Goal: Transaction & Acquisition: Purchase product/service

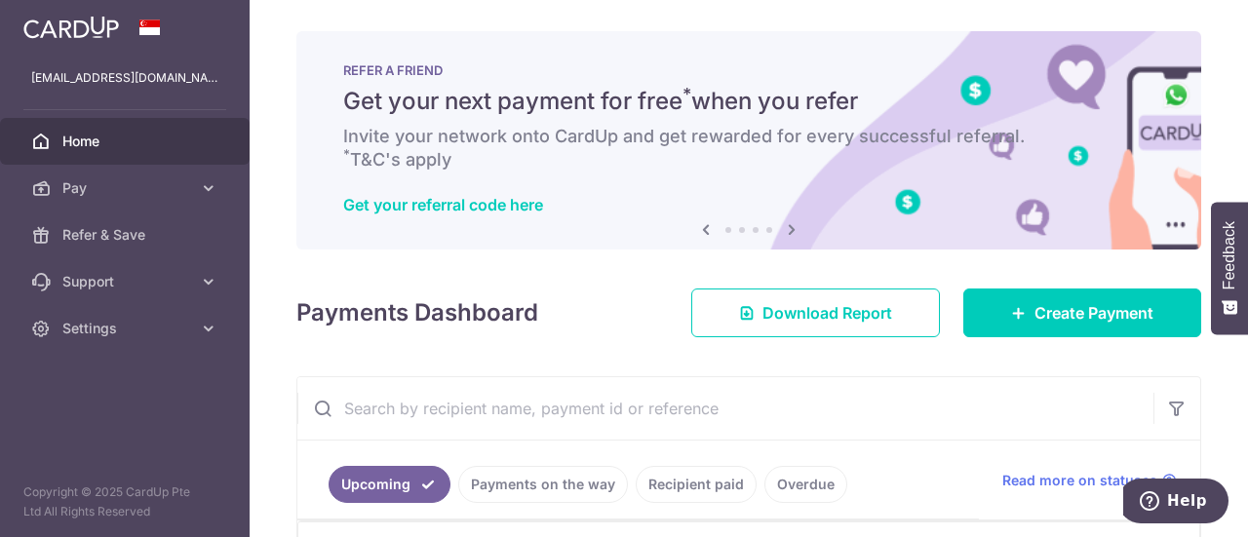
scroll to position [315, 0]
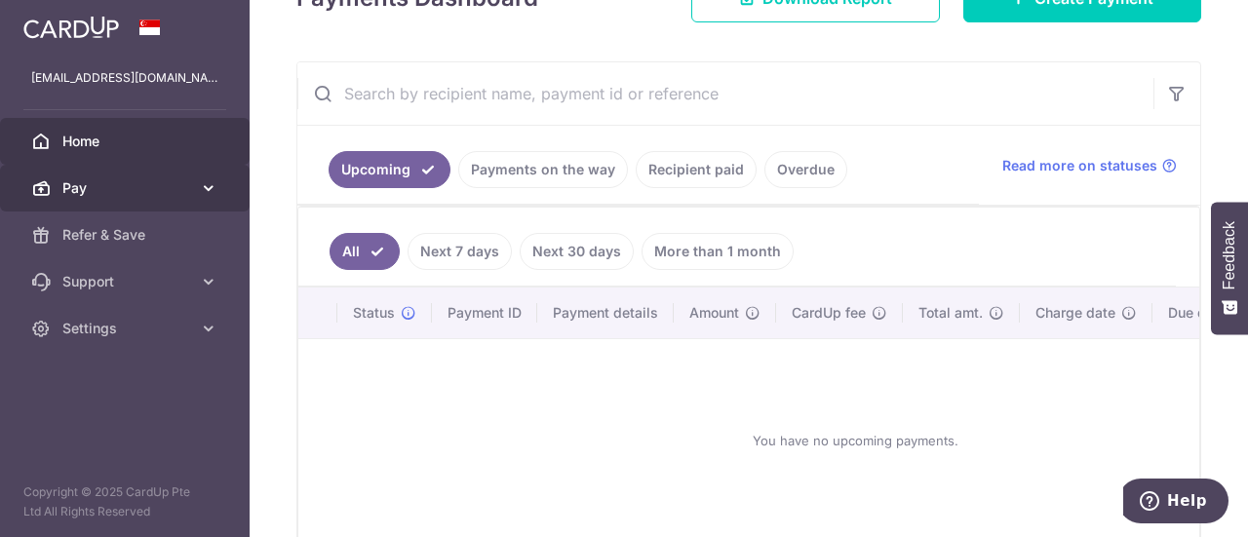
click at [193, 197] on link "Pay" at bounding box center [125, 188] width 250 height 47
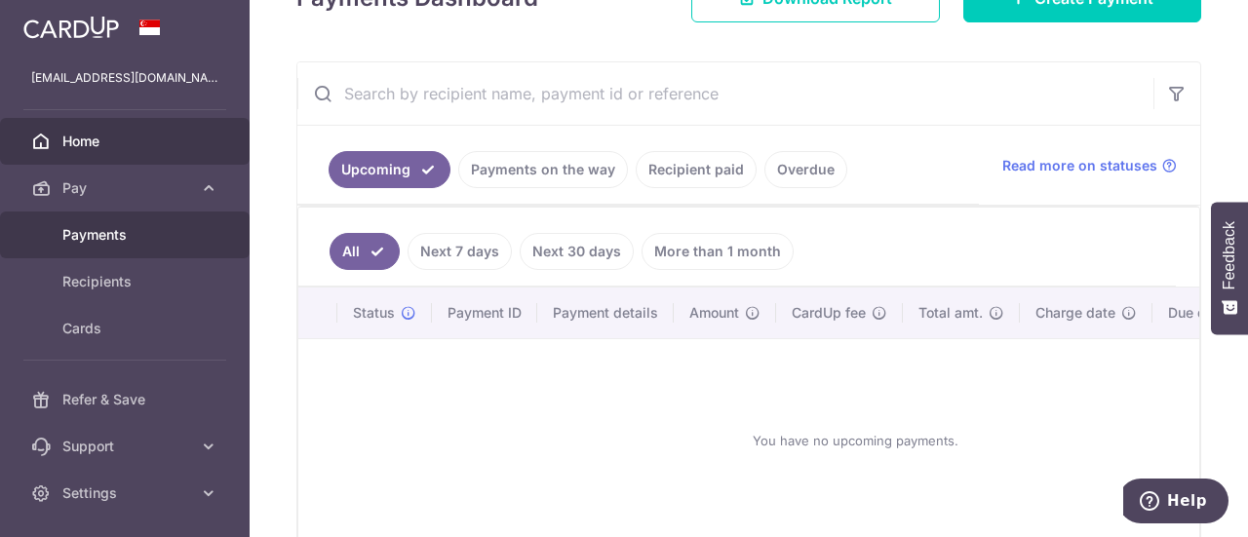
click at [137, 235] on span "Payments" at bounding box center [126, 235] width 129 height 20
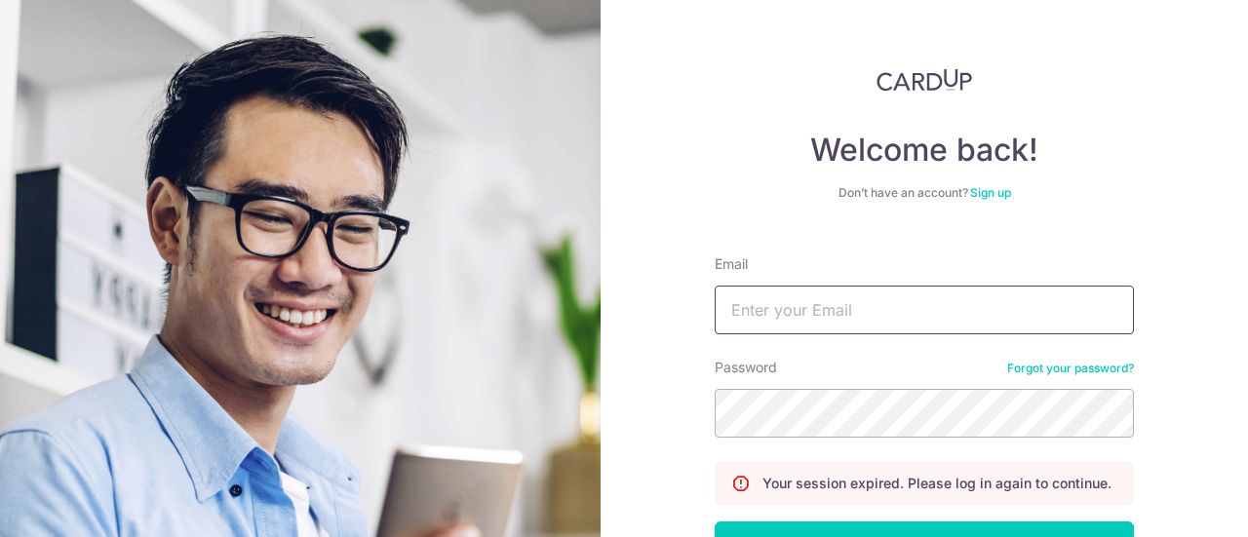
click at [746, 319] on input "Email" at bounding box center [924, 310] width 419 height 49
type input "[EMAIL_ADDRESS][DOMAIN_NAME]"
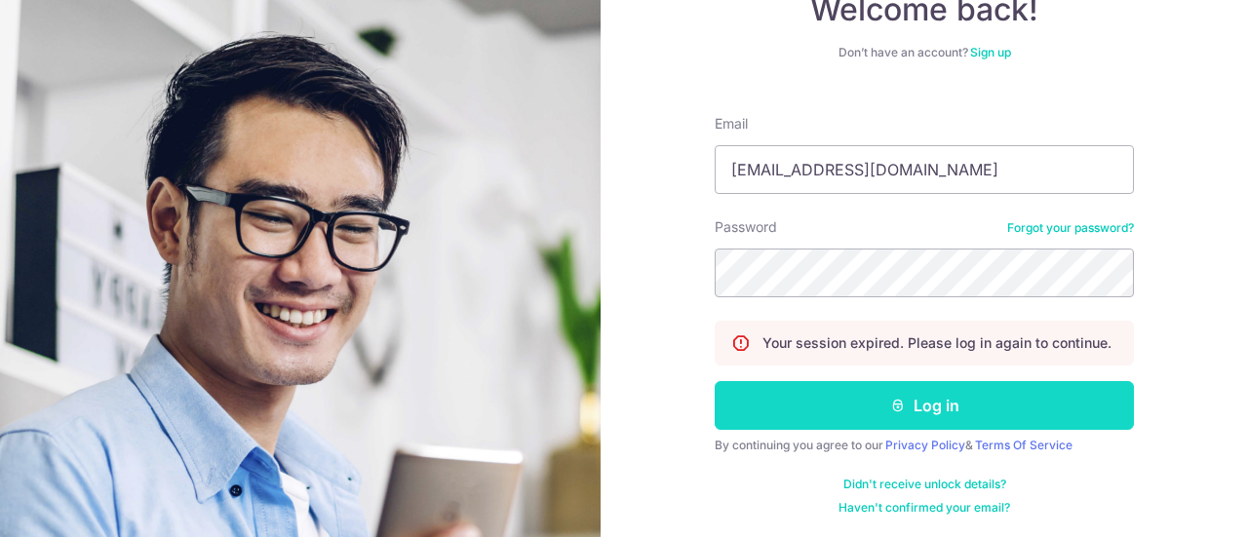
click at [806, 406] on button "Log in" at bounding box center [924, 405] width 419 height 49
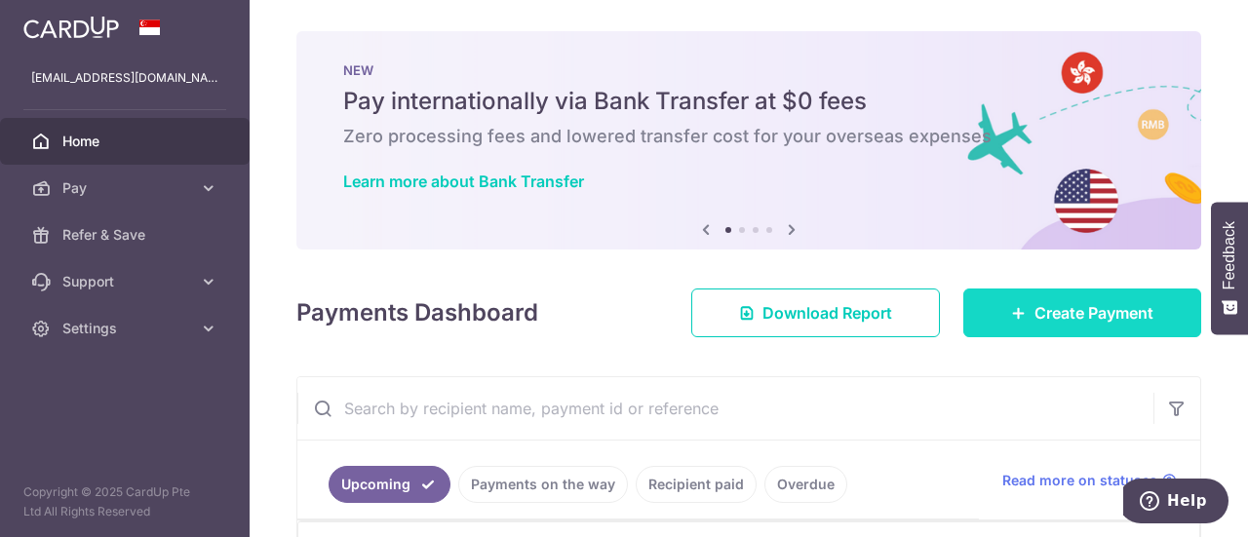
click at [1020, 300] on link "Create Payment" at bounding box center [1083, 313] width 238 height 49
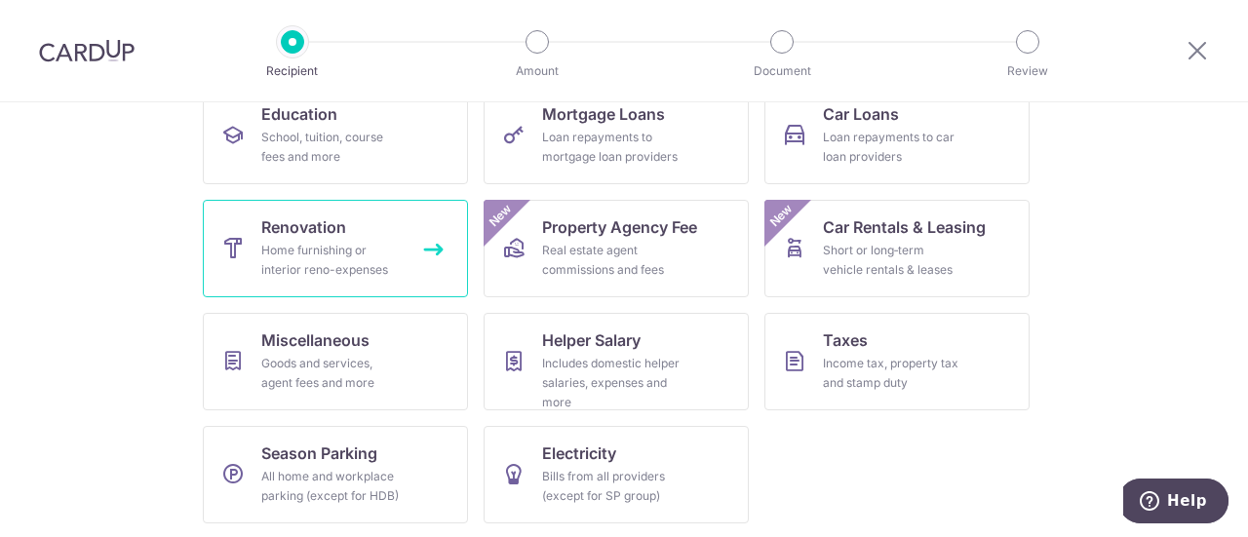
scroll to position [334, 0]
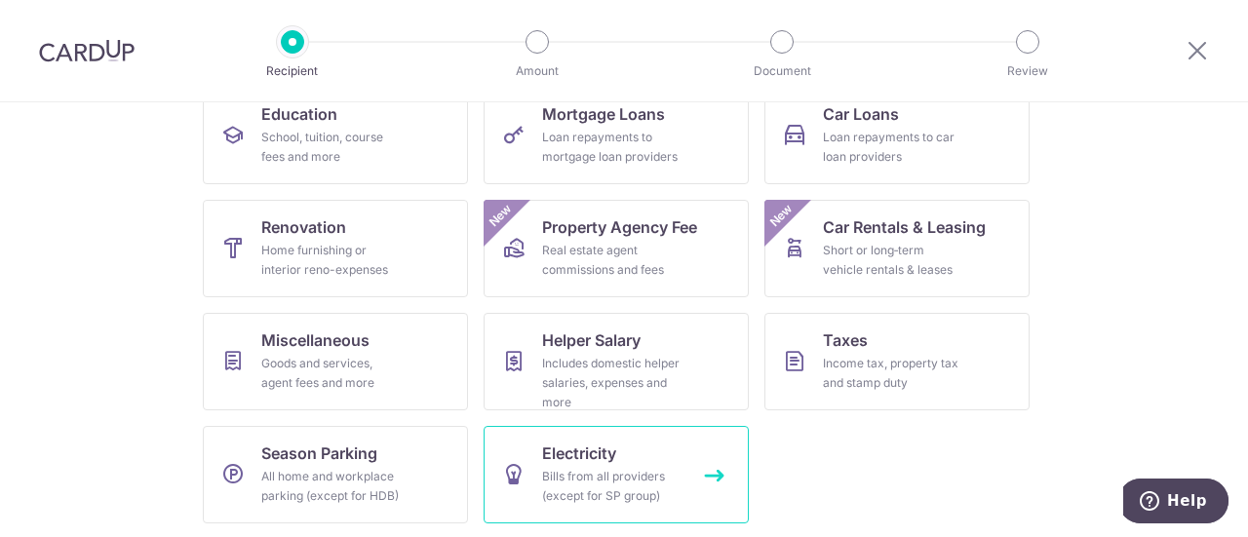
click at [570, 477] on div "Bills from all providers (except for SP group)" at bounding box center [612, 486] width 140 height 39
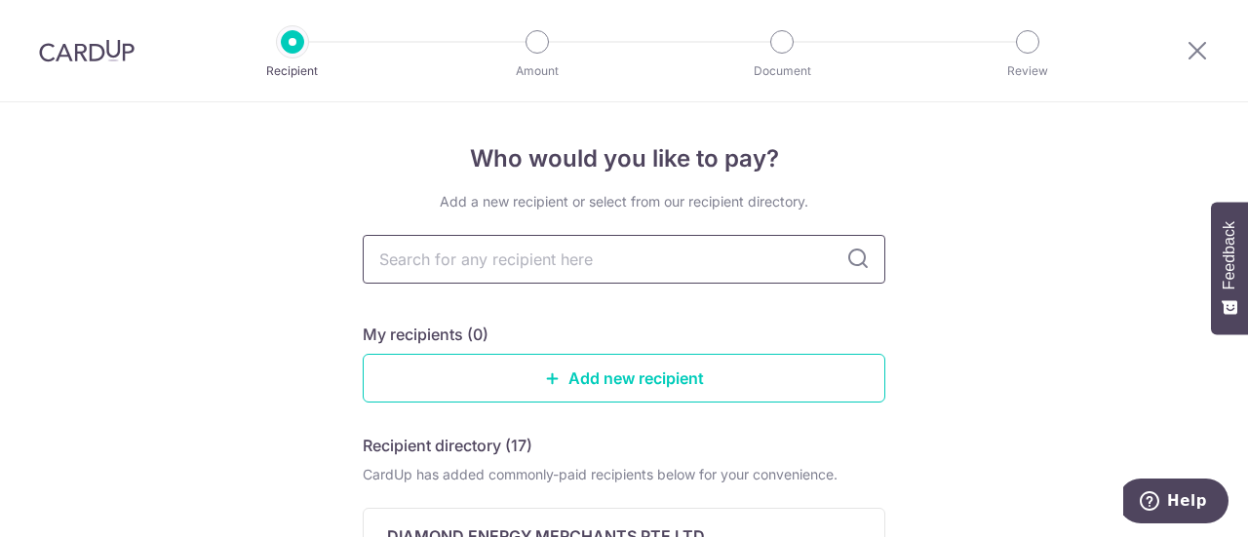
click at [595, 259] on input "text" at bounding box center [624, 259] width 523 height 49
click at [597, 261] on input "text" at bounding box center [624, 259] width 523 height 49
type input "h"
type input "H"
click at [521, 263] on input "text" at bounding box center [624, 259] width 523 height 49
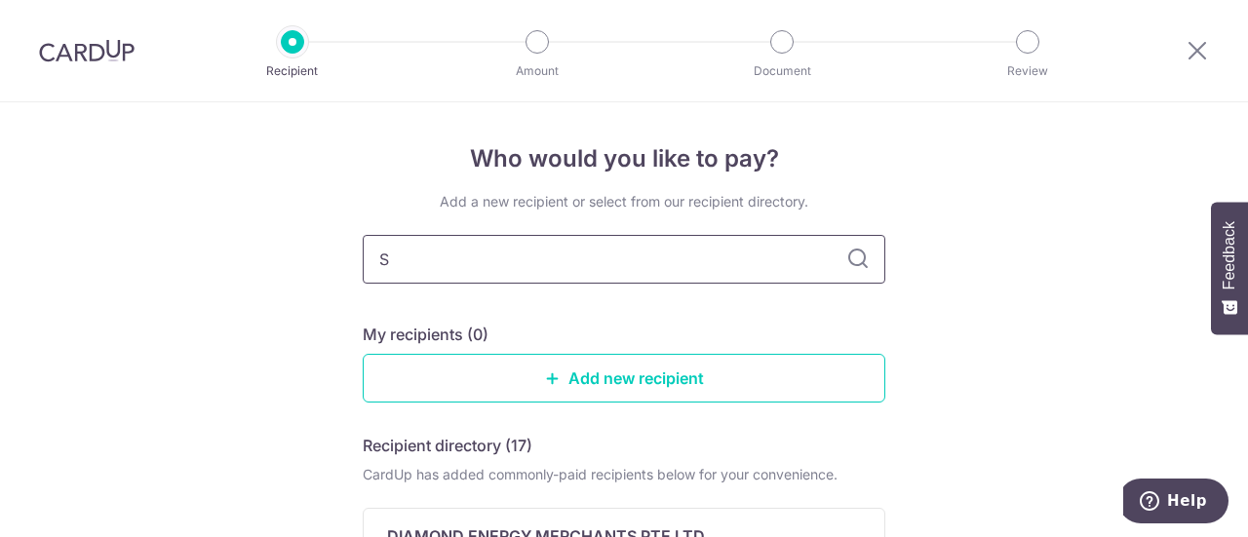
type input "SP"
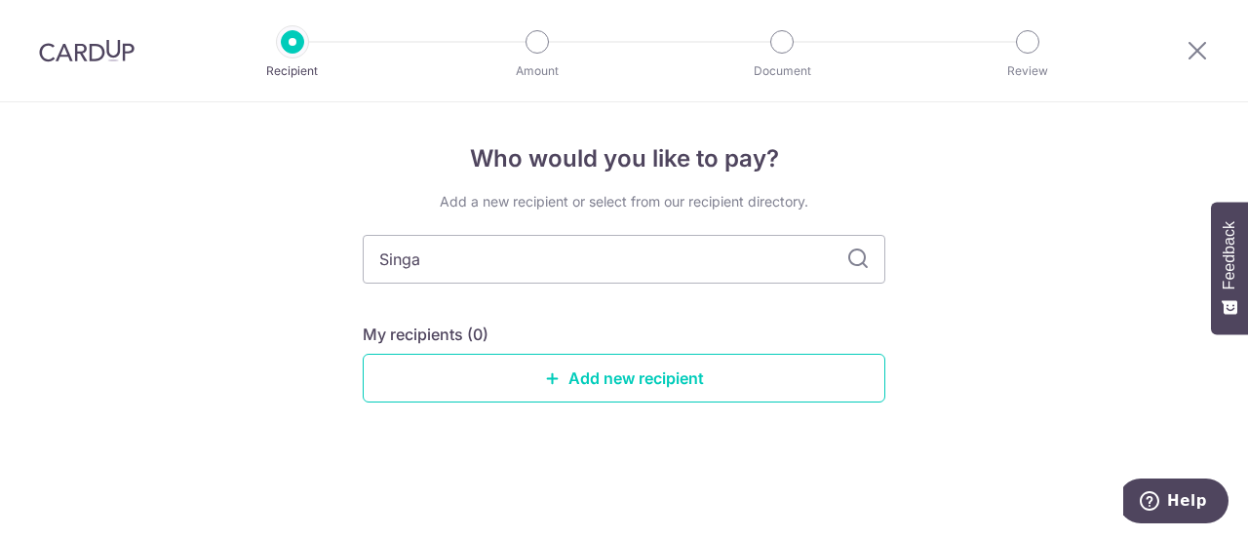
type input "Singap"
type input "S"
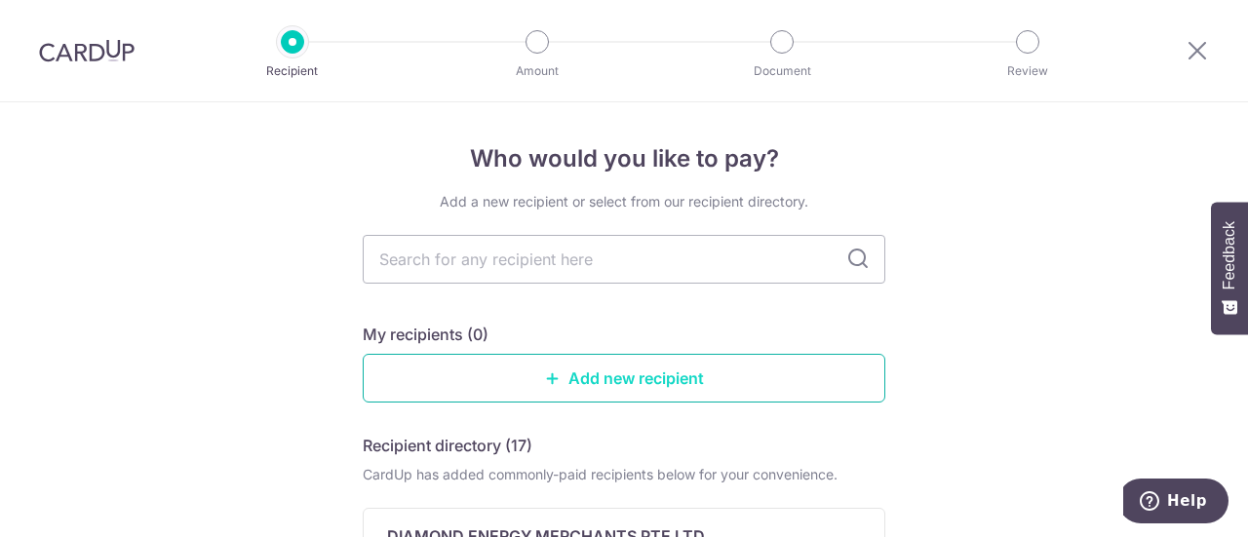
click at [603, 391] on link "Add new recipient" at bounding box center [624, 378] width 523 height 49
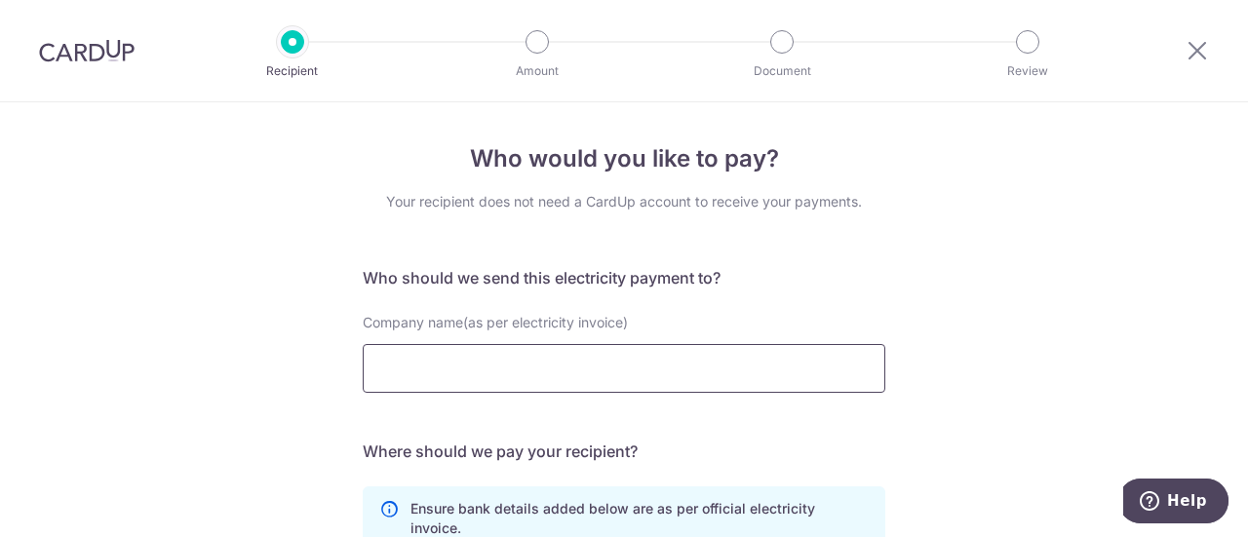
click at [584, 377] on input "Company name(as per electricity invoice)" at bounding box center [624, 368] width 523 height 49
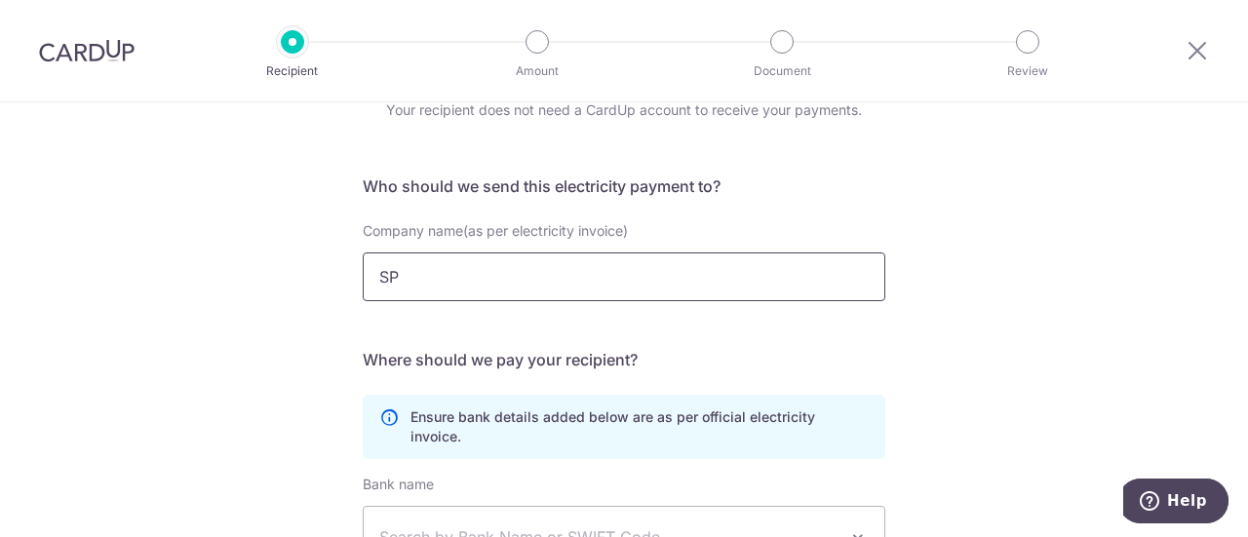
scroll to position [388, 0]
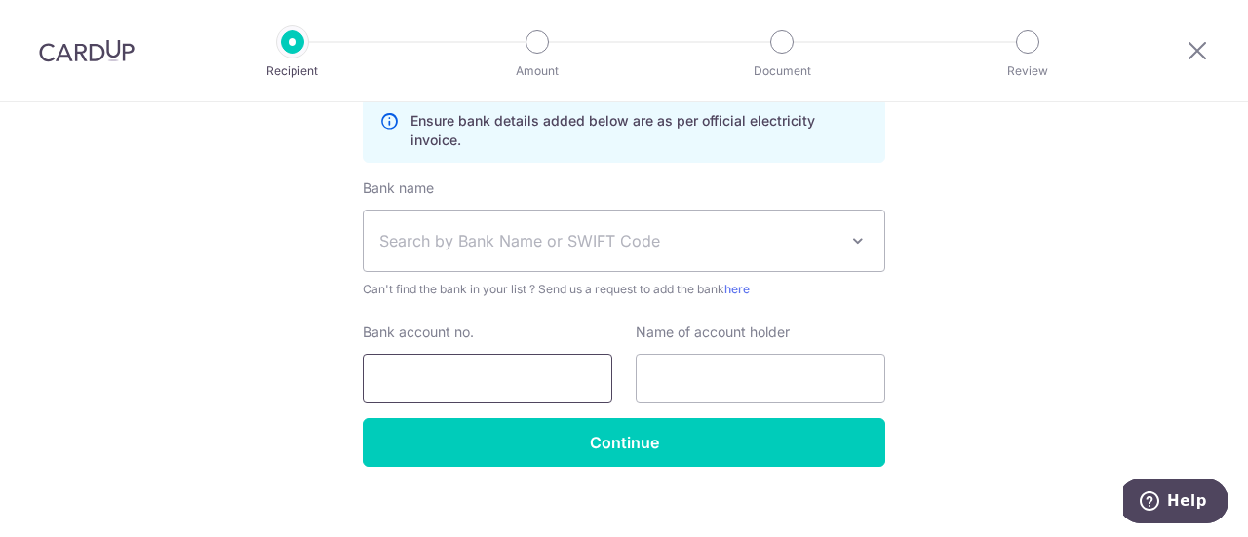
type input "SP"
click at [528, 356] on input "Bank account no." at bounding box center [488, 378] width 250 height 49
click at [587, 237] on span "Search by Bank Name or SWIFT Code" at bounding box center [624, 241] width 521 height 60
click at [1169, 166] on div "Who would you like to pay? Your recipient does not need a CardUp account to rec…" at bounding box center [624, 136] width 1248 height 845
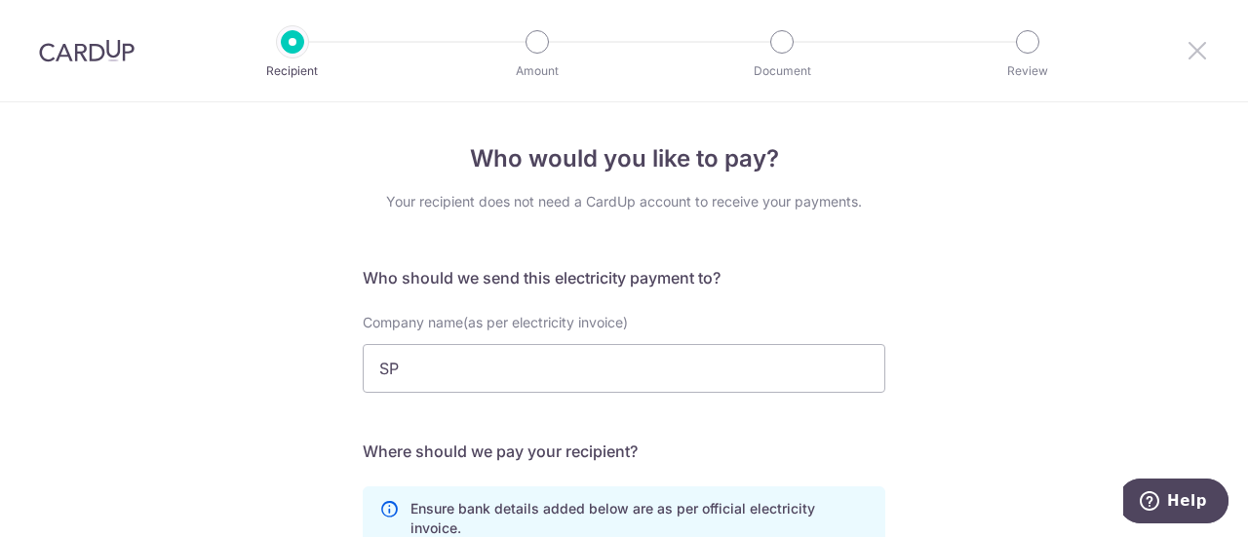
drag, startPoint x: 1197, startPoint y: 58, endPoint x: 710, endPoint y: 89, distance: 487.7
click at [1197, 58] on icon at bounding box center [1197, 50] width 23 height 24
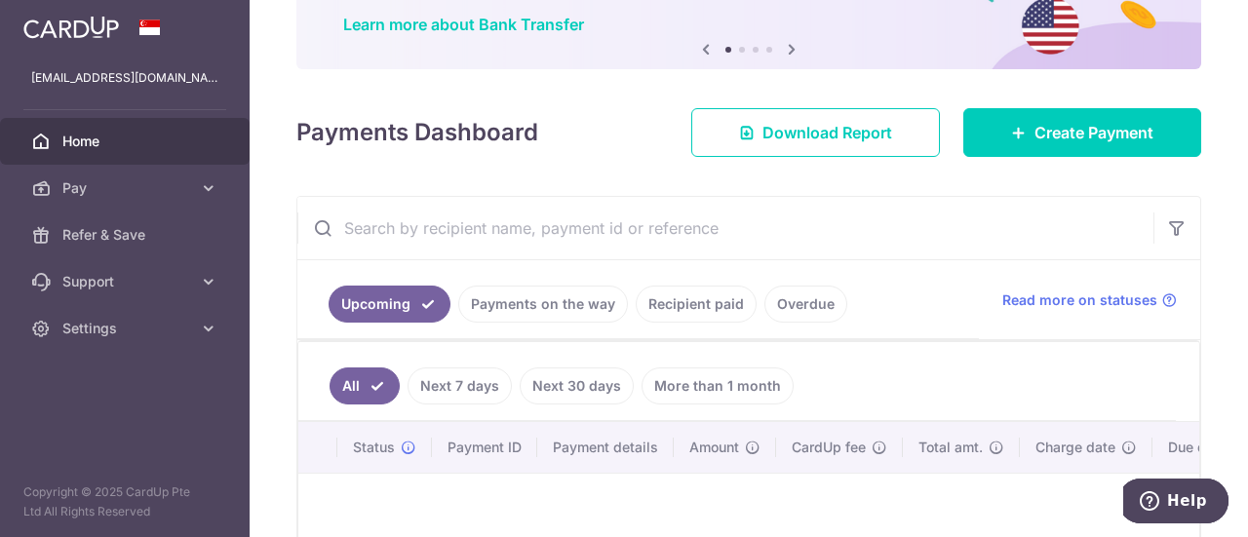
scroll to position [164, 0]
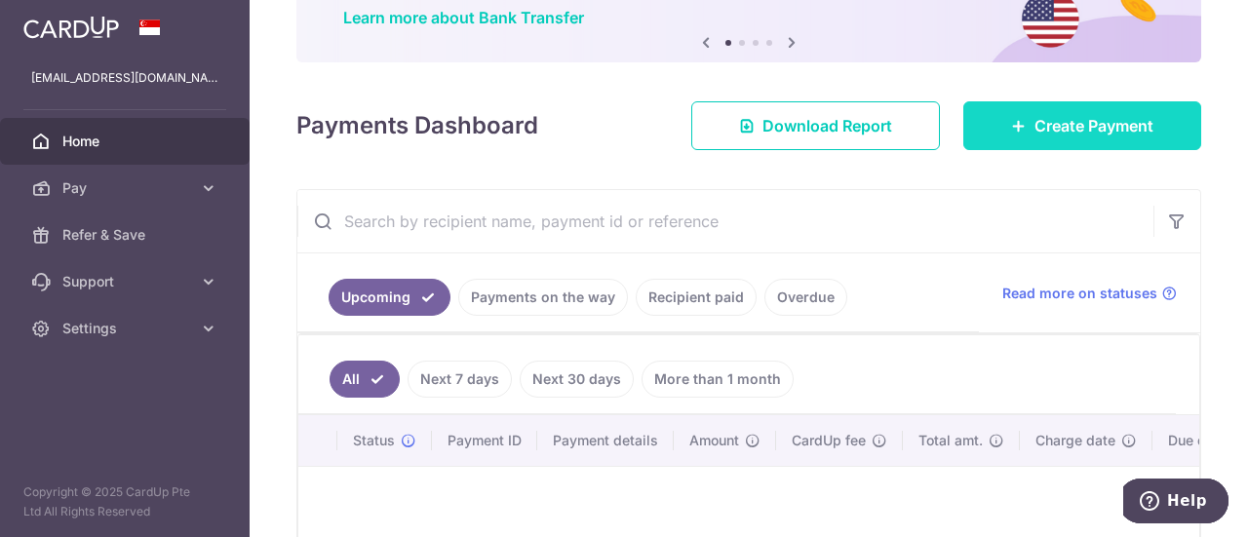
click at [1050, 116] on span "Create Payment" at bounding box center [1094, 125] width 119 height 23
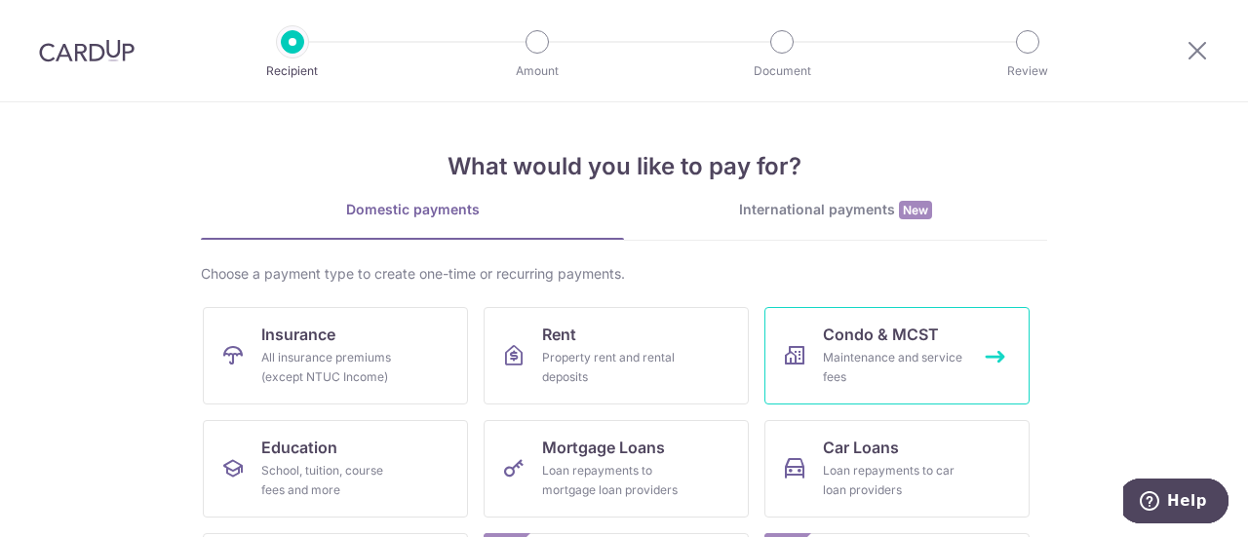
scroll to position [334, 0]
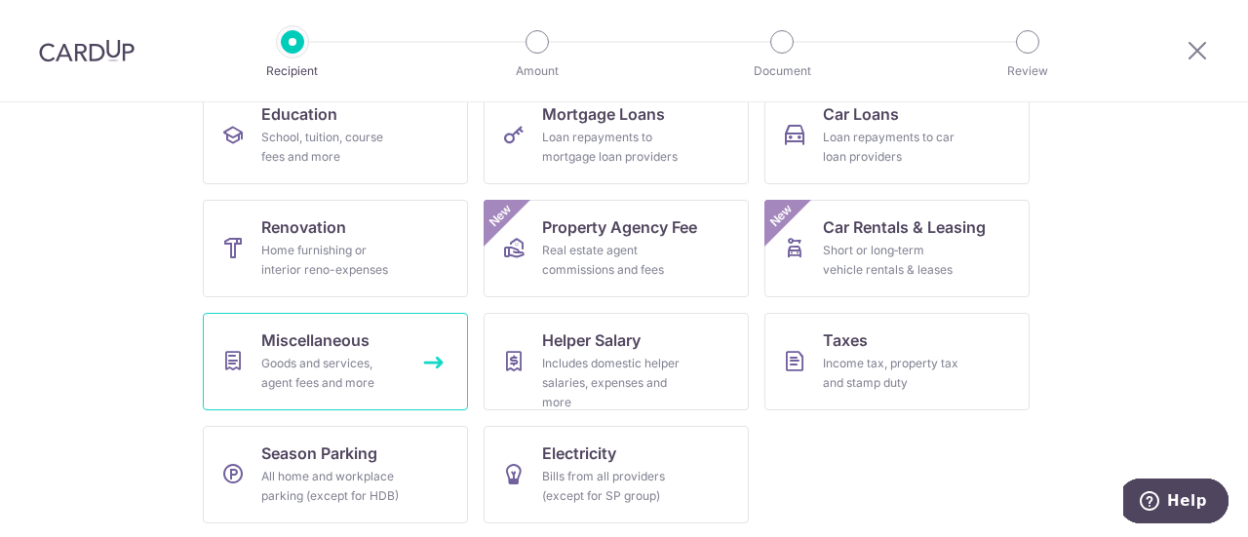
click at [332, 373] on div "Goods and services, agent fees and more" at bounding box center [331, 373] width 140 height 39
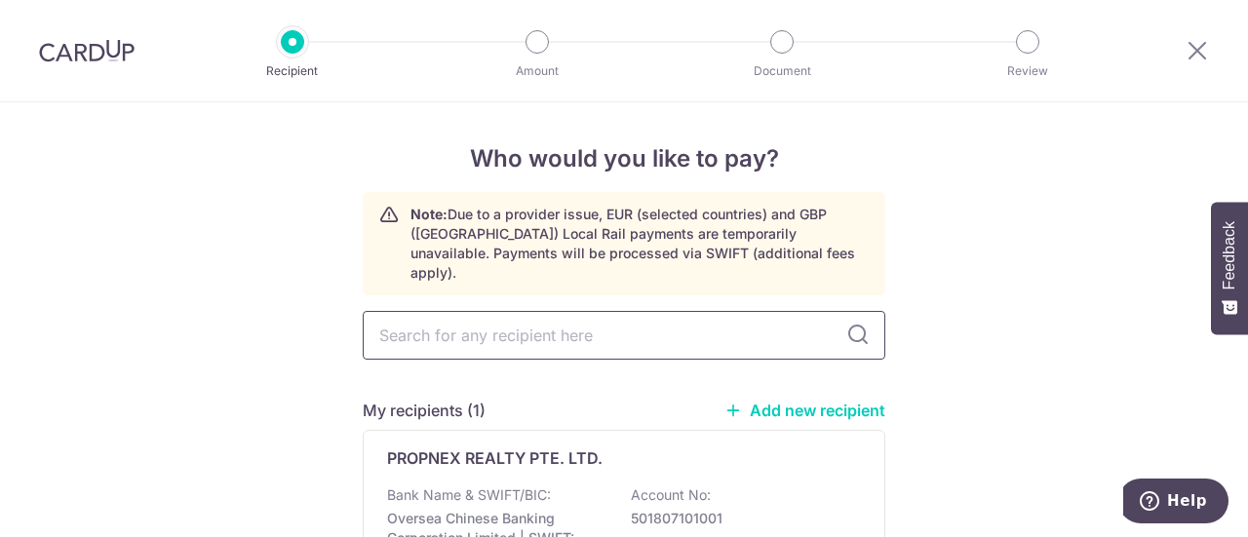
click at [502, 315] on input "text" at bounding box center [624, 335] width 523 height 49
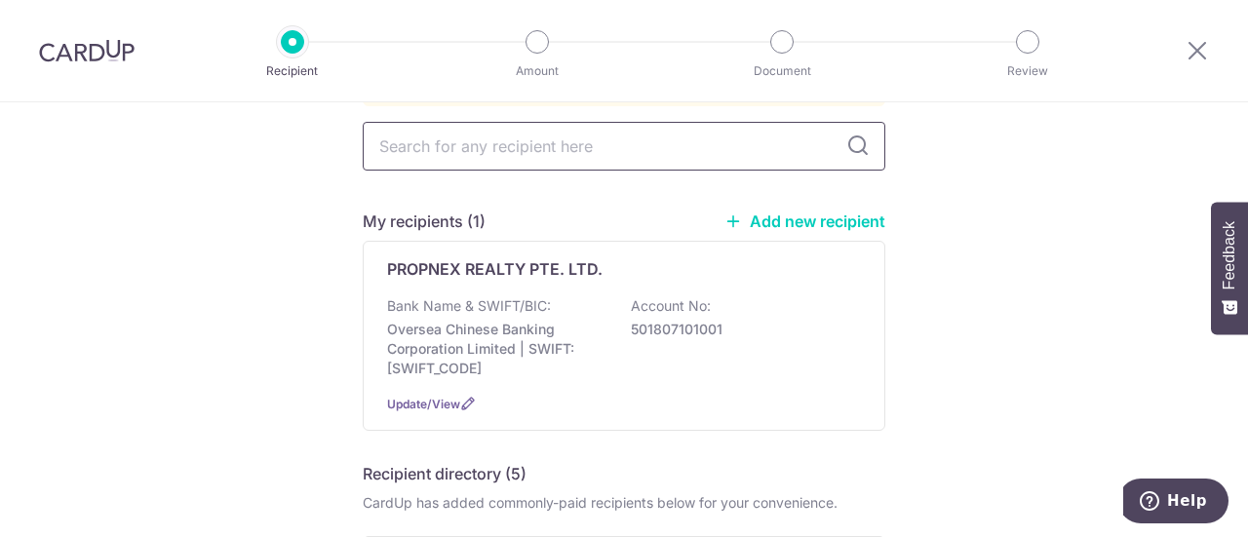
scroll to position [36, 0]
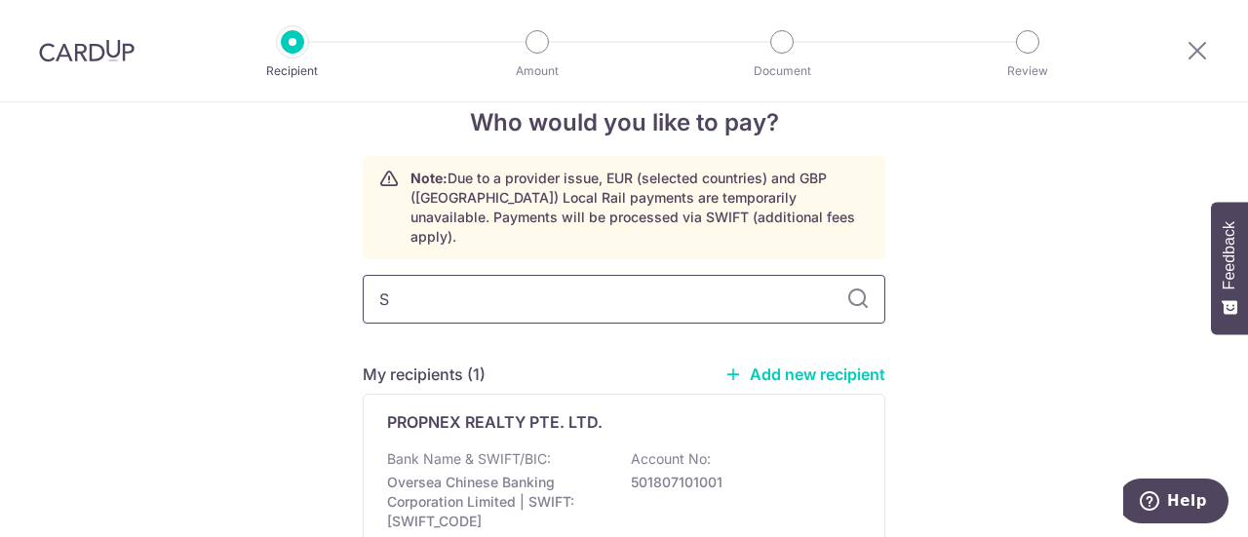
type input "SP"
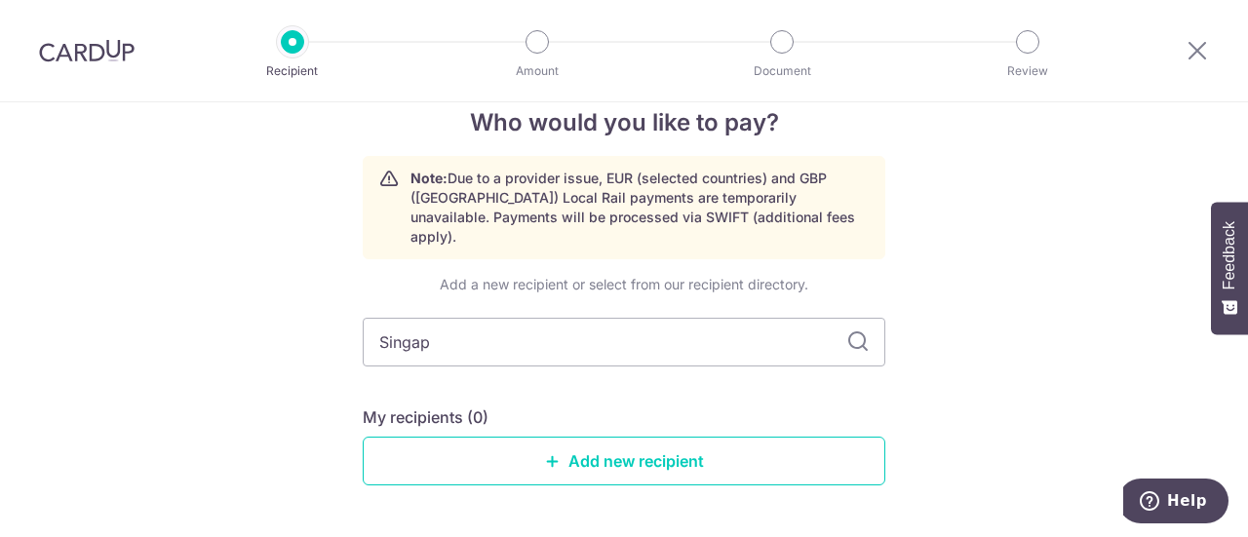
type input "Singapo"
type input "S"
type input "P"
type input "SP"
type input "S"
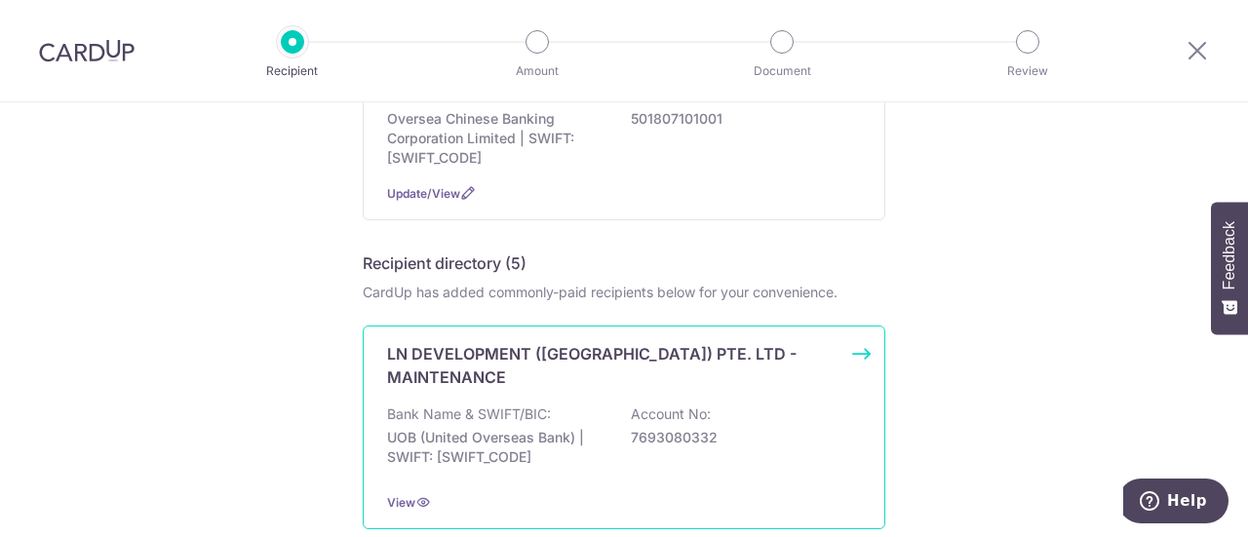
scroll to position [0, 0]
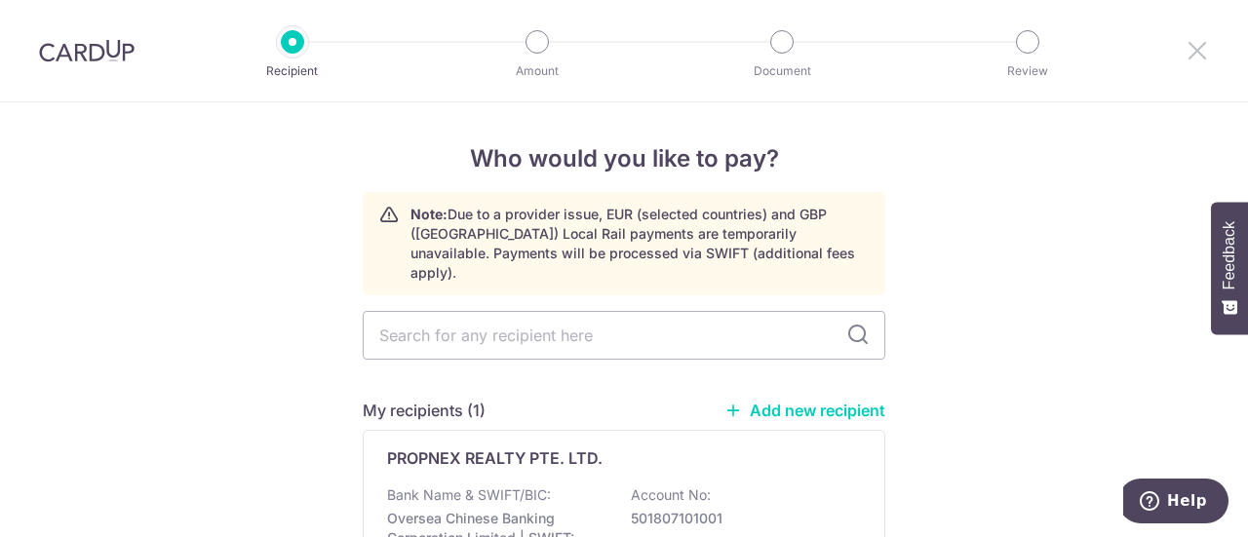
click at [1192, 57] on icon at bounding box center [1197, 50] width 23 height 24
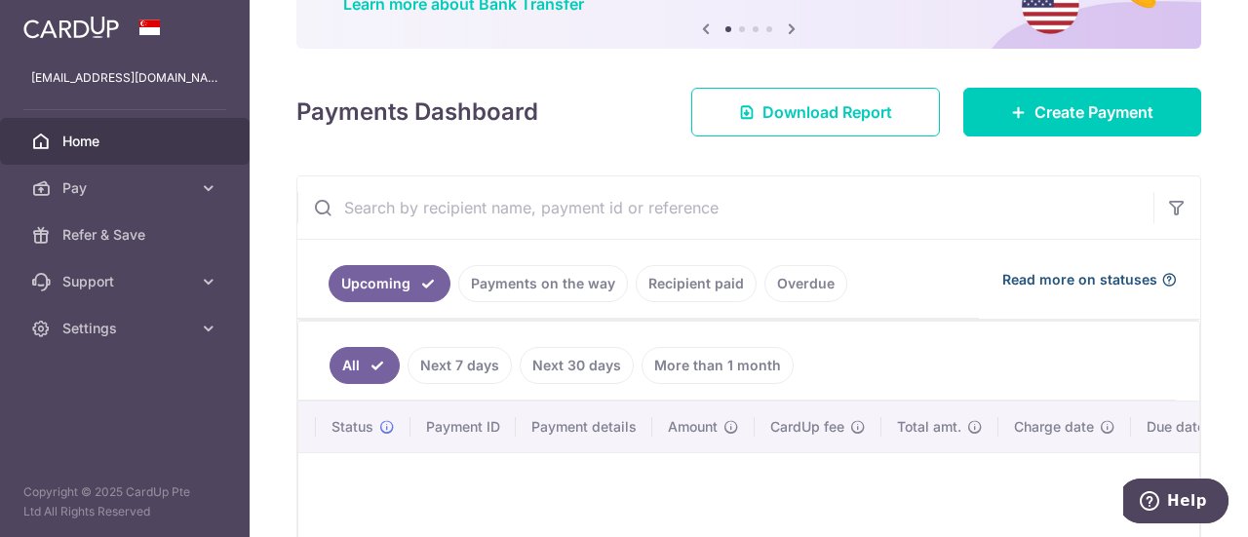
scroll to position [177, 0]
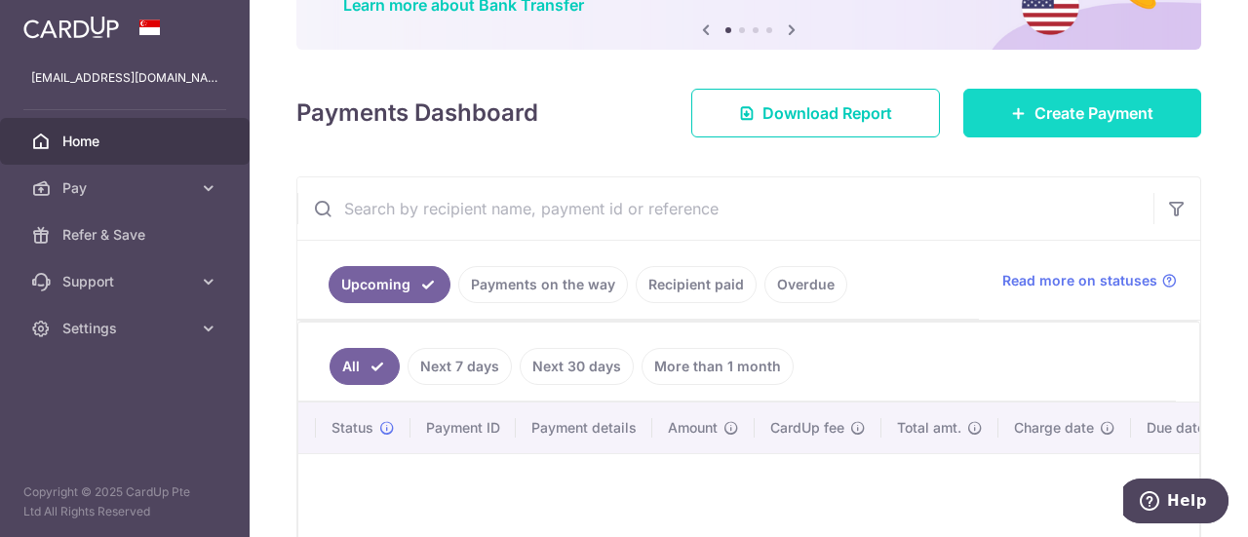
click at [1089, 105] on span "Create Payment" at bounding box center [1094, 112] width 119 height 23
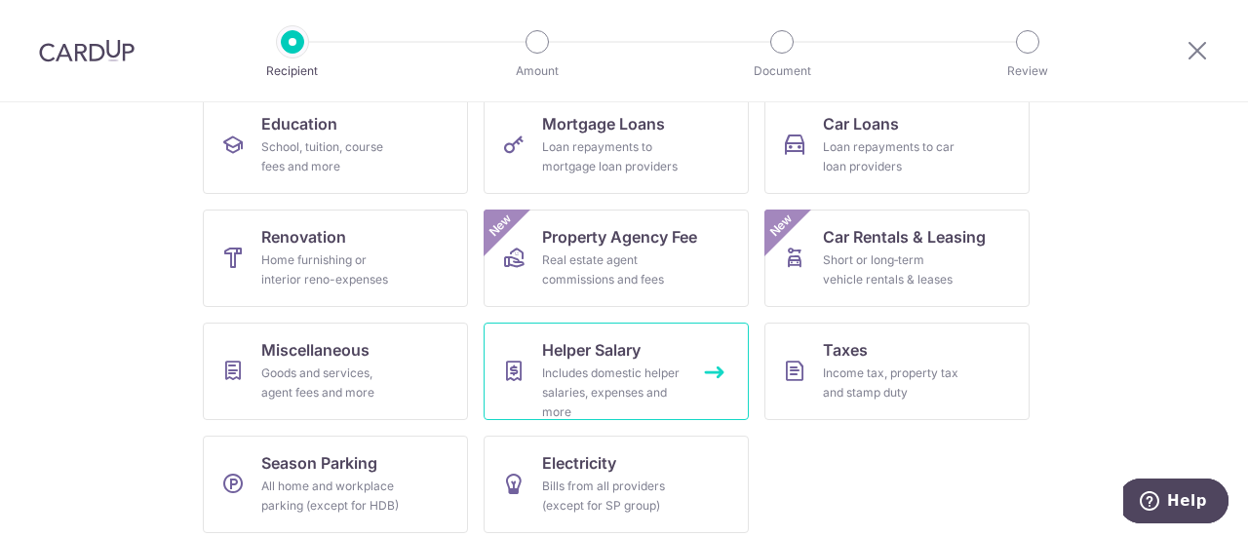
scroll to position [326, 0]
click at [558, 389] on div "Includes domestic helper salaries, expenses and more" at bounding box center [612, 391] width 140 height 59
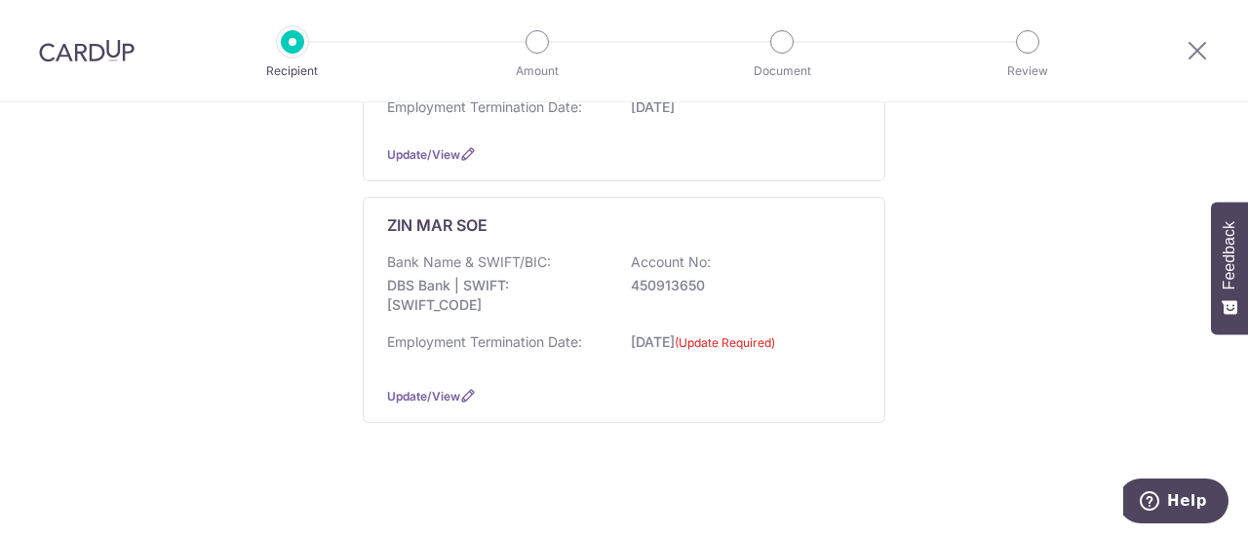
scroll to position [446, 0]
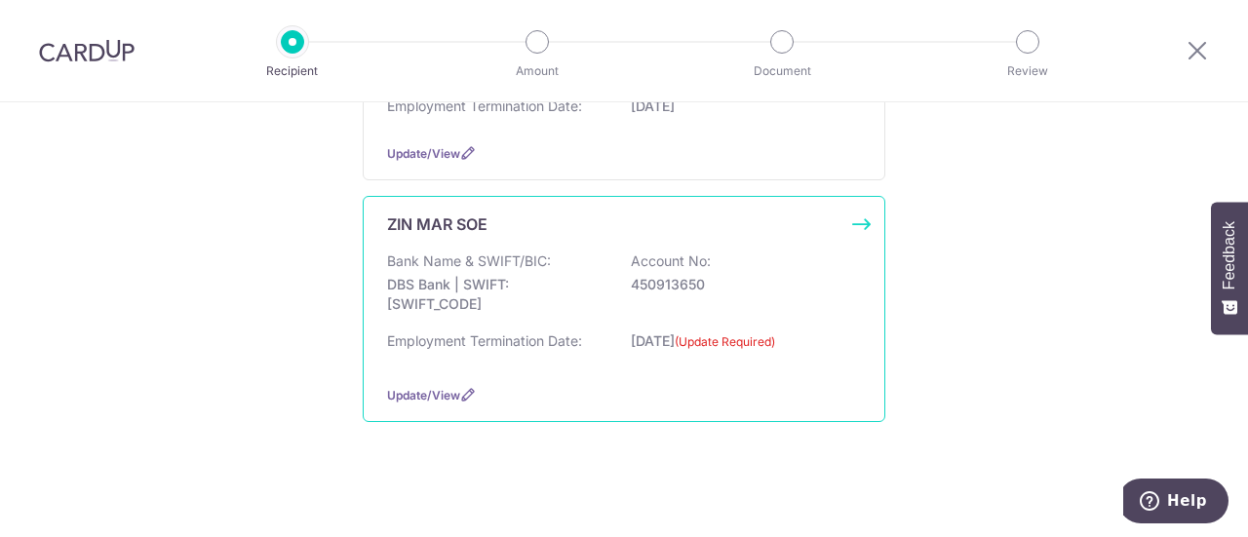
click at [856, 220] on div "ZIN MAR SOE Bank Name & SWIFT/BIC: DBS Bank | SWIFT: [SWIFT_CODE] Account No: 4…" at bounding box center [624, 309] width 523 height 226
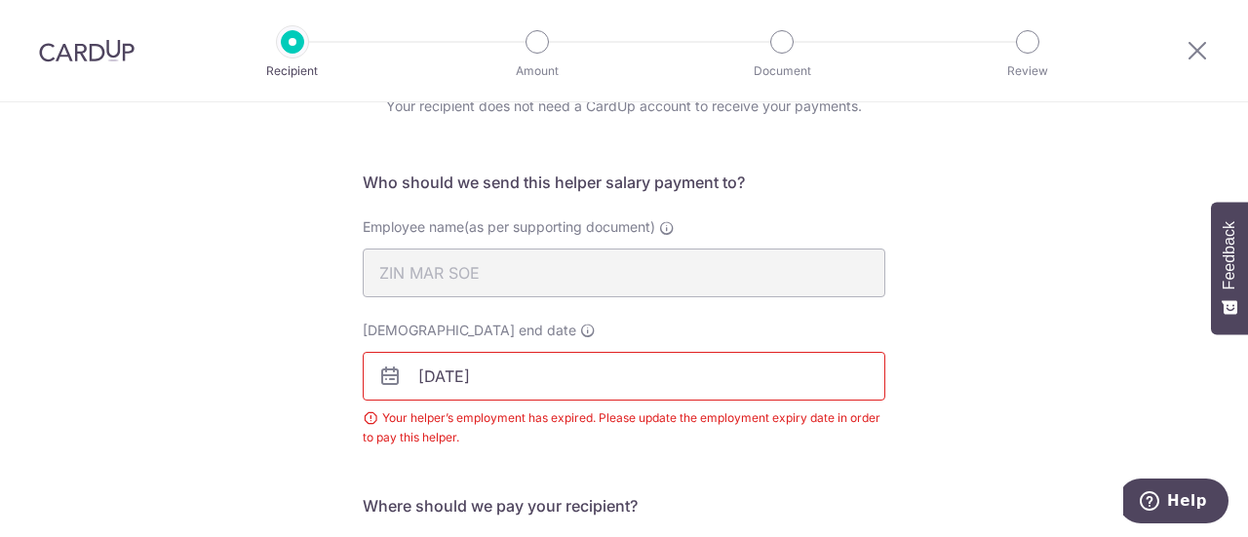
scroll to position [164, 0]
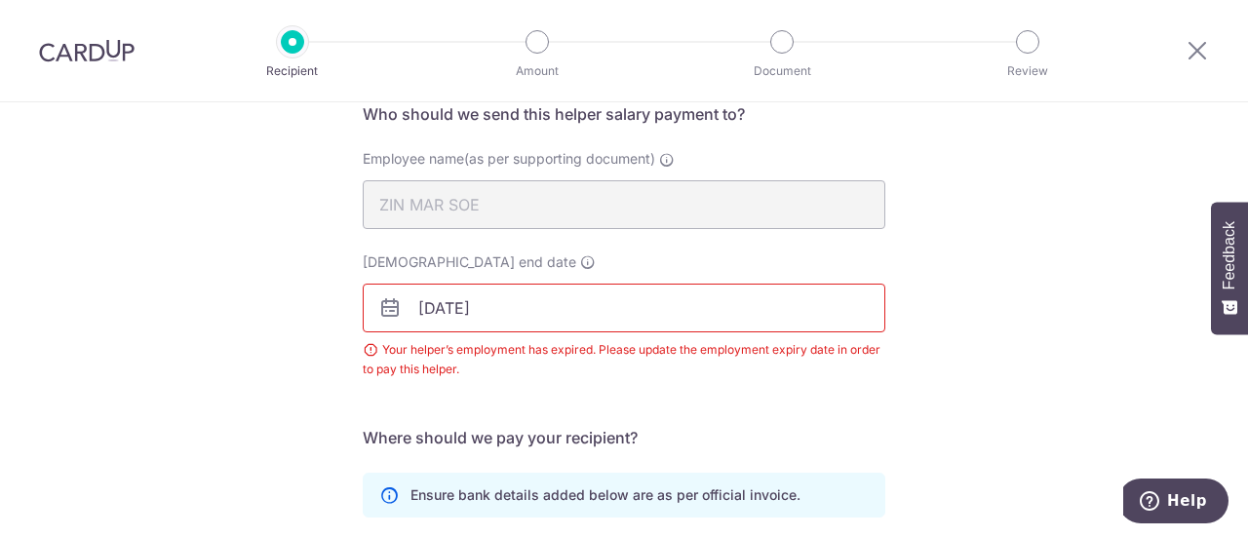
click at [578, 326] on input "[DATE]" at bounding box center [624, 308] width 523 height 49
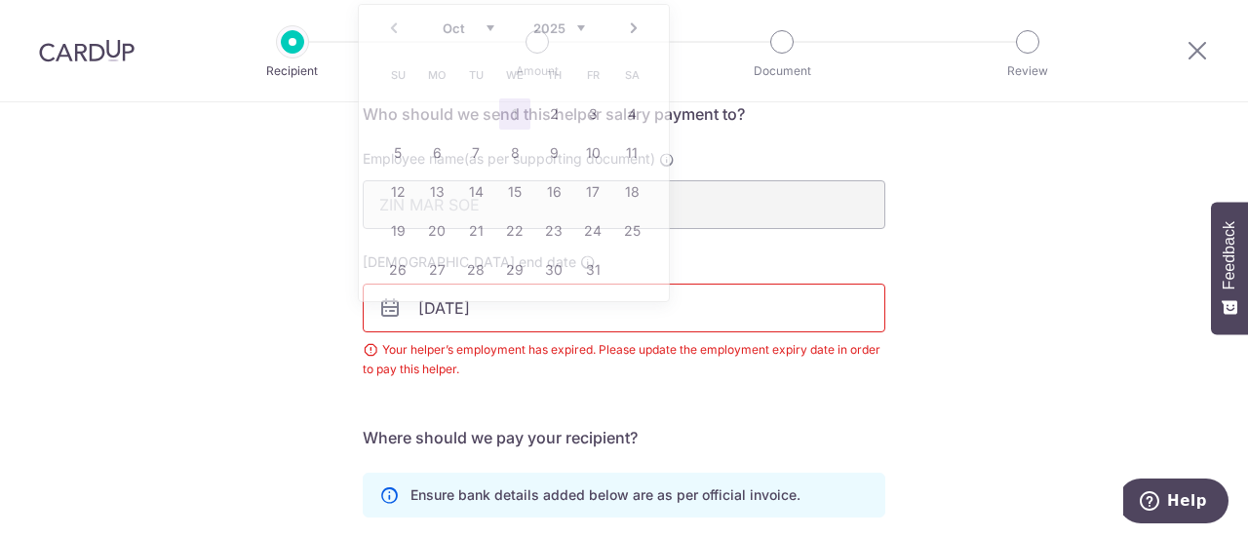
click at [578, 326] on input "[DATE]" at bounding box center [624, 308] width 523 height 49
click at [553, 227] on link "23" at bounding box center [553, 231] width 31 height 31
type input "23/10/2025"
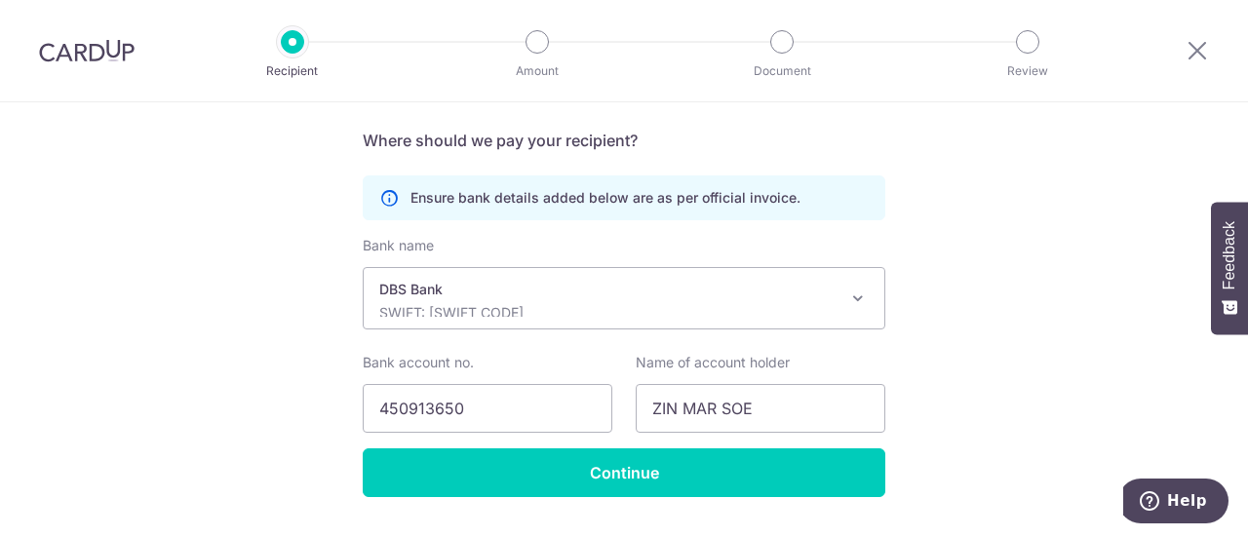
scroll to position [462, 0]
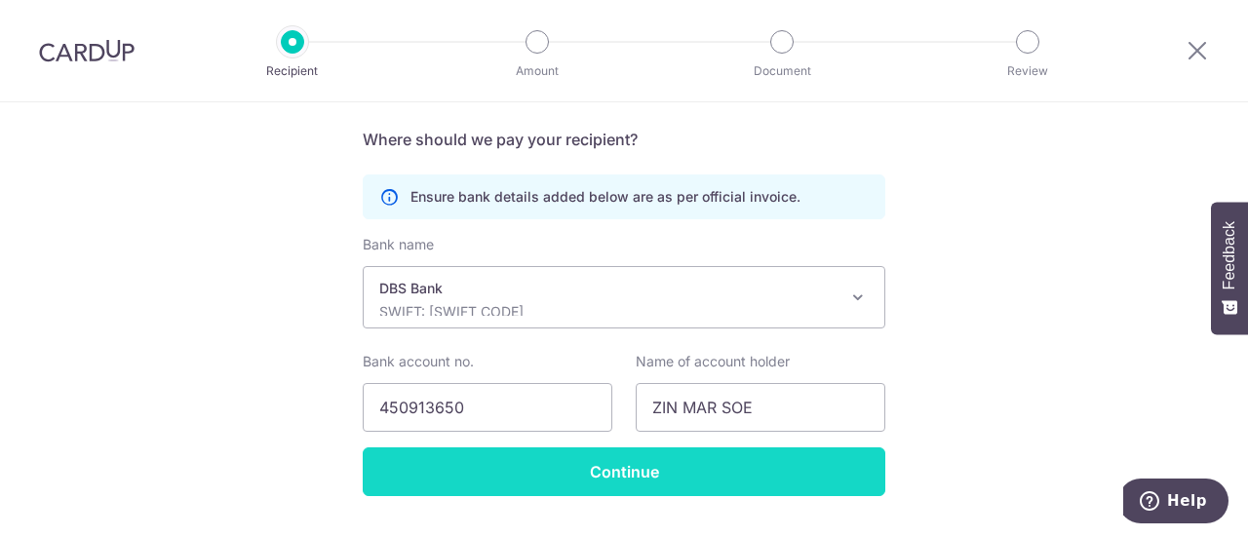
click at [598, 481] on input "Continue" at bounding box center [624, 472] width 523 height 49
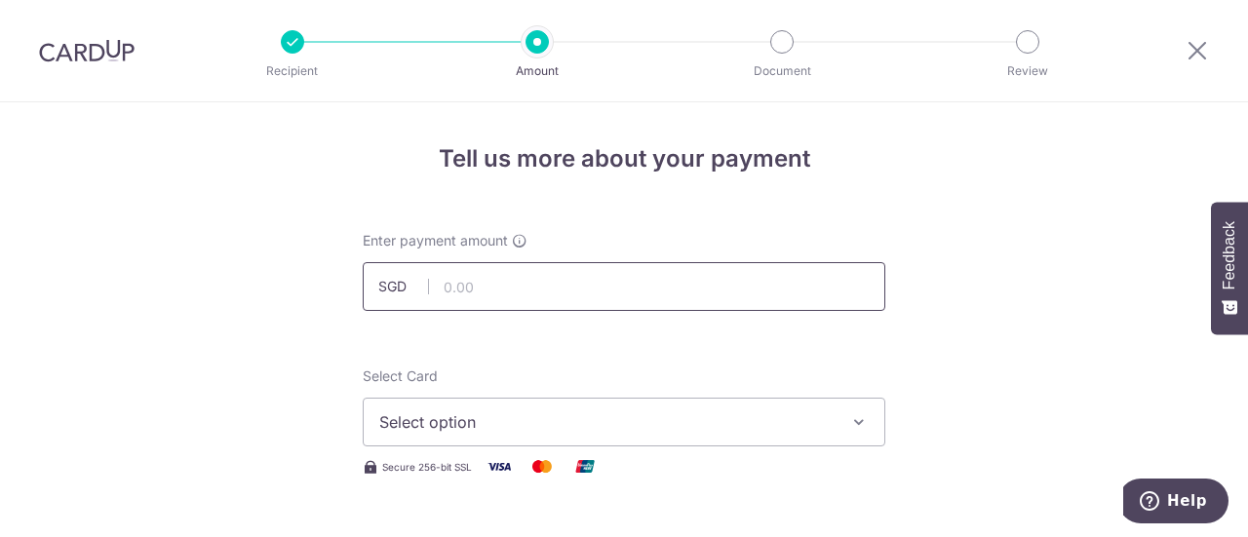
click at [603, 301] on input "text" at bounding box center [624, 286] width 523 height 49
click at [689, 303] on input "550" at bounding box center [624, 286] width 523 height 49
type input "550.00"
click at [619, 424] on span "Select option" at bounding box center [606, 422] width 455 height 23
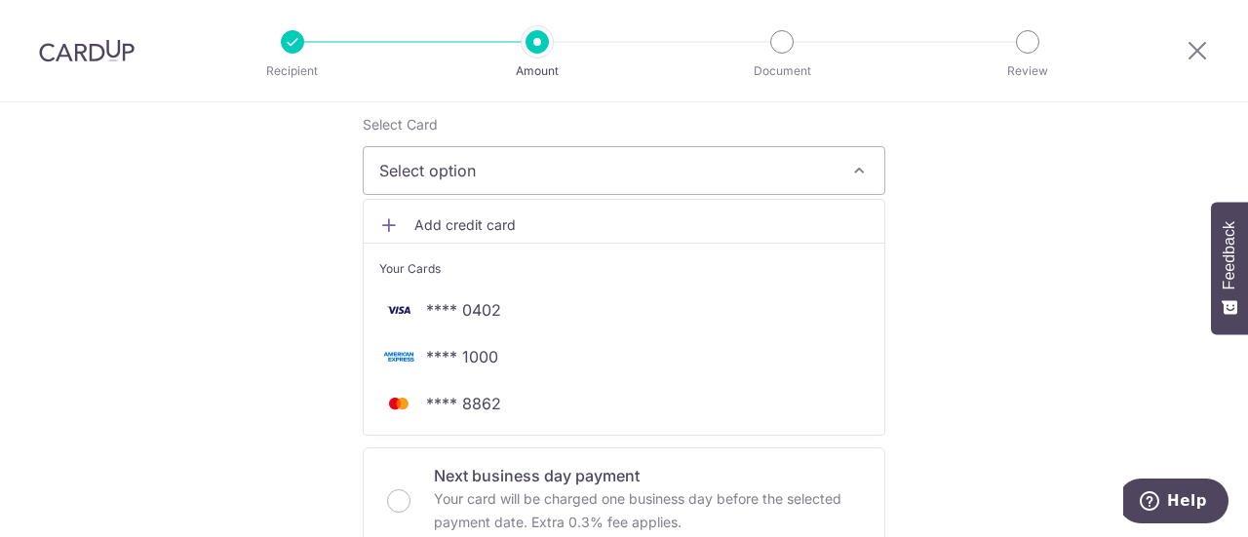
scroll to position [257, 0]
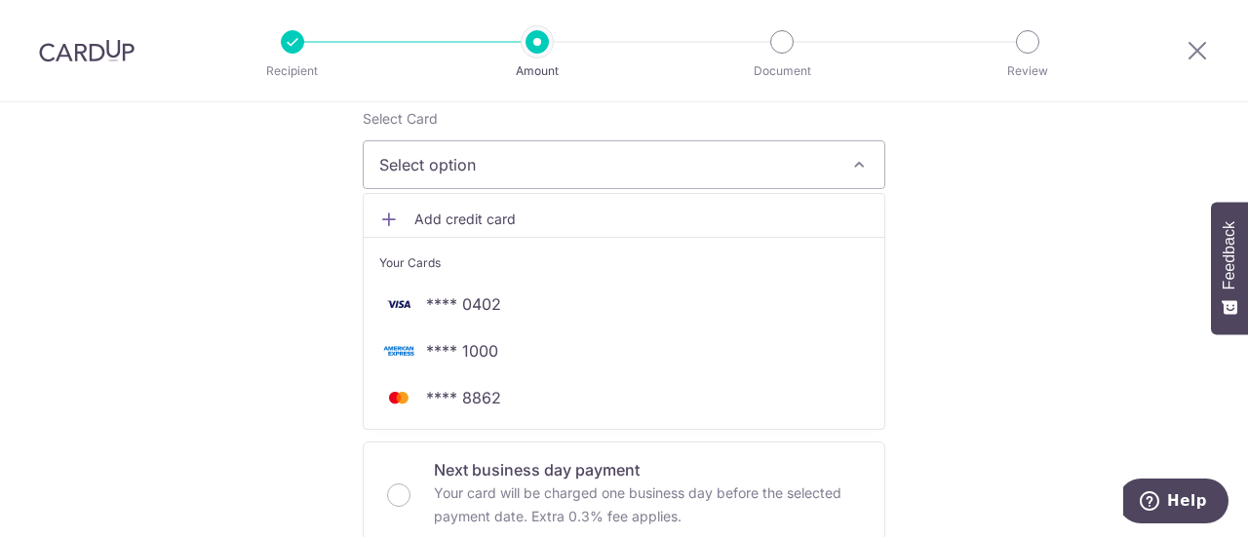
click at [484, 342] on span "**** 1000" at bounding box center [462, 350] width 72 height 23
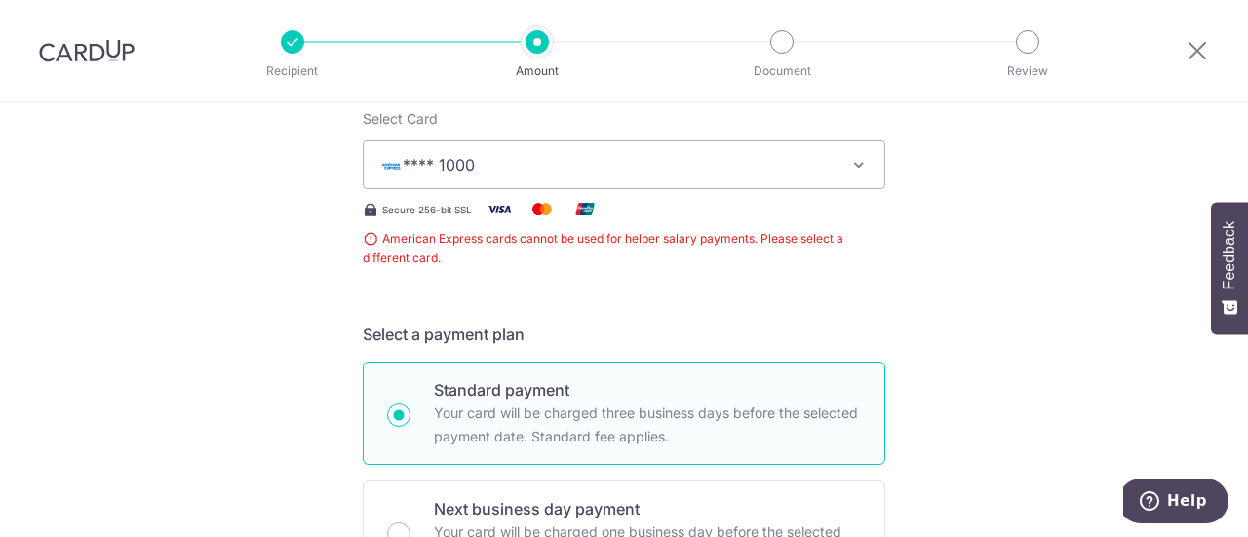
click at [500, 184] on button "**** 1000" at bounding box center [624, 164] width 523 height 49
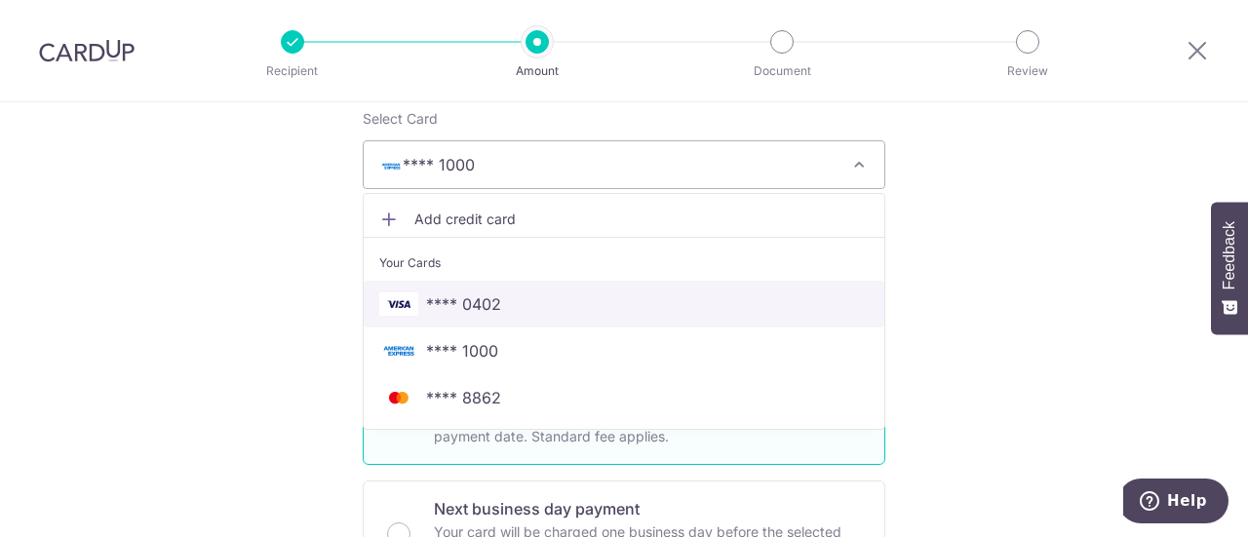
click at [494, 308] on span "**** 0402" at bounding box center [463, 304] width 75 height 23
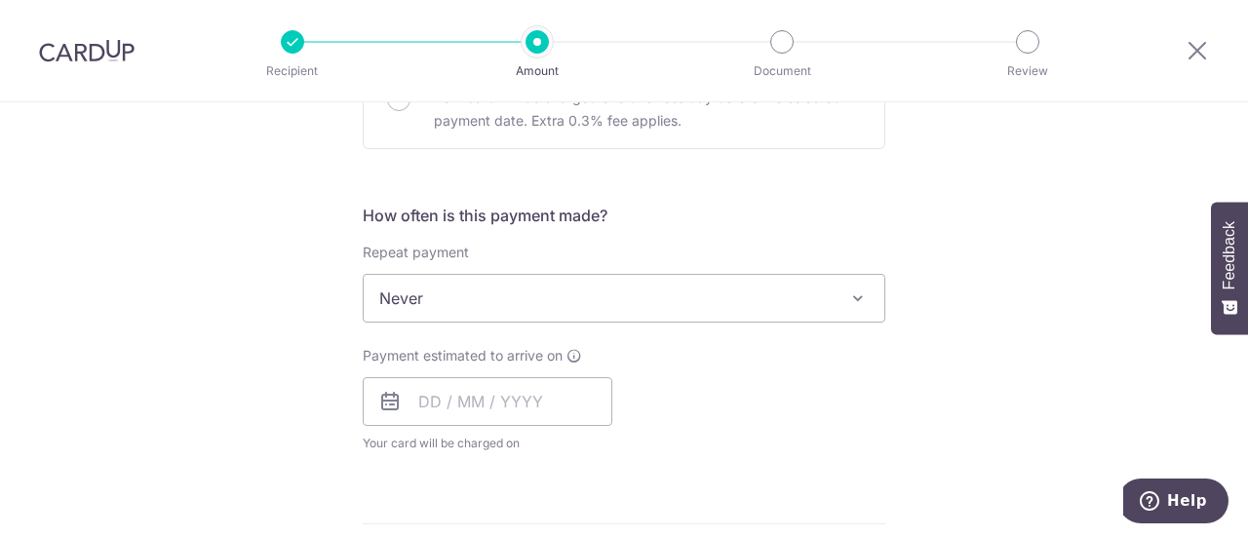
scroll to position [654, 0]
click at [461, 410] on input "text" at bounding box center [488, 400] width 250 height 49
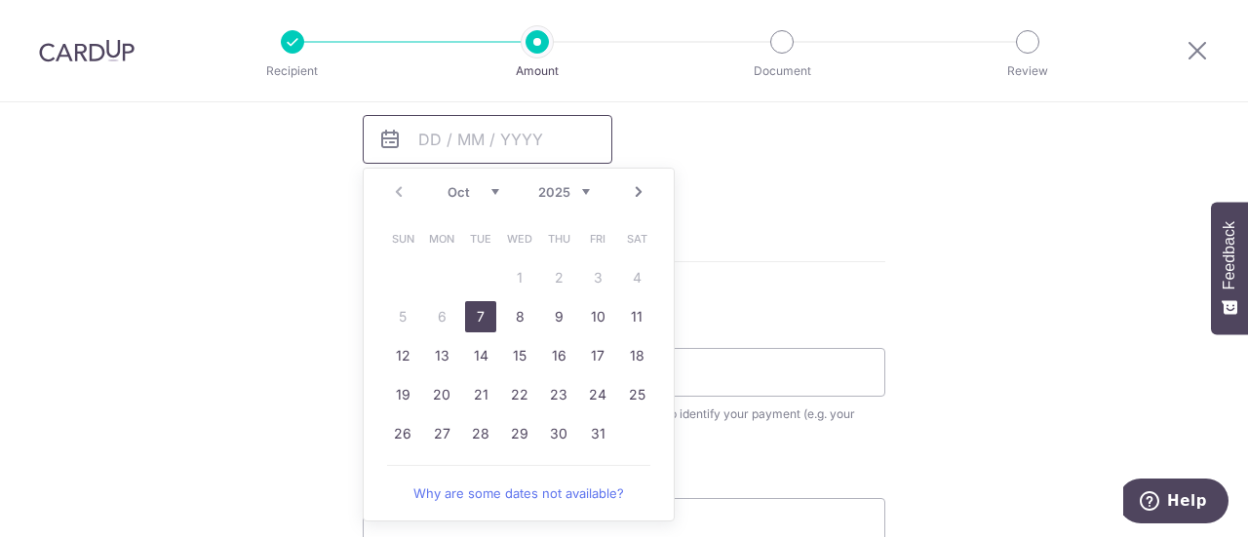
scroll to position [916, 0]
click at [483, 311] on link "7" at bounding box center [480, 316] width 31 height 31
type input "07/10/2025"
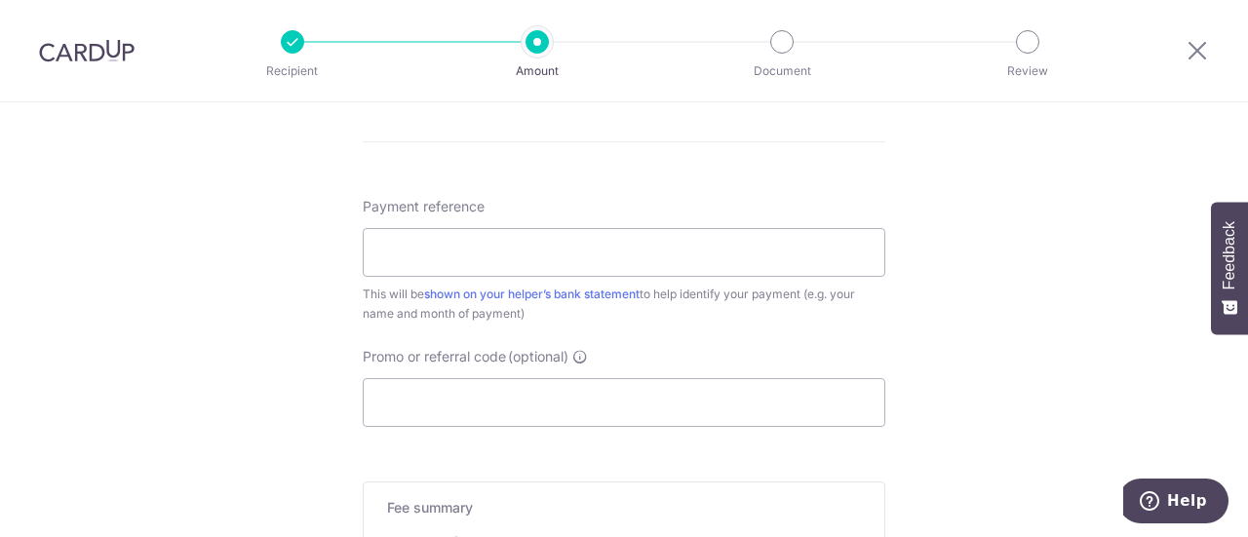
scroll to position [1117, 0]
click at [593, 231] on input "Payment reference" at bounding box center [624, 251] width 523 height 49
click at [728, 377] on input "Promo or referral code (optional)" at bounding box center [624, 401] width 523 height 49
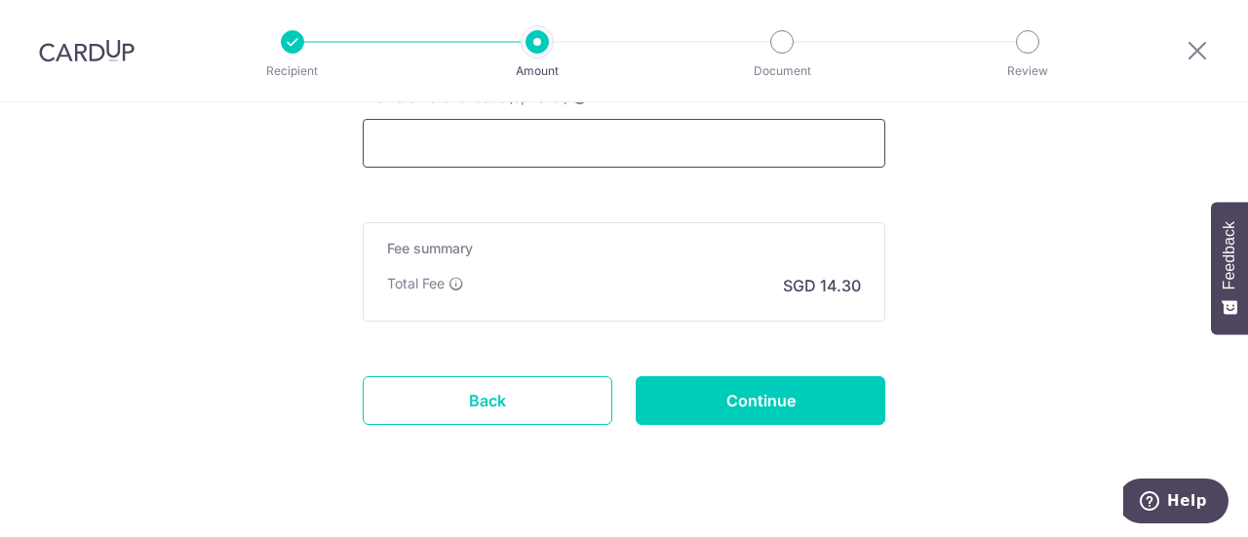
scroll to position [1376, 0]
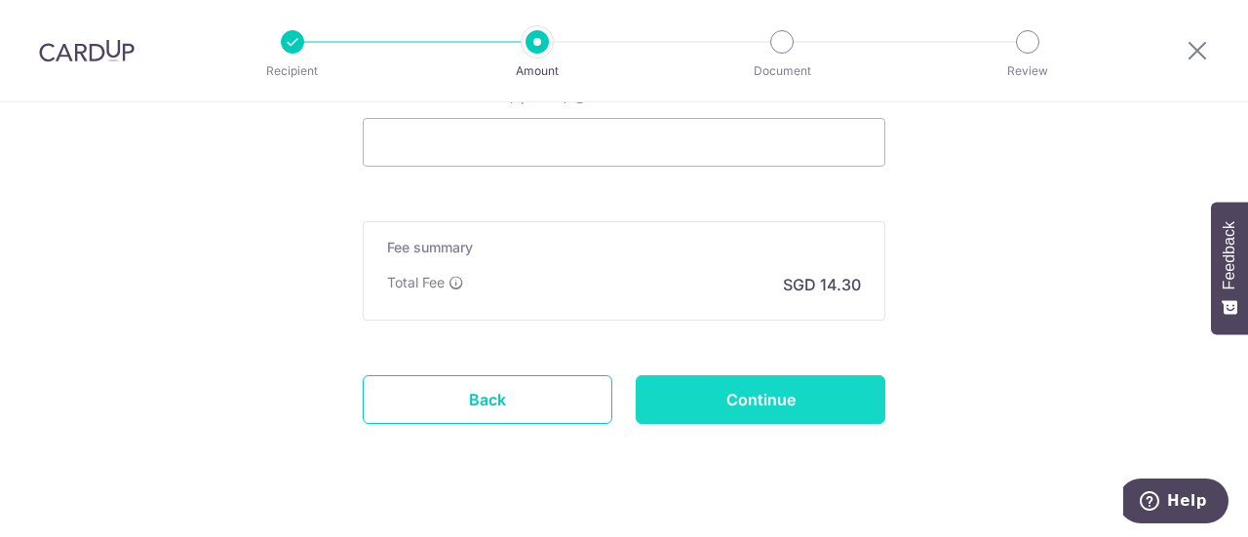
click at [650, 402] on input "Continue" at bounding box center [761, 400] width 250 height 49
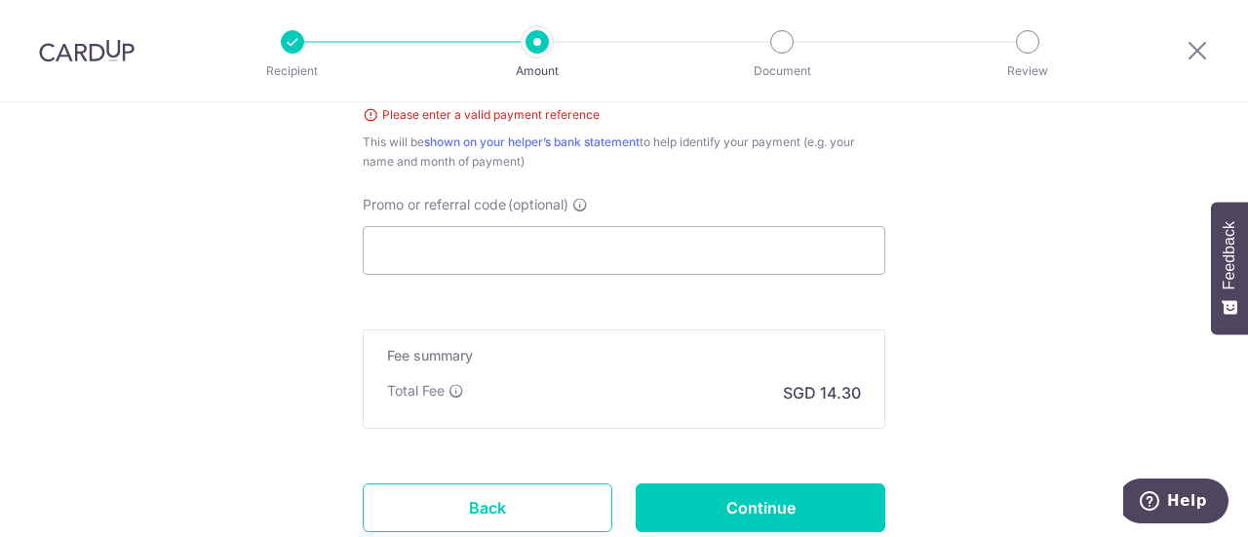
scroll to position [1025, 0]
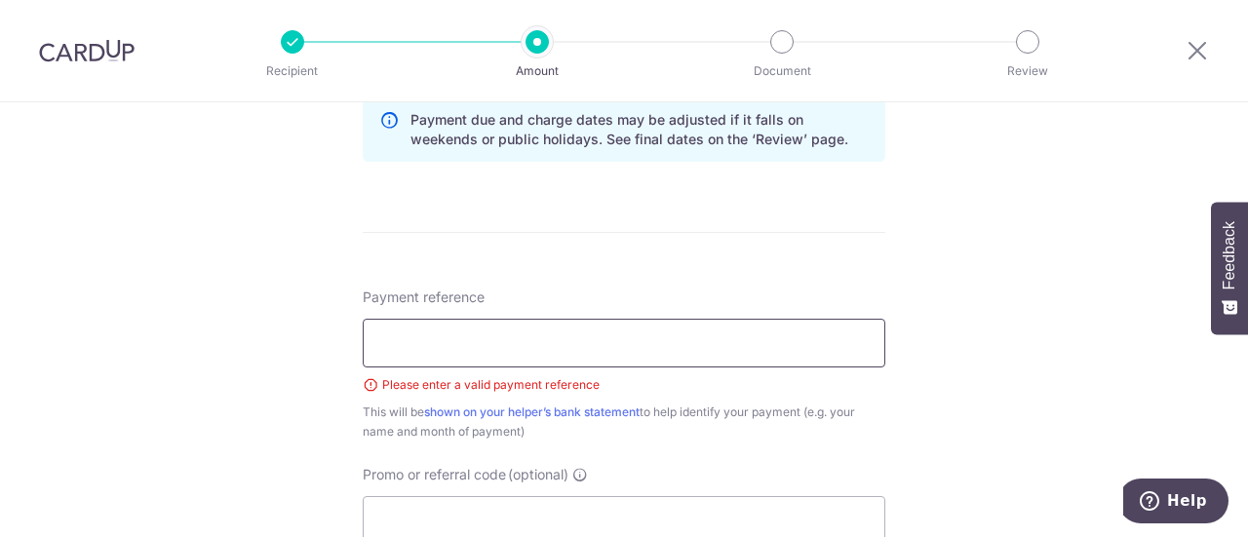
click at [596, 340] on input "Payment reference" at bounding box center [624, 343] width 523 height 49
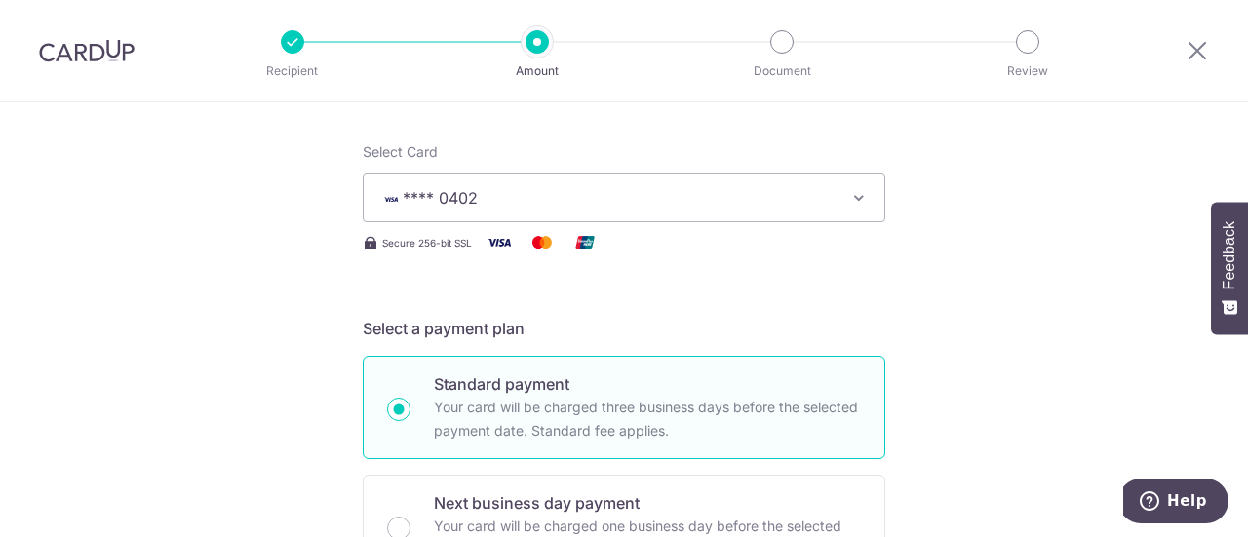
scroll to position [219, 0]
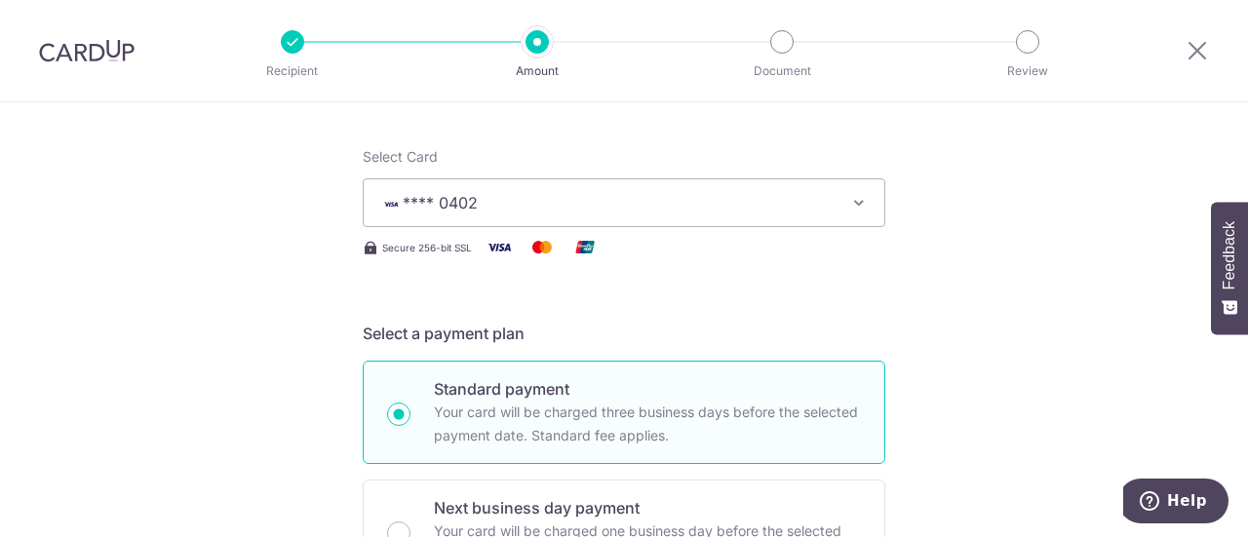
click at [581, 196] on span "**** 0402" at bounding box center [606, 202] width 455 height 23
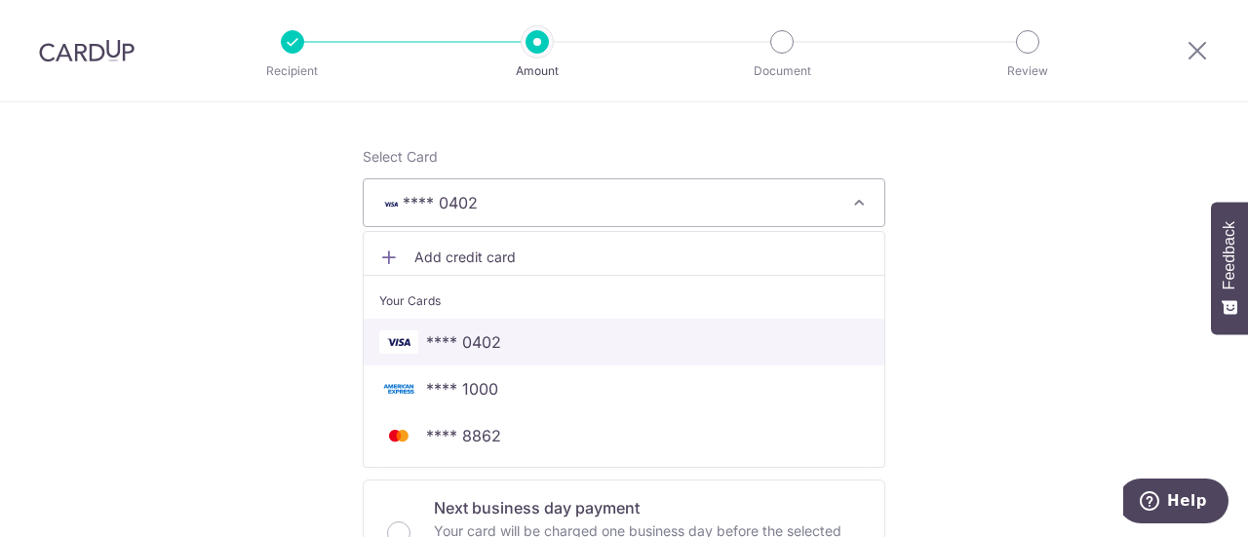
drag, startPoint x: 570, startPoint y: 335, endPoint x: 582, endPoint y: 335, distance: 12.7
click at [570, 335] on span "**** 0402" at bounding box center [624, 342] width 490 height 23
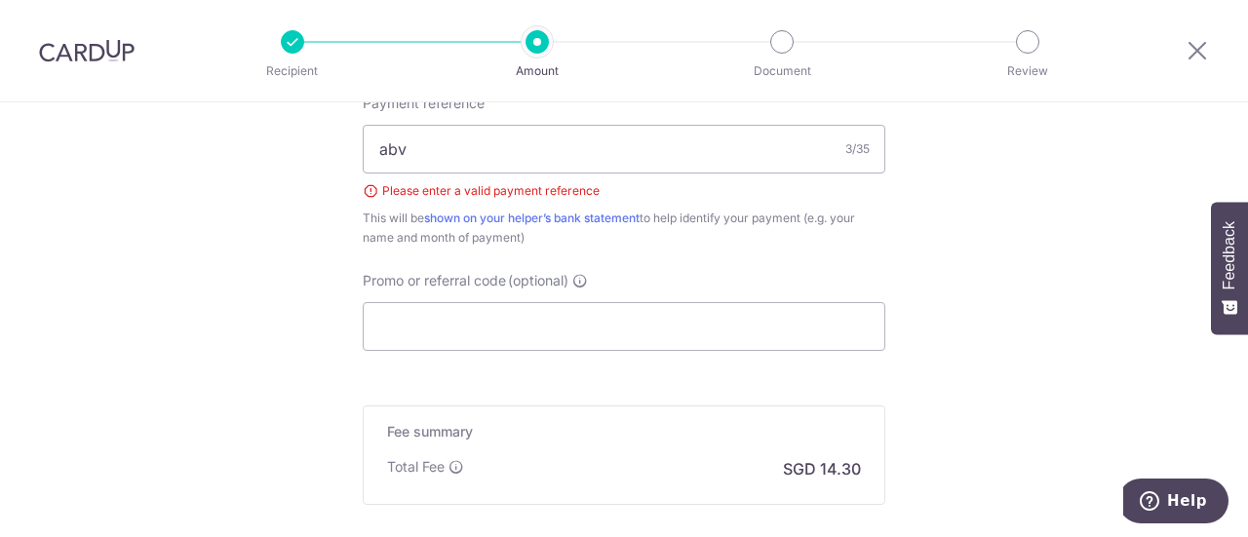
scroll to position [1170, 0]
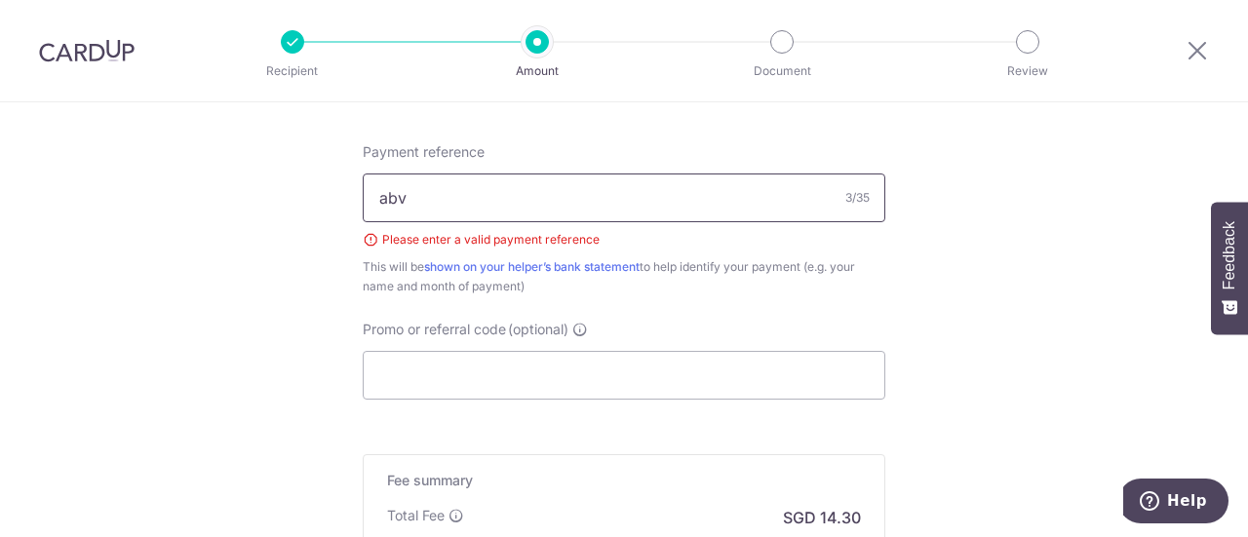
click at [663, 204] on input "abv" at bounding box center [624, 198] width 523 height 49
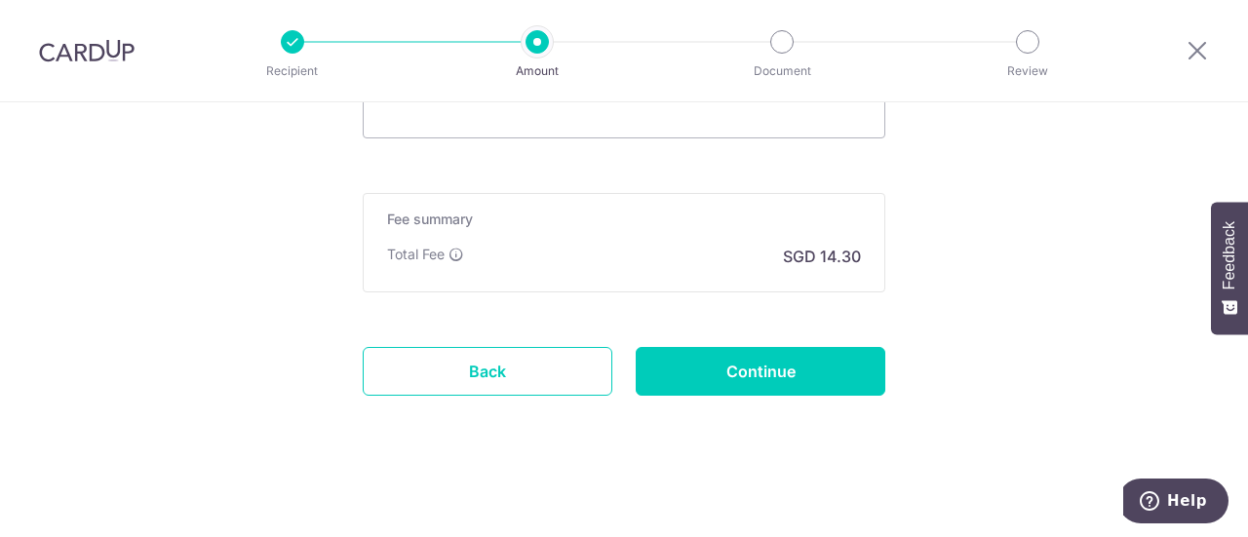
type input "abc"
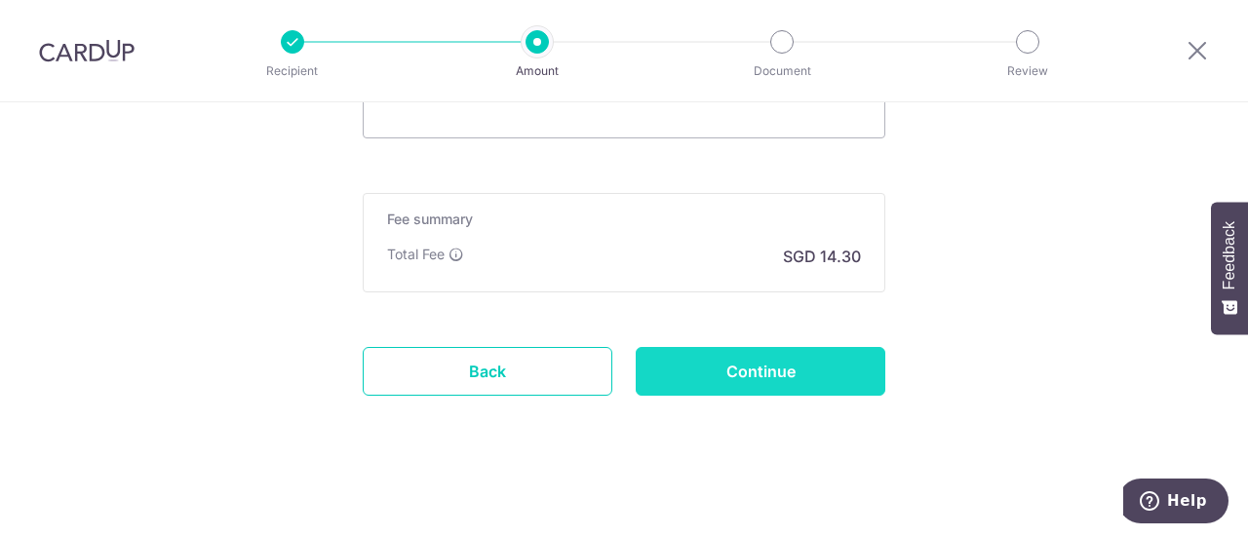
click at [697, 376] on input "Continue" at bounding box center [761, 371] width 250 height 49
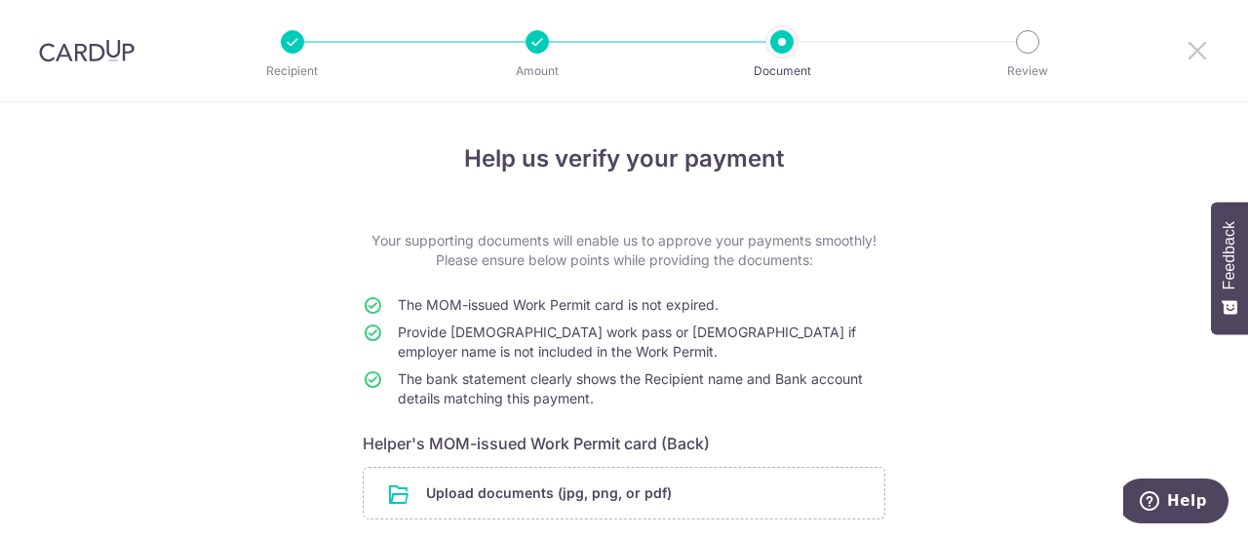
drag, startPoint x: 1190, startPoint y: 52, endPoint x: 704, endPoint y: 95, distance: 487.6
click at [1190, 52] on icon at bounding box center [1197, 50] width 23 height 24
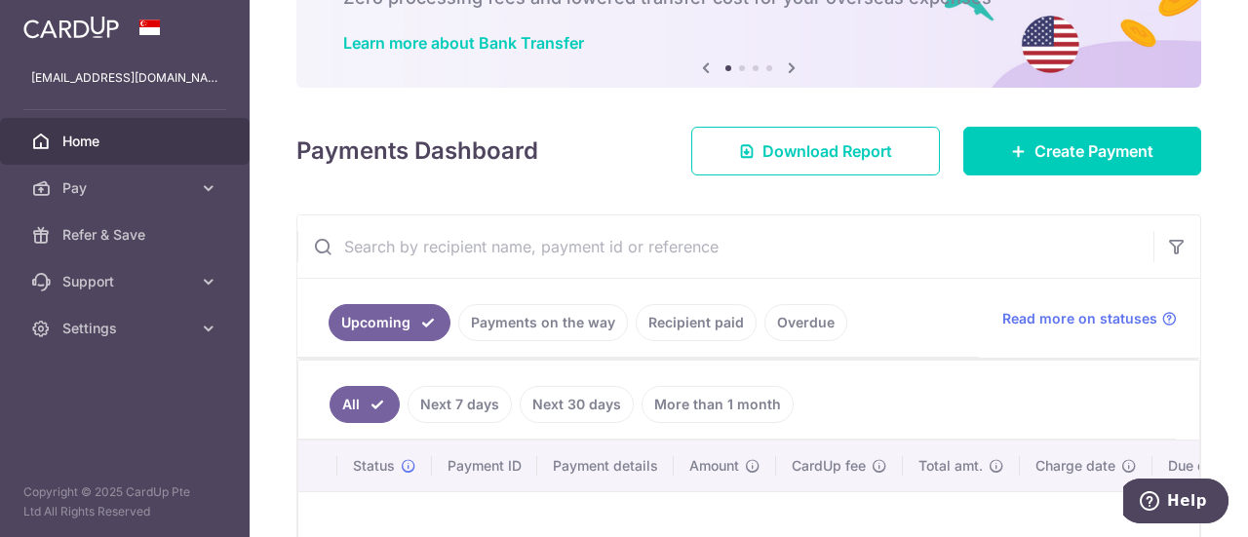
scroll to position [122, 0]
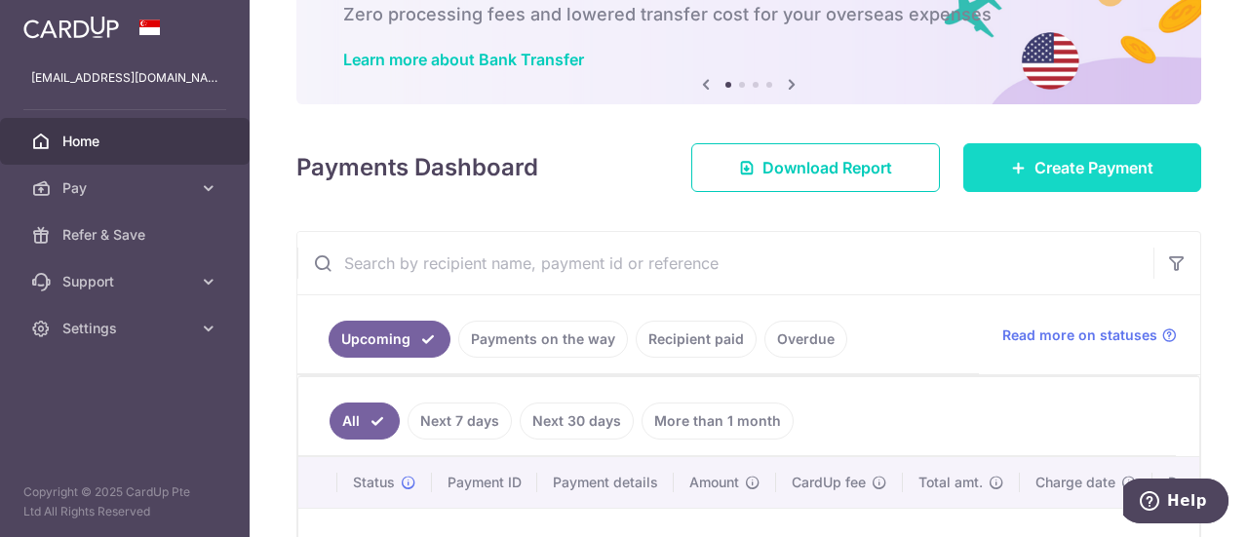
click at [1089, 154] on link "Create Payment" at bounding box center [1083, 167] width 238 height 49
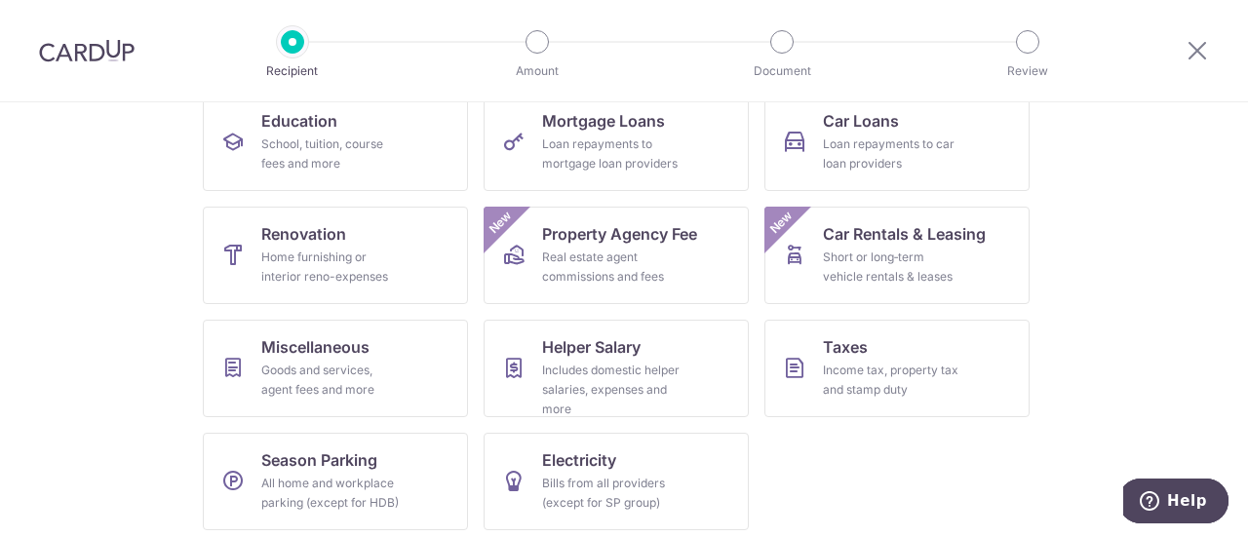
scroll to position [326, 0]
click at [663, 379] on div "Includes domestic helper salaries, expenses and more" at bounding box center [612, 391] width 140 height 59
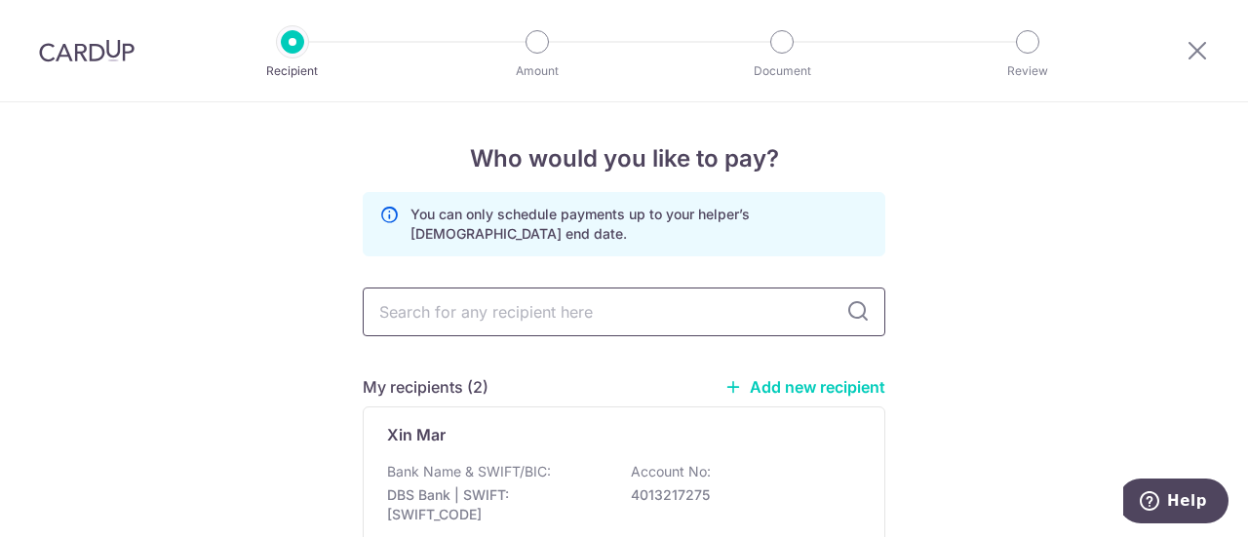
drag, startPoint x: 0, startPoint y: 0, endPoint x: 670, endPoint y: 313, distance: 739.6
click at [670, 313] on input "text" at bounding box center [624, 312] width 523 height 49
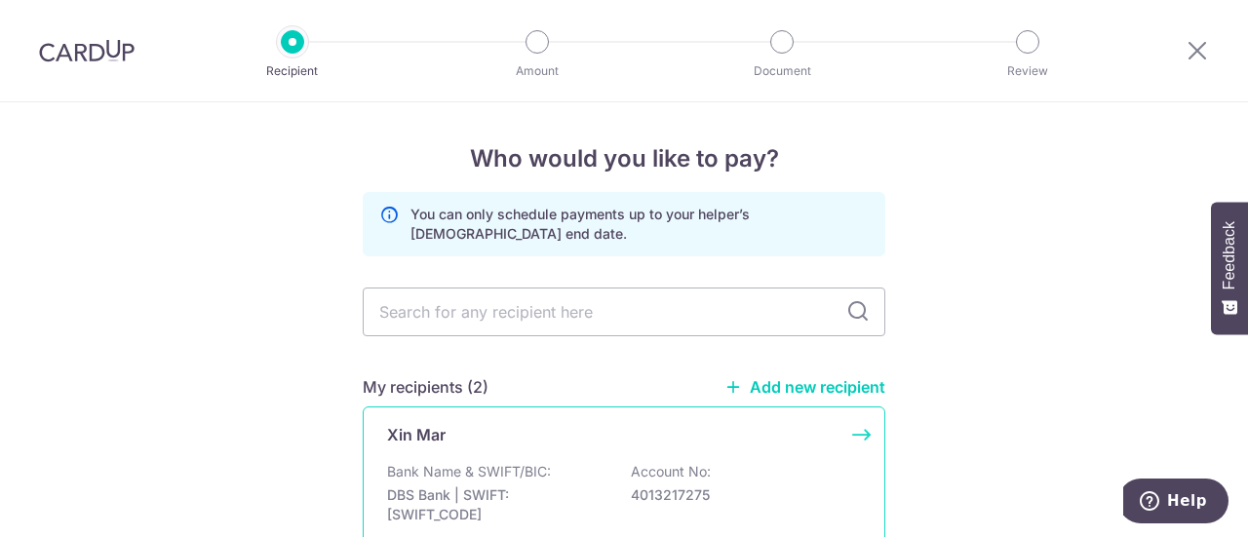
click at [469, 463] on p "Bank Name & SWIFT/BIC:" at bounding box center [469, 472] width 164 height 20
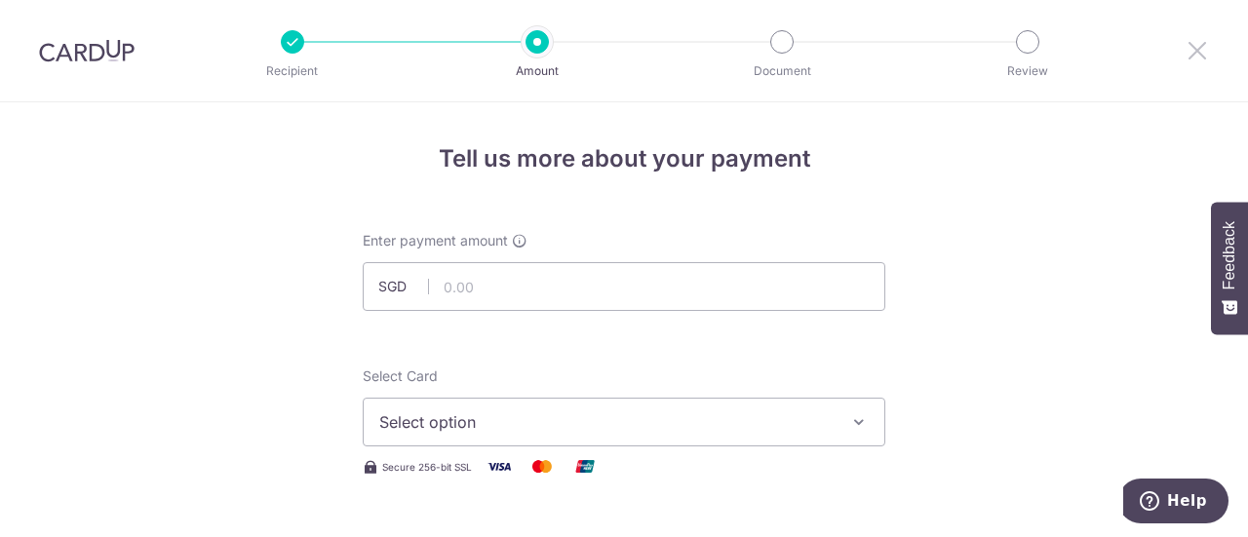
click at [1200, 50] on icon at bounding box center [1197, 50] width 23 height 24
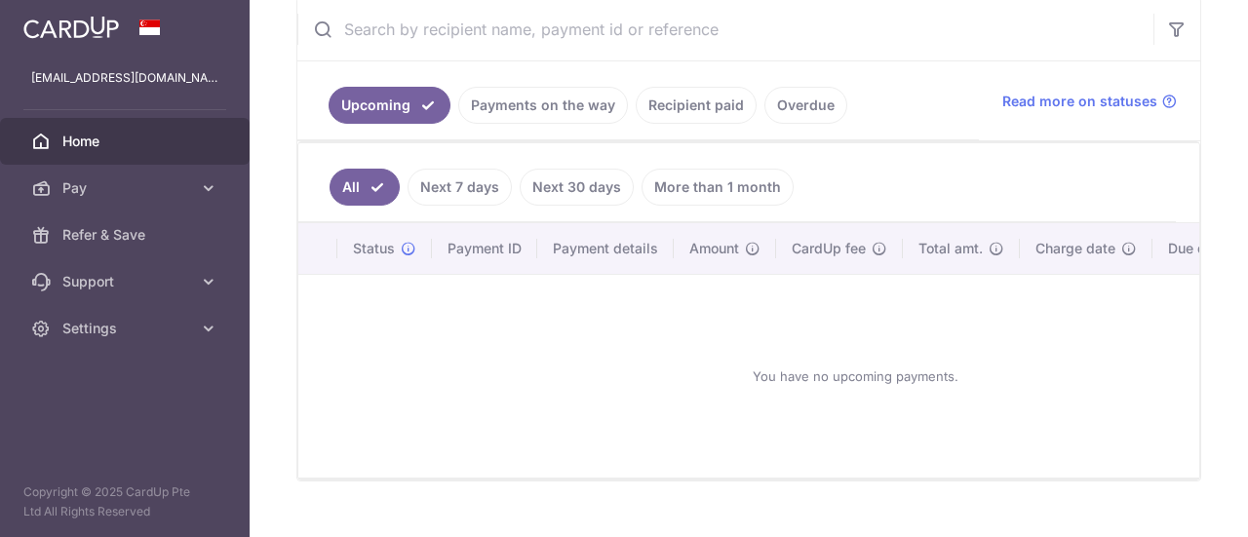
scroll to position [206, 0]
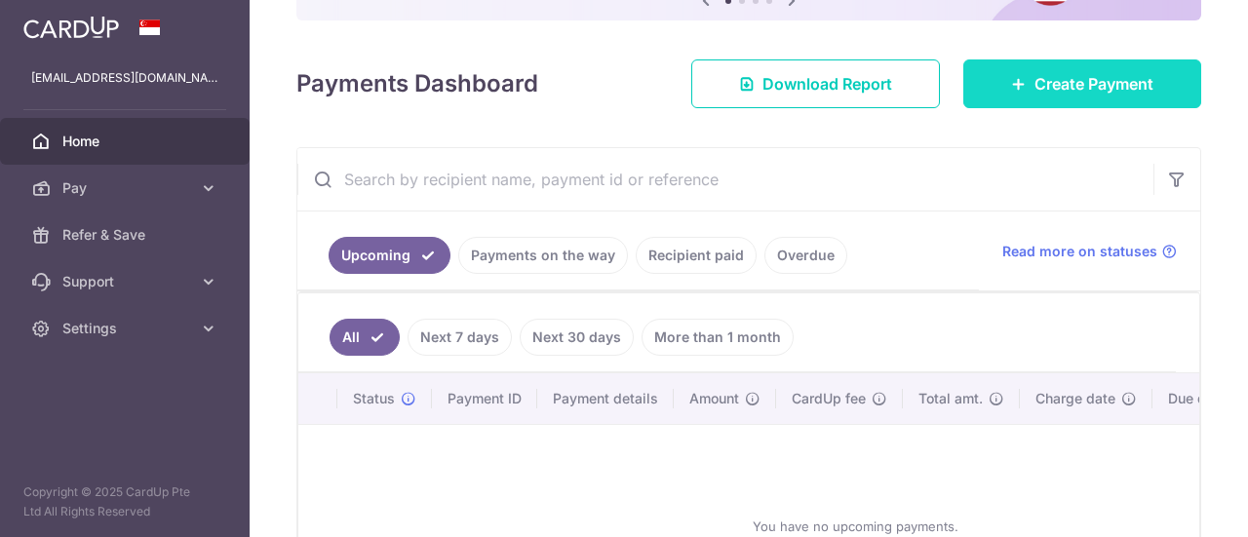
click at [1035, 75] on span "Create Payment" at bounding box center [1094, 83] width 119 height 23
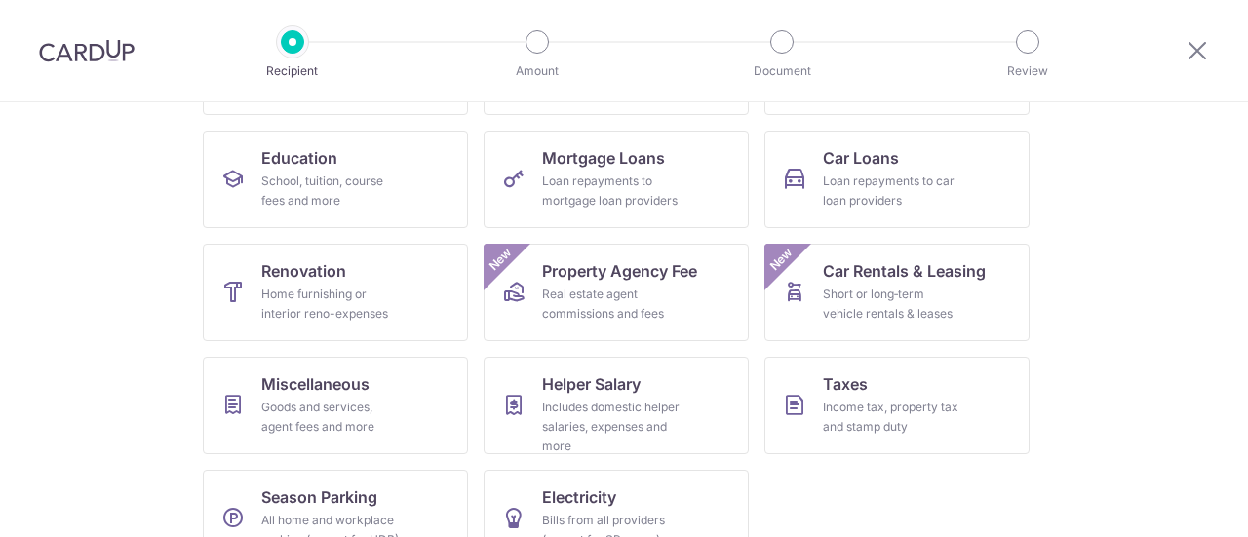
scroll to position [334, 0]
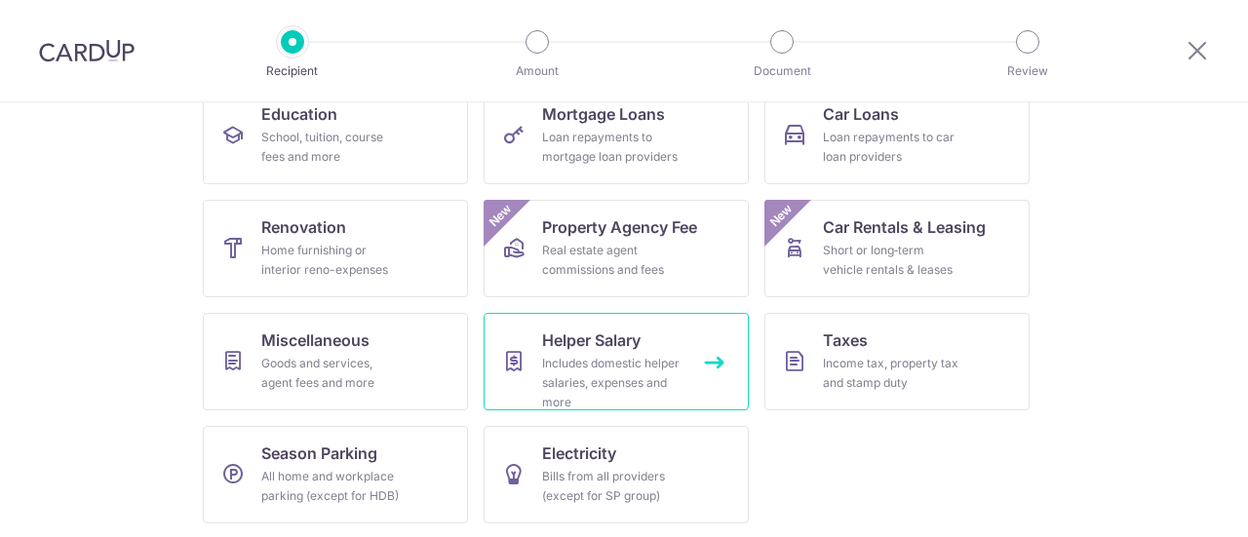
click at [567, 339] on span "Helper Salary" at bounding box center [591, 340] width 99 height 23
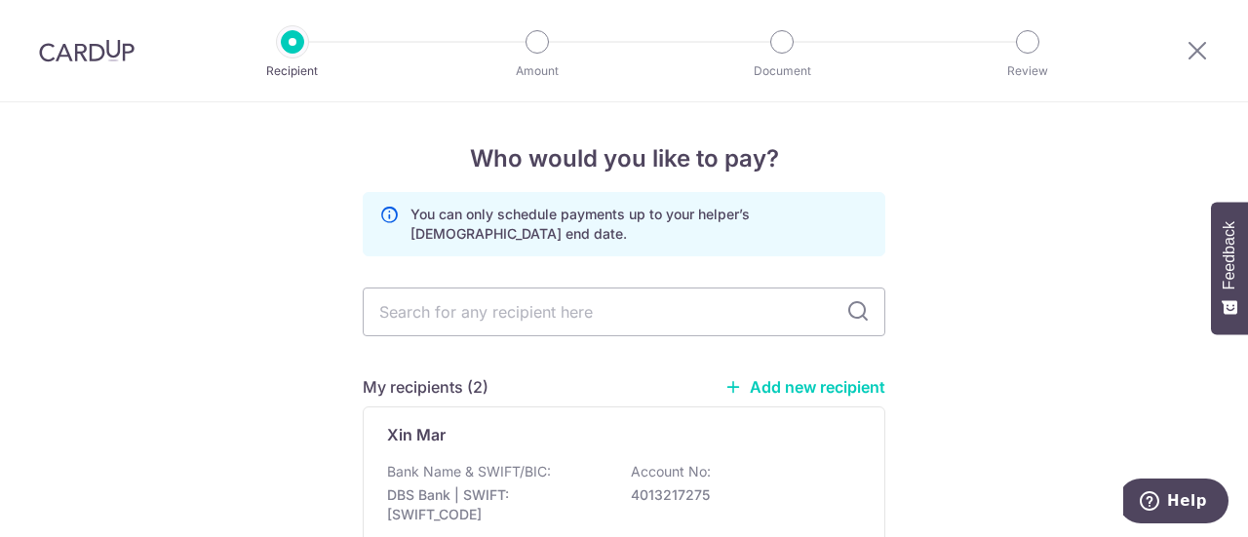
scroll to position [151, 0]
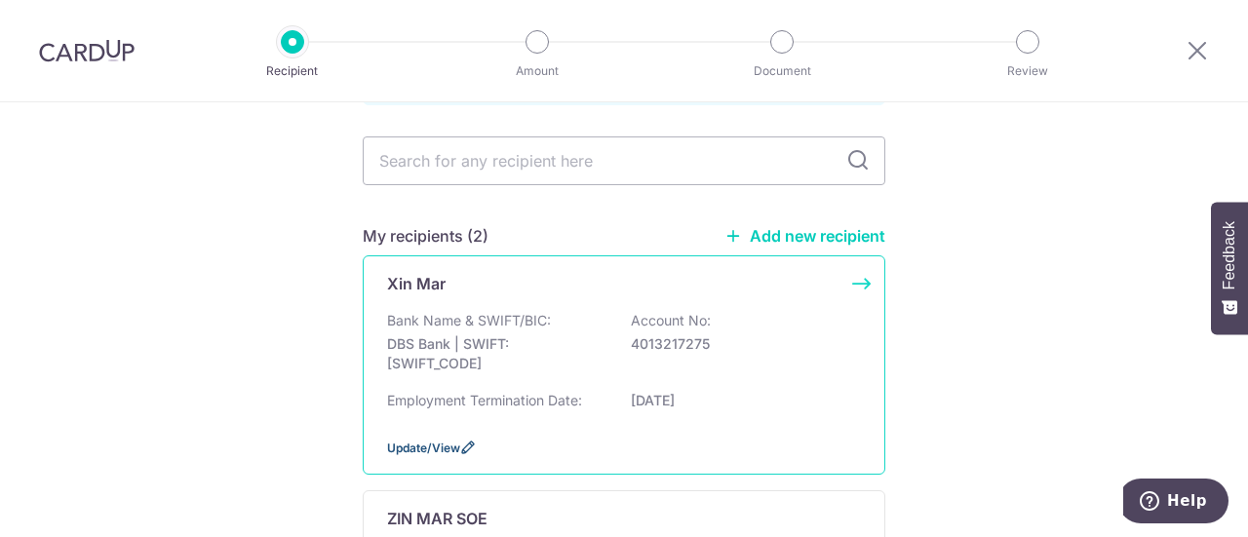
click at [453, 443] on span "Update/View" at bounding box center [423, 448] width 73 height 15
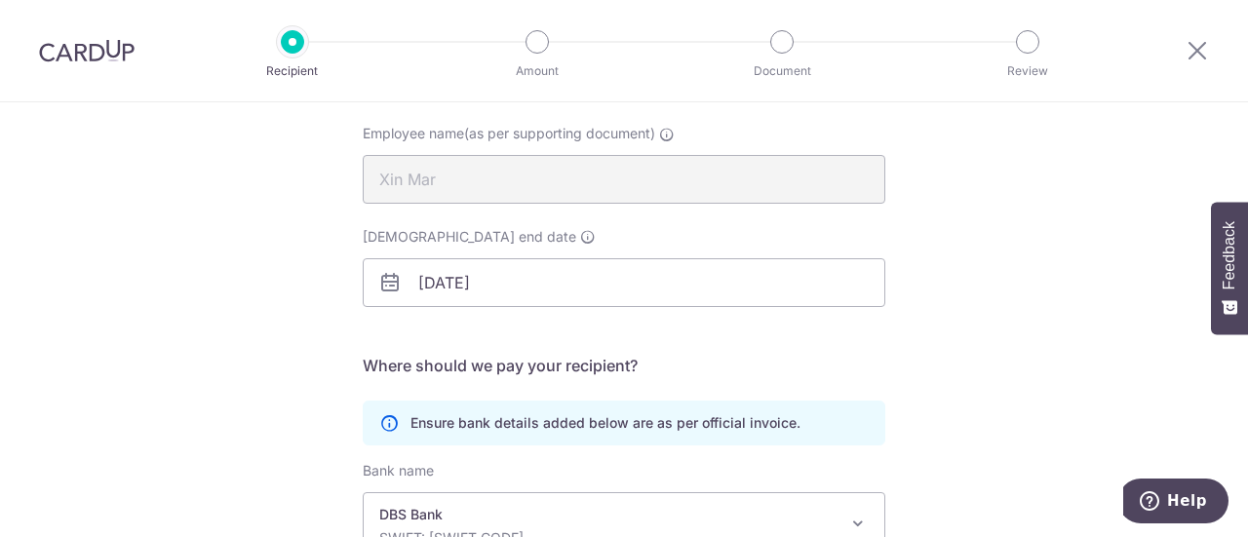
scroll to position [162, 0]
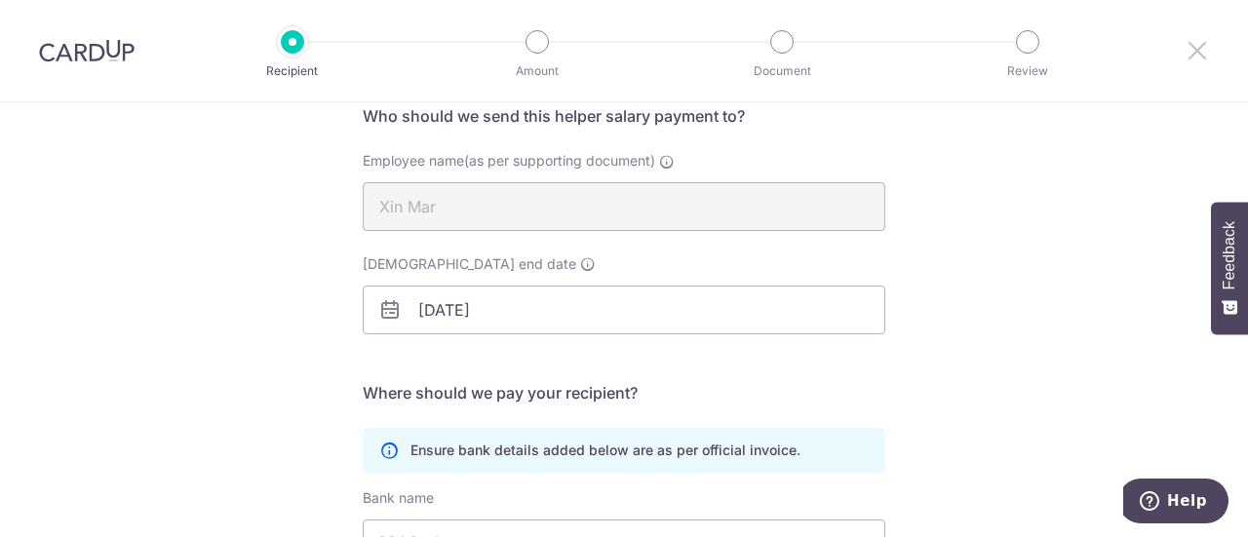
click at [1187, 50] on icon at bounding box center [1197, 50] width 23 height 24
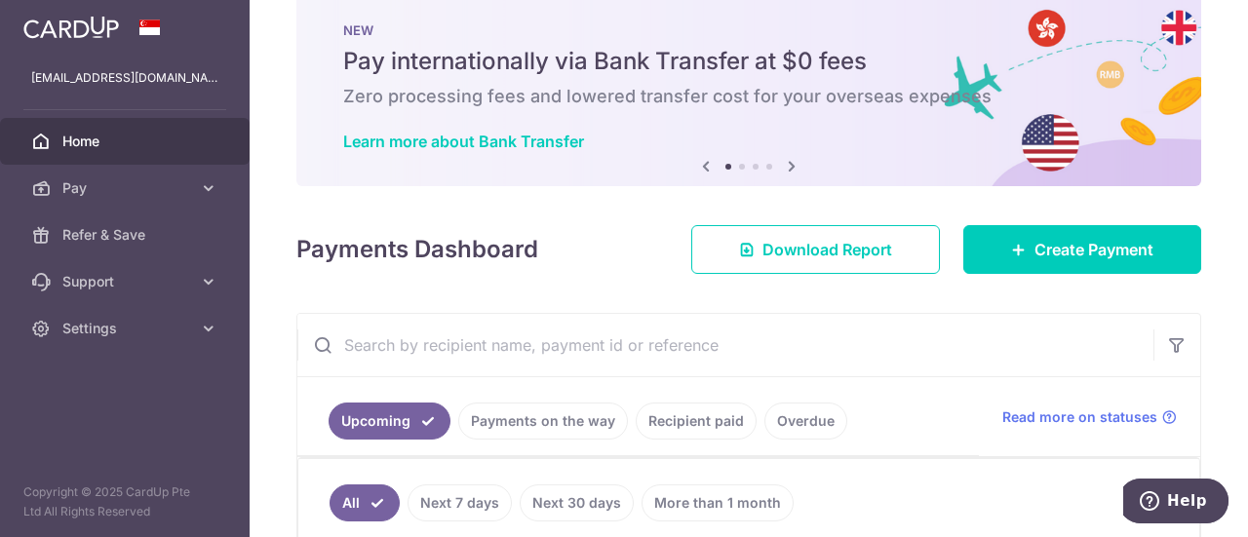
scroll to position [17, 0]
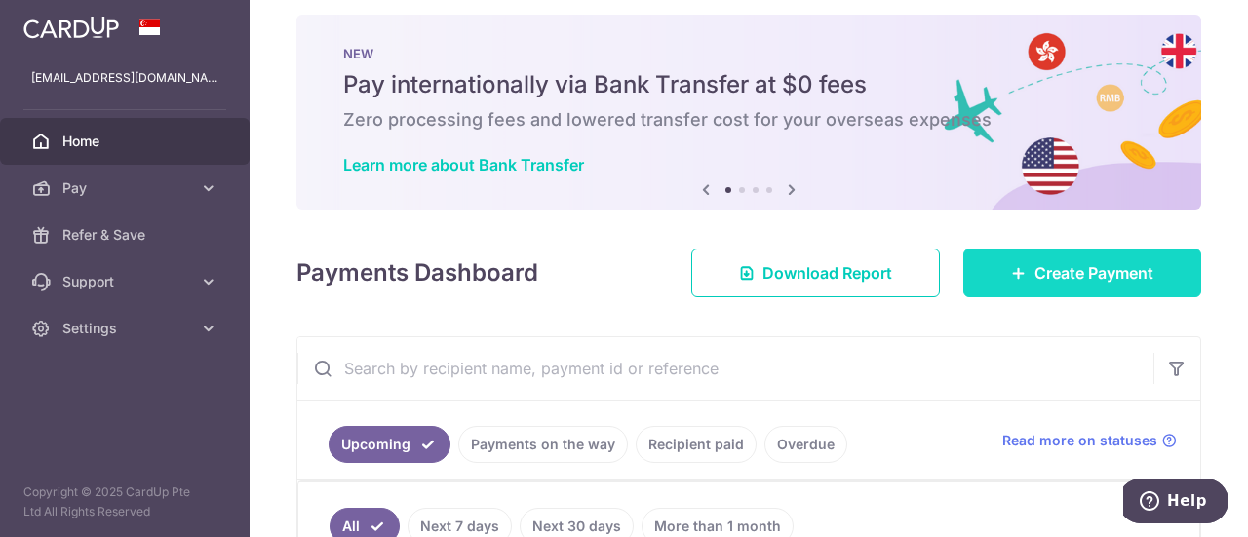
click at [1105, 283] on span "Create Payment" at bounding box center [1094, 272] width 119 height 23
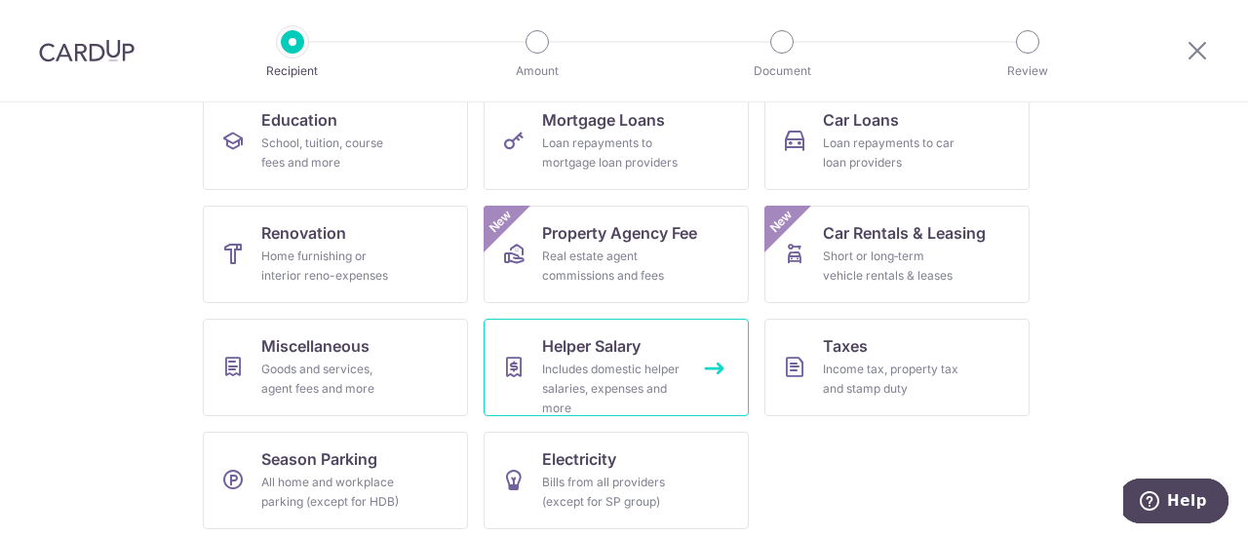
scroll to position [327, 0]
click at [689, 363] on link "Helper Salary Includes domestic helper salaries, expenses and more" at bounding box center [616, 369] width 265 height 98
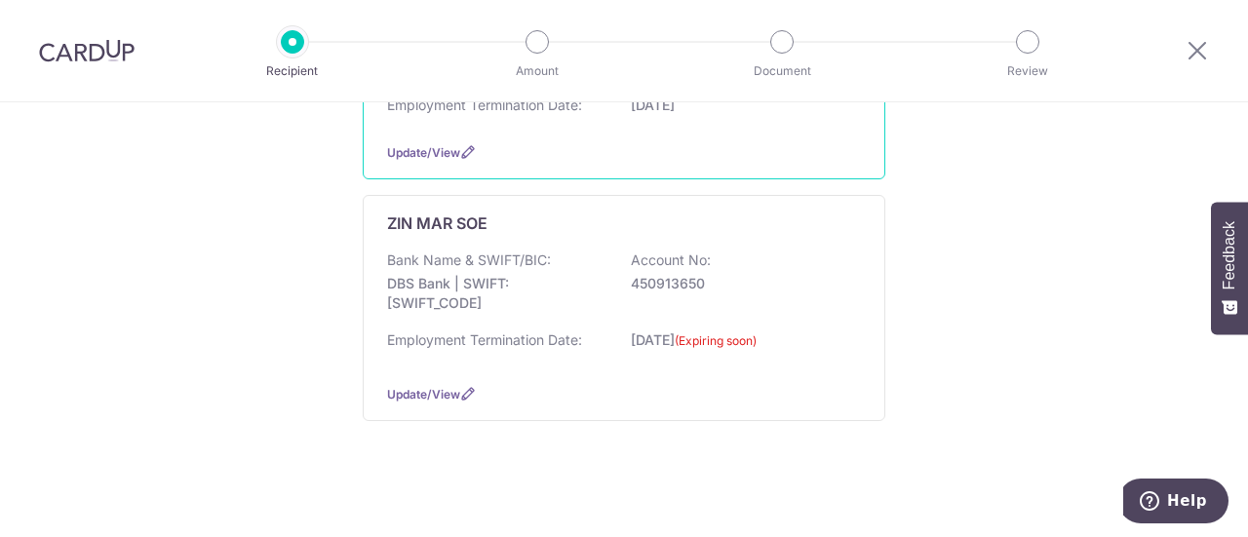
scroll to position [446, 0]
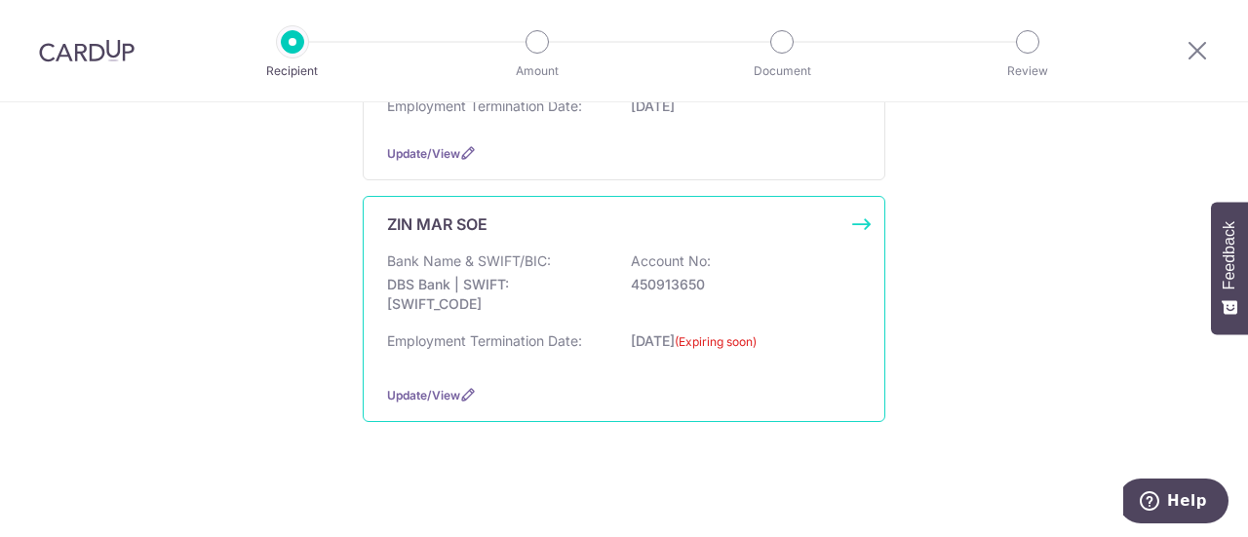
click at [864, 219] on div "ZIN MAR SOE Bank Name & SWIFT/BIC: DBS Bank | SWIFT: [SWIFT_CODE] Account No: 4…" at bounding box center [624, 309] width 523 height 226
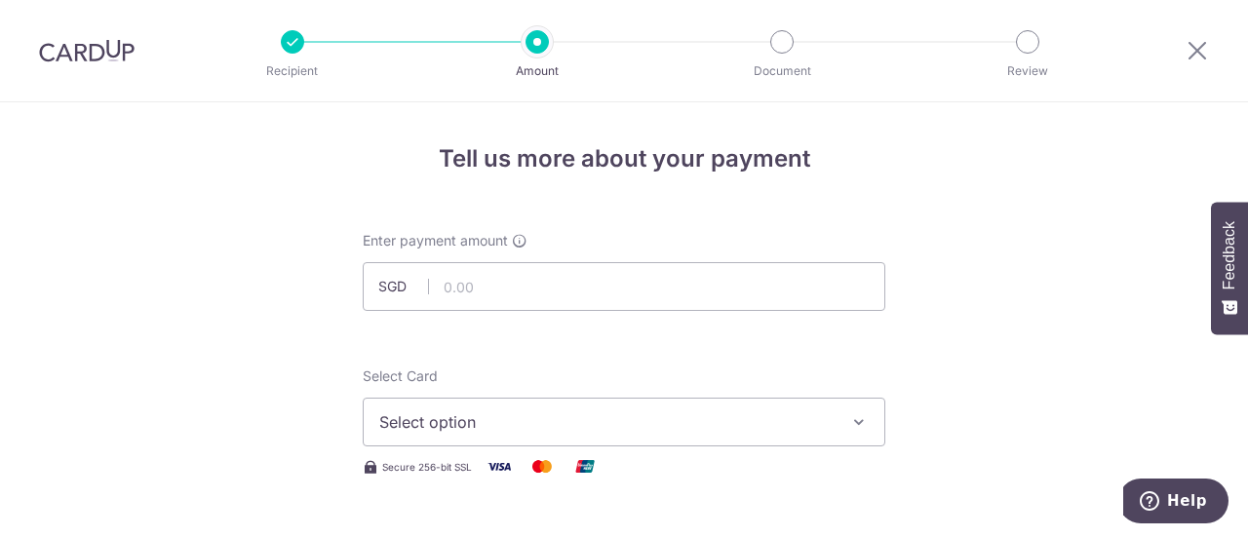
click at [1200, 63] on div at bounding box center [1197, 50] width 101 height 101
click at [1195, 46] on icon at bounding box center [1197, 50] width 23 height 24
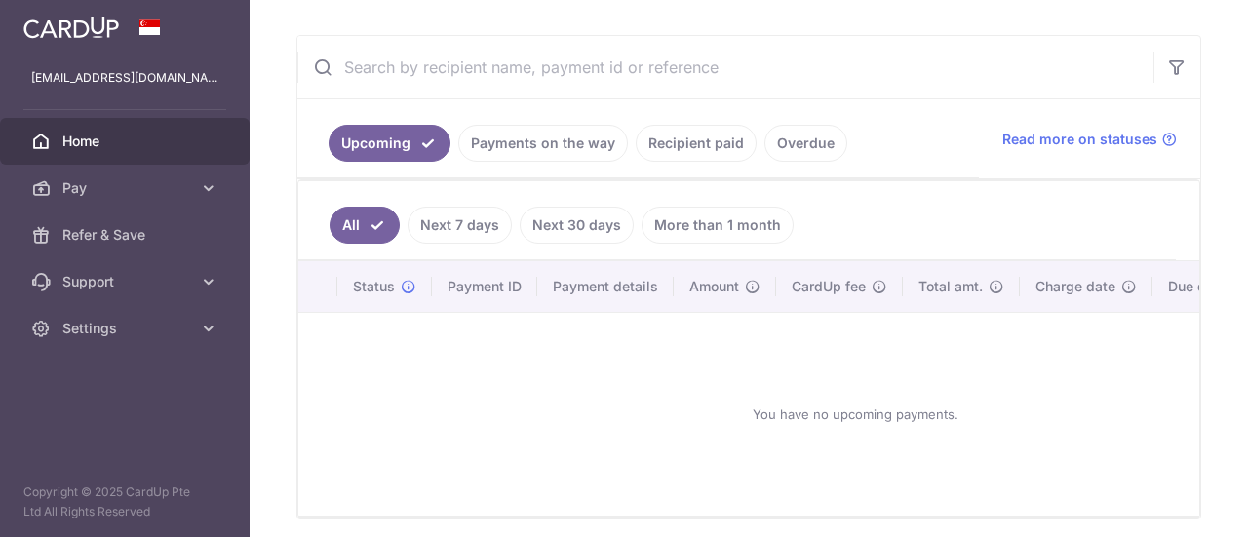
scroll to position [70, 0]
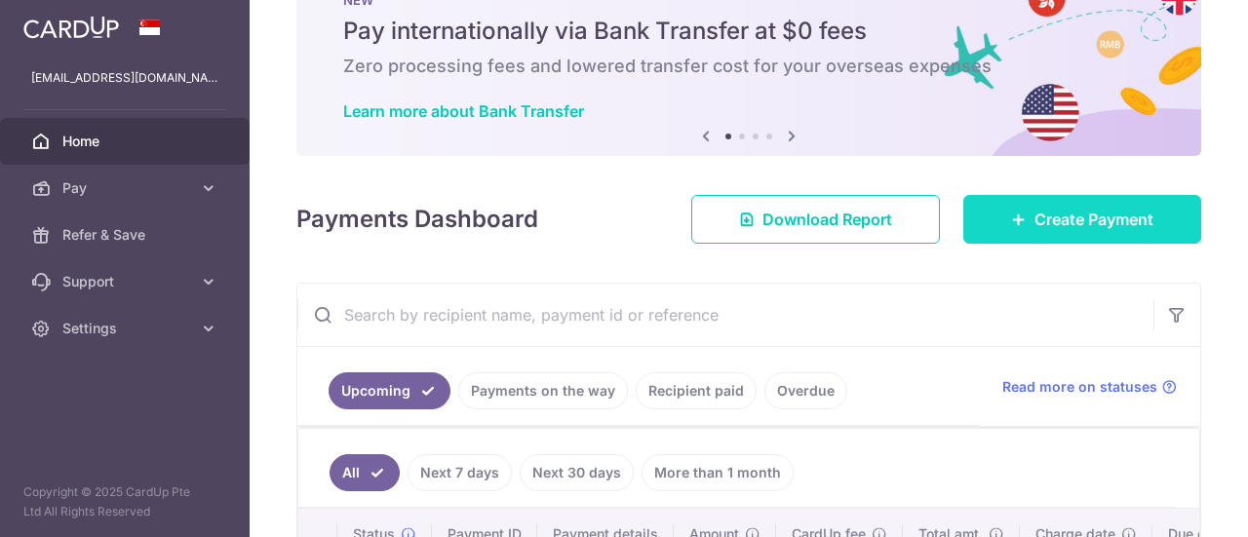
click at [1048, 223] on span "Create Payment" at bounding box center [1094, 219] width 119 height 23
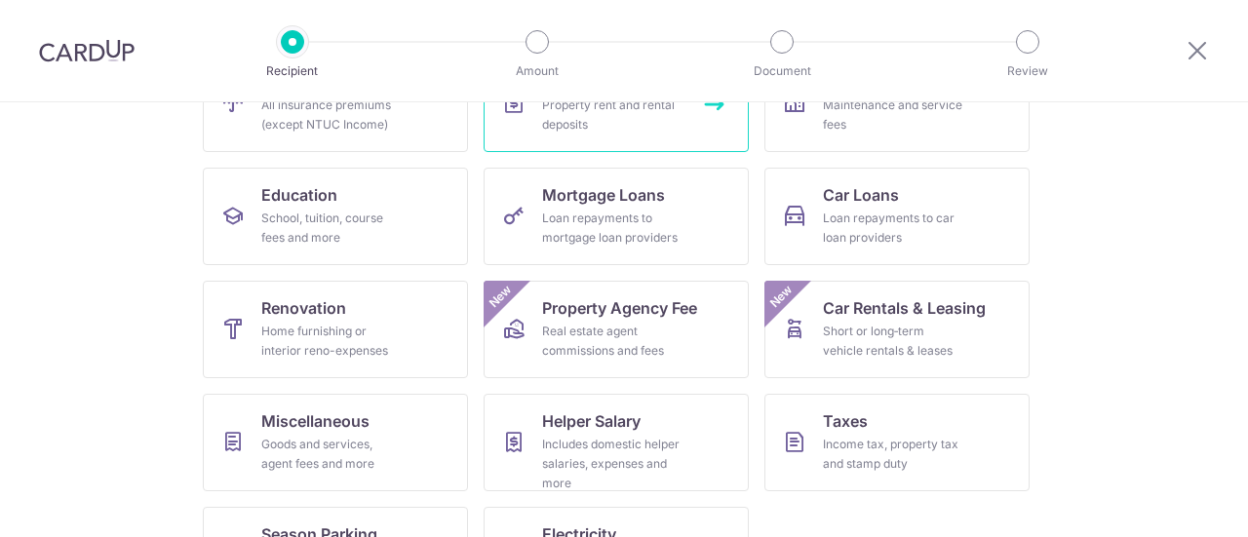
scroll to position [334, 0]
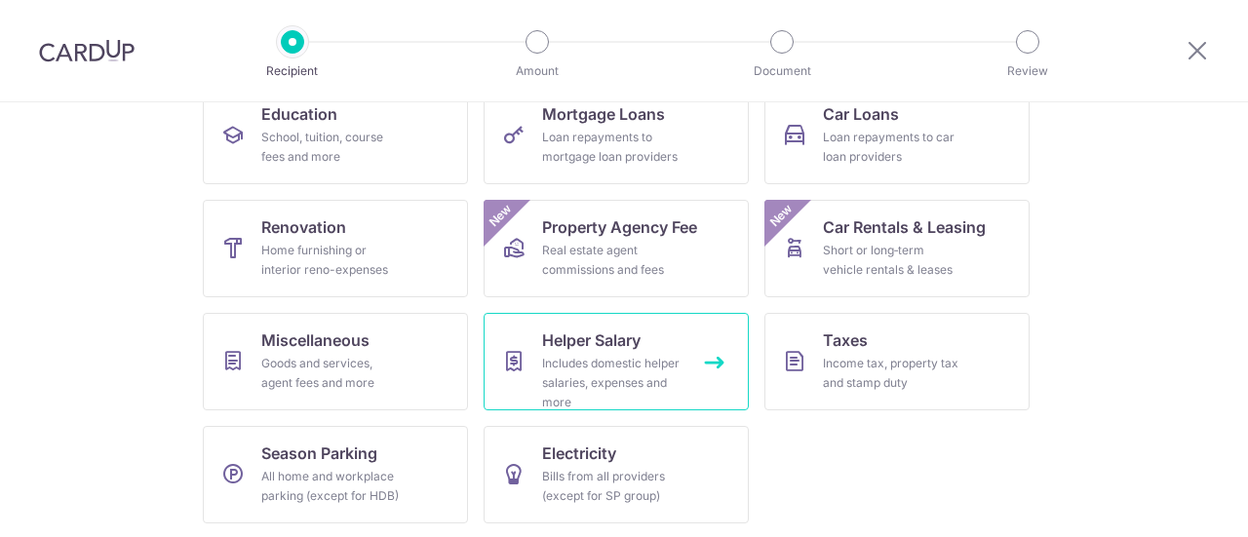
click at [579, 339] on span "Helper Salary" at bounding box center [591, 340] width 99 height 23
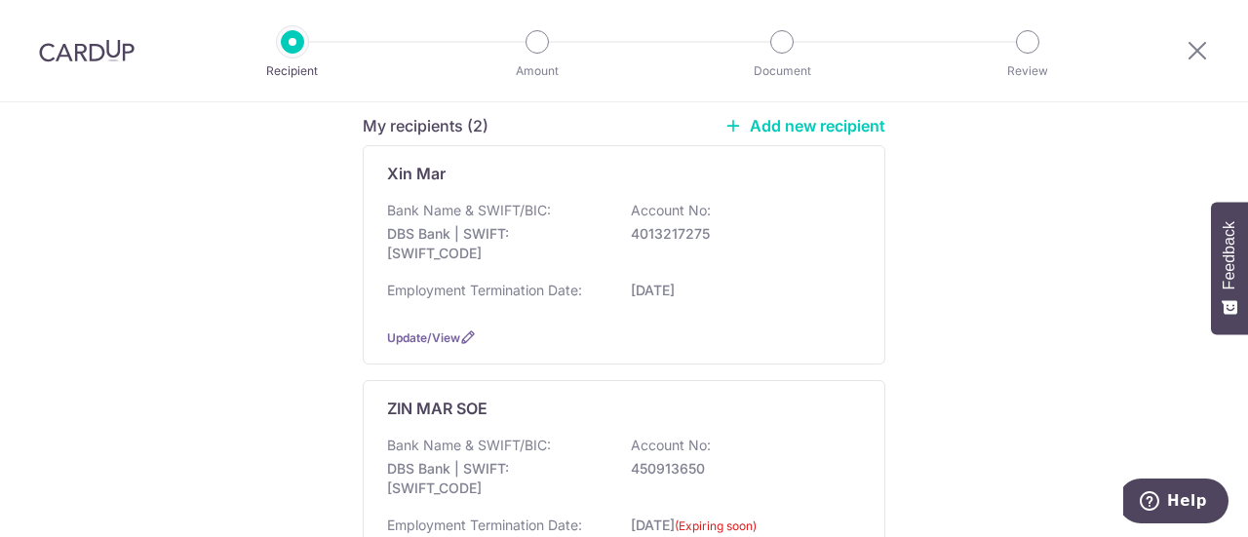
scroll to position [450, 0]
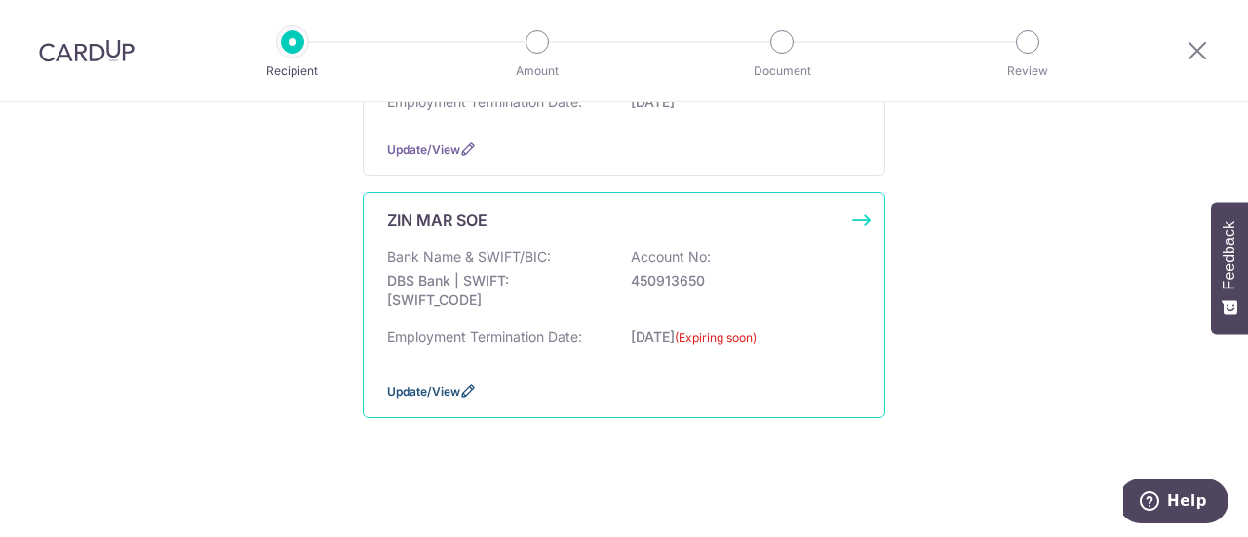
click at [468, 383] on icon at bounding box center [468, 391] width 16 height 16
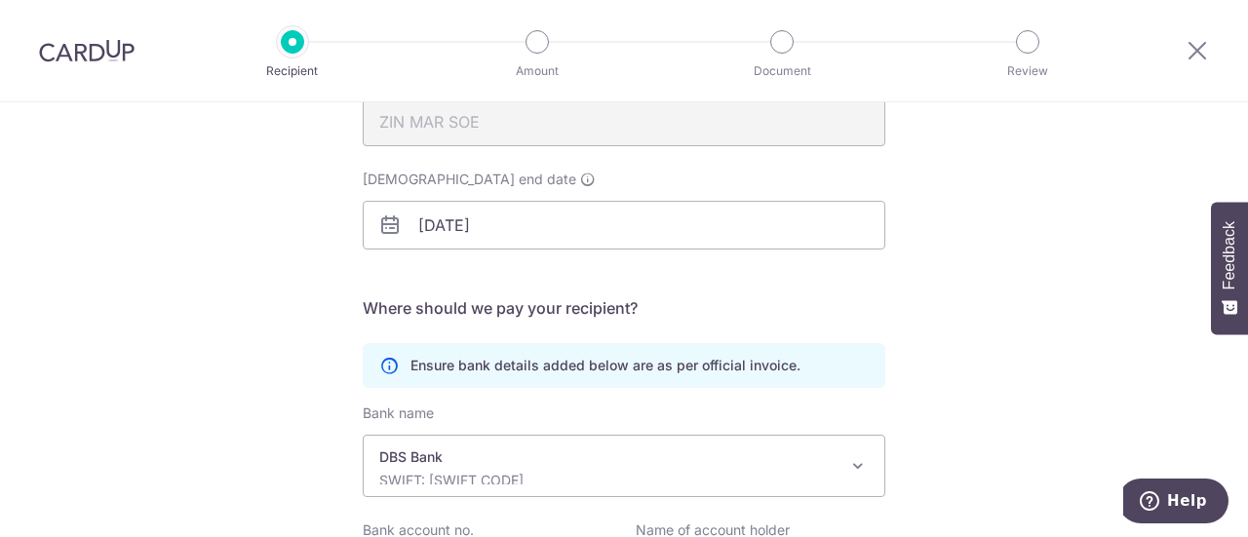
scroll to position [248, 0]
click at [491, 227] on body "Recipient Amount Document Review Recipient Details Your recipient does not need…" at bounding box center [624, 268] width 1248 height 537
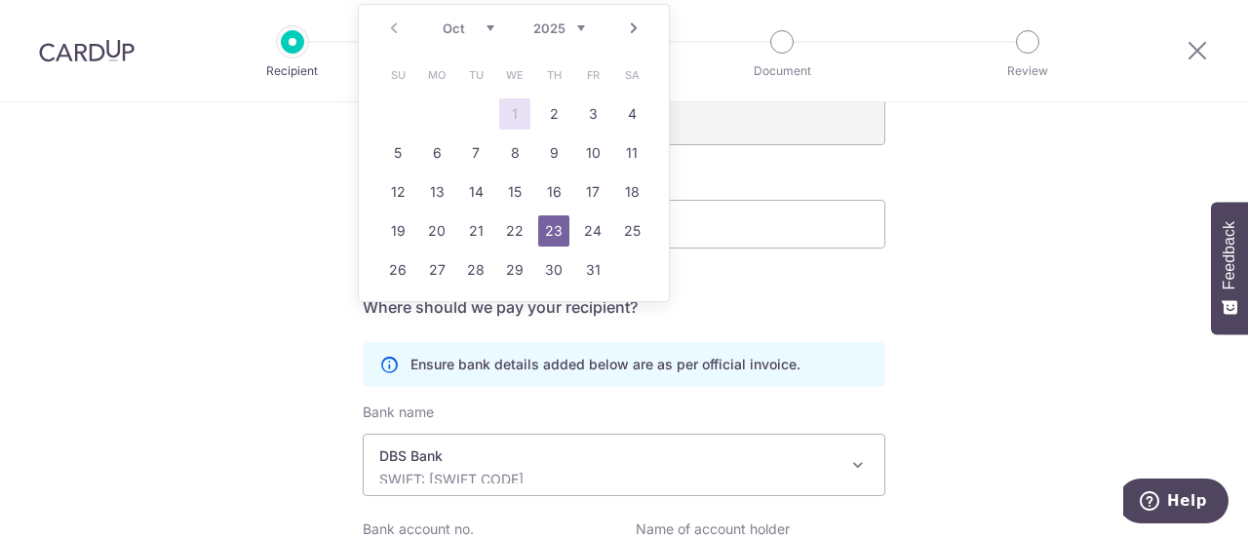
click at [573, 31] on select "2025 2026 2027 2028 2029 2030 2031 2032 2033 2034 2035" at bounding box center [560, 28] width 52 height 16
click at [478, 29] on select "Jan Feb Mar Apr May Jun [DATE] Aug Sep Oct Nov Dec" at bounding box center [469, 28] width 52 height 16
click at [433, 113] on link "1" at bounding box center [436, 114] width 31 height 31
type input "[DATE]"
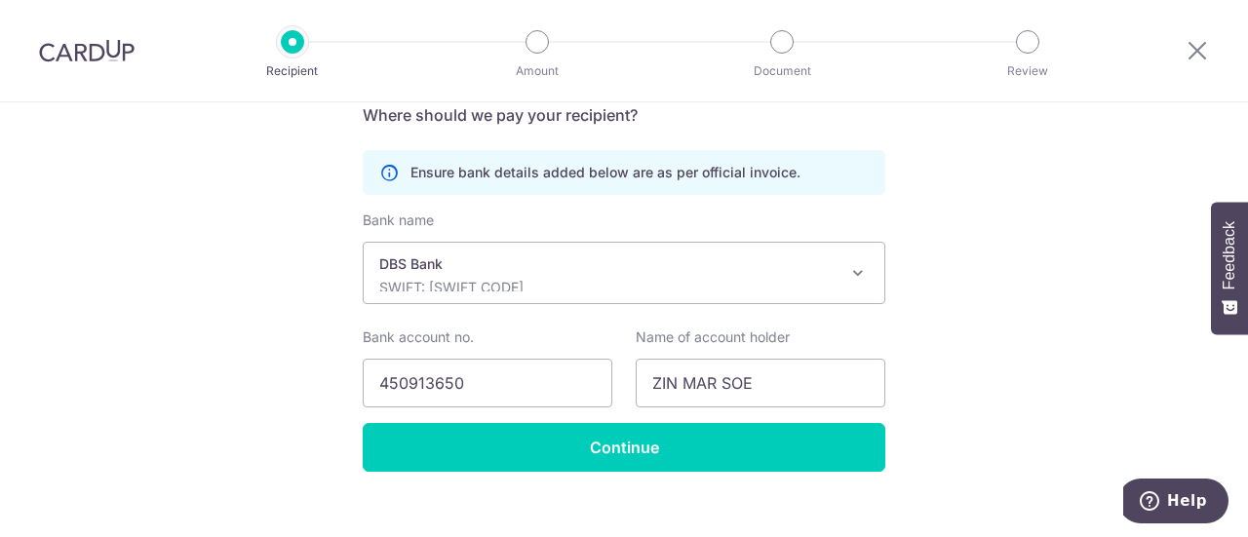
scroll to position [441, 0]
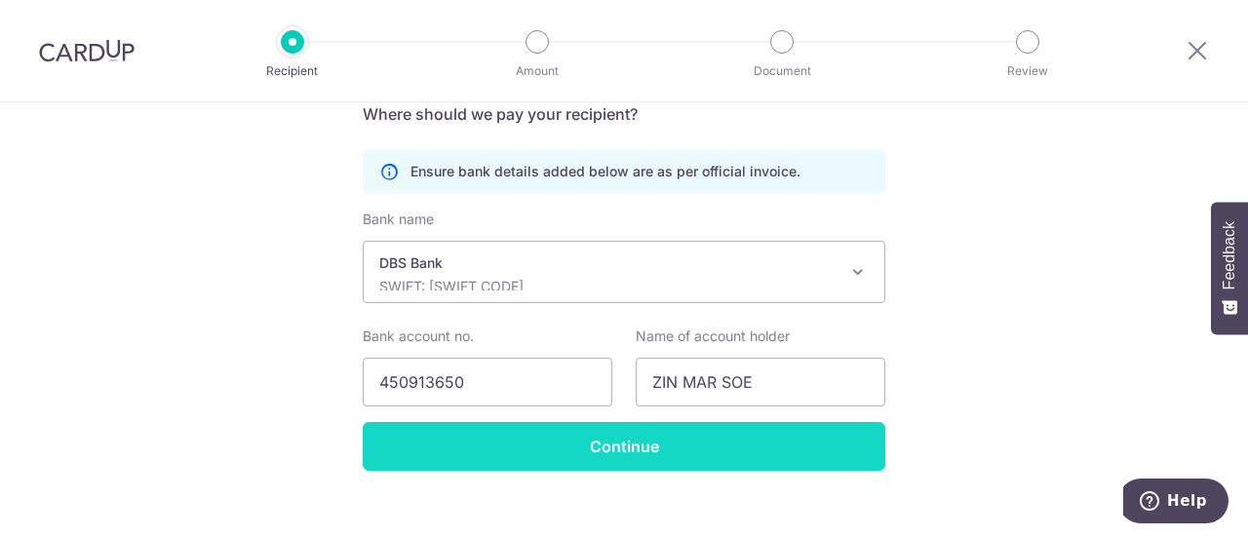
click at [490, 454] on input "Continue" at bounding box center [624, 446] width 523 height 49
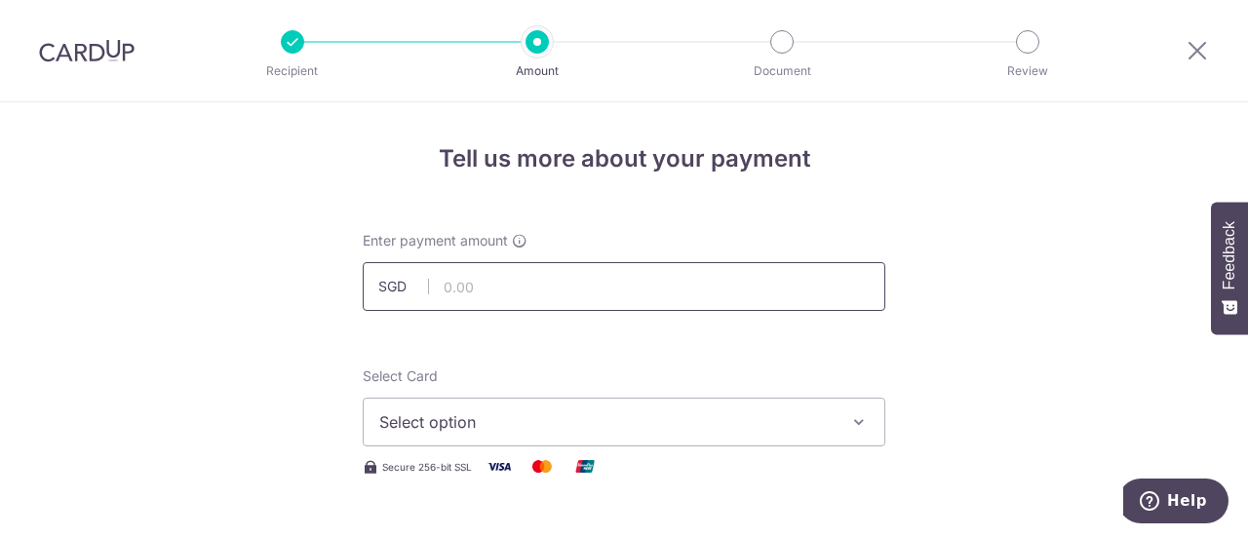
click at [490, 282] on input "text" at bounding box center [624, 286] width 523 height 49
type input "594.00"
click at [456, 425] on span "Select option" at bounding box center [606, 422] width 455 height 23
click at [448, 474] on span "Add credit card" at bounding box center [642, 477] width 455 height 20
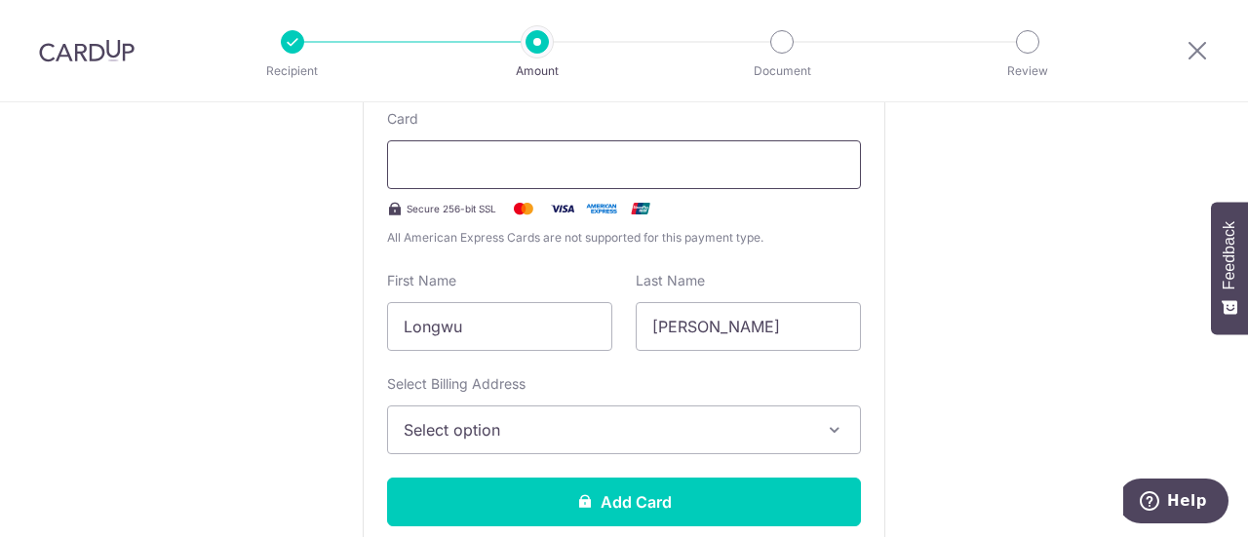
scroll to position [429, 0]
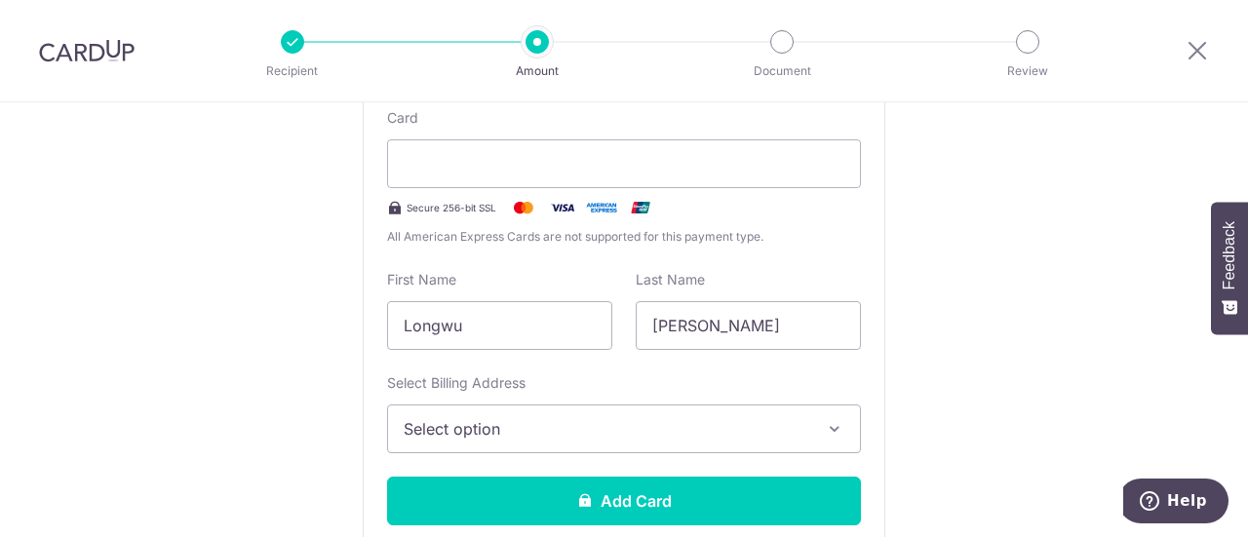
click at [497, 440] on button "Select option" at bounding box center [624, 429] width 474 height 49
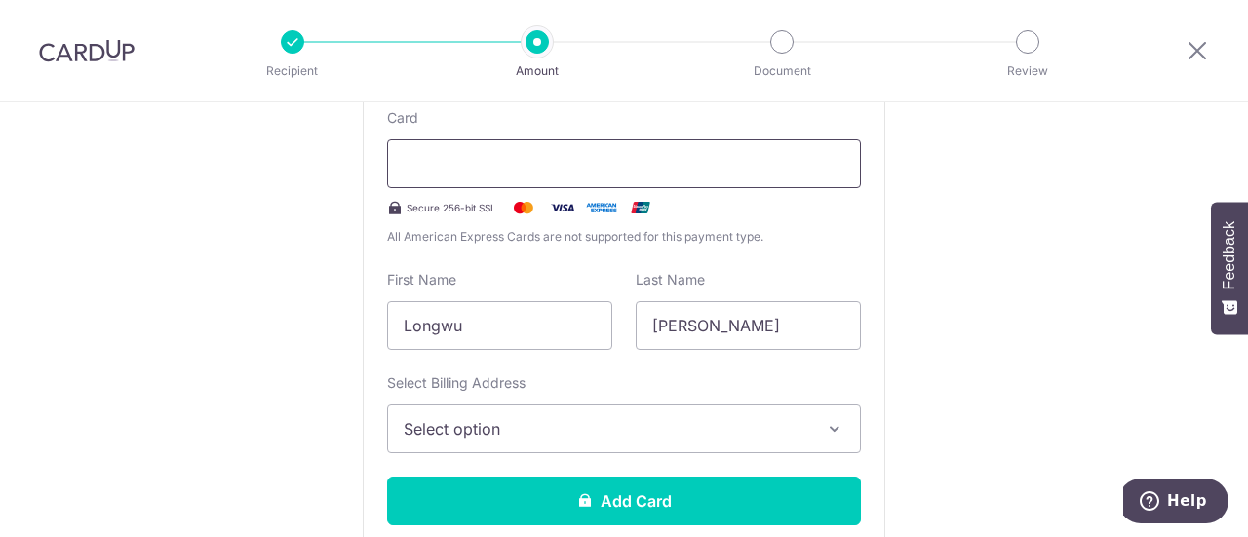
scroll to position [537, 0]
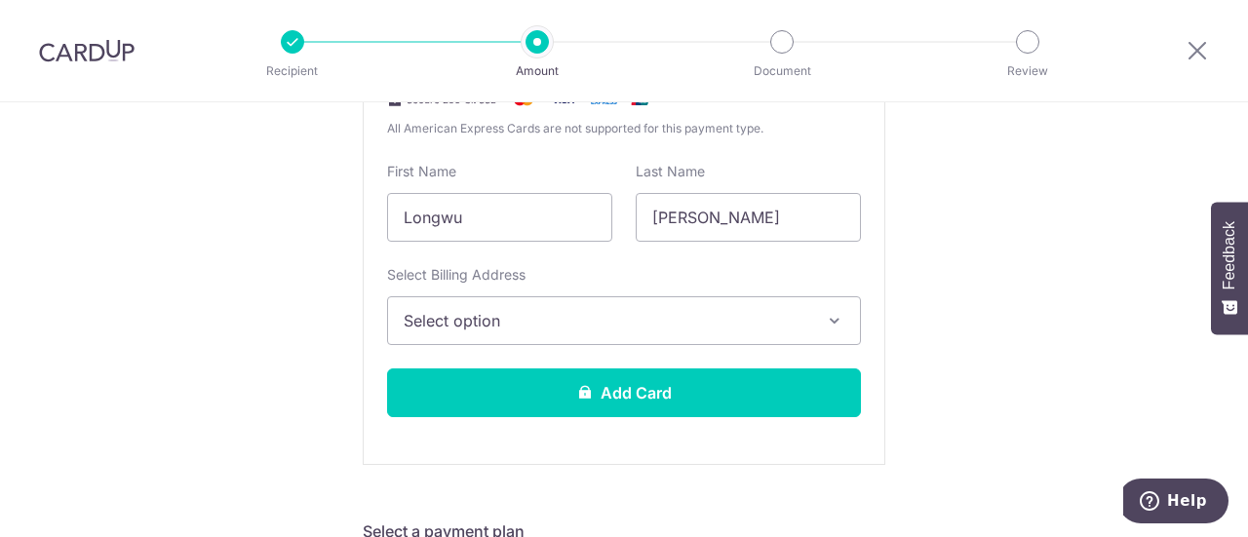
click at [734, 321] on span "Select option" at bounding box center [607, 320] width 406 height 23
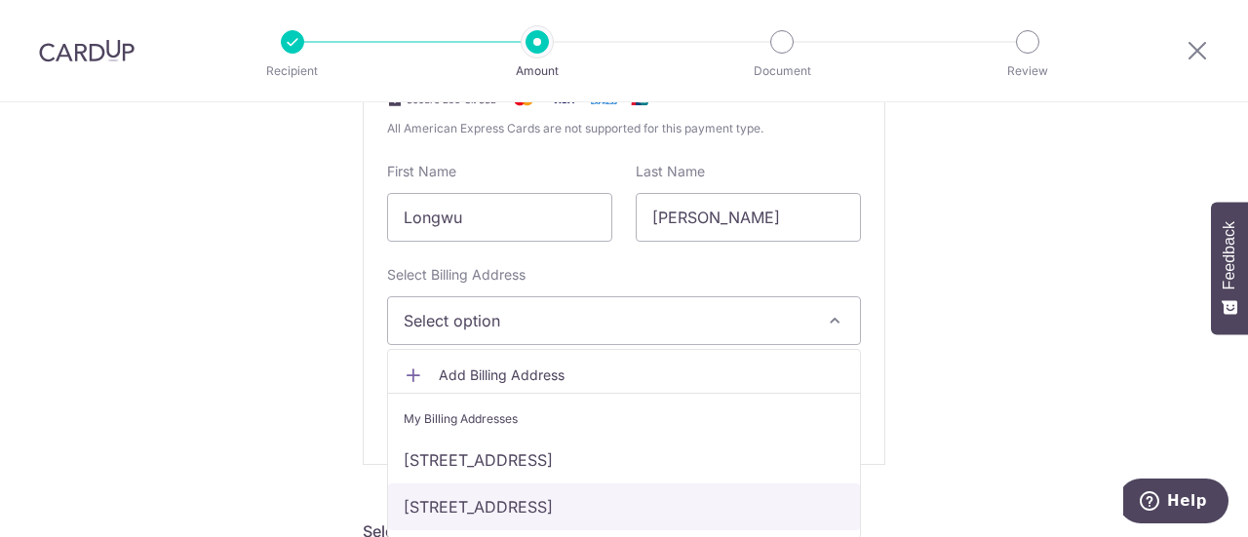
click at [682, 491] on link "76 Anchorvale cres, #06-16, Singapore, Singapore-544602" at bounding box center [624, 507] width 472 height 47
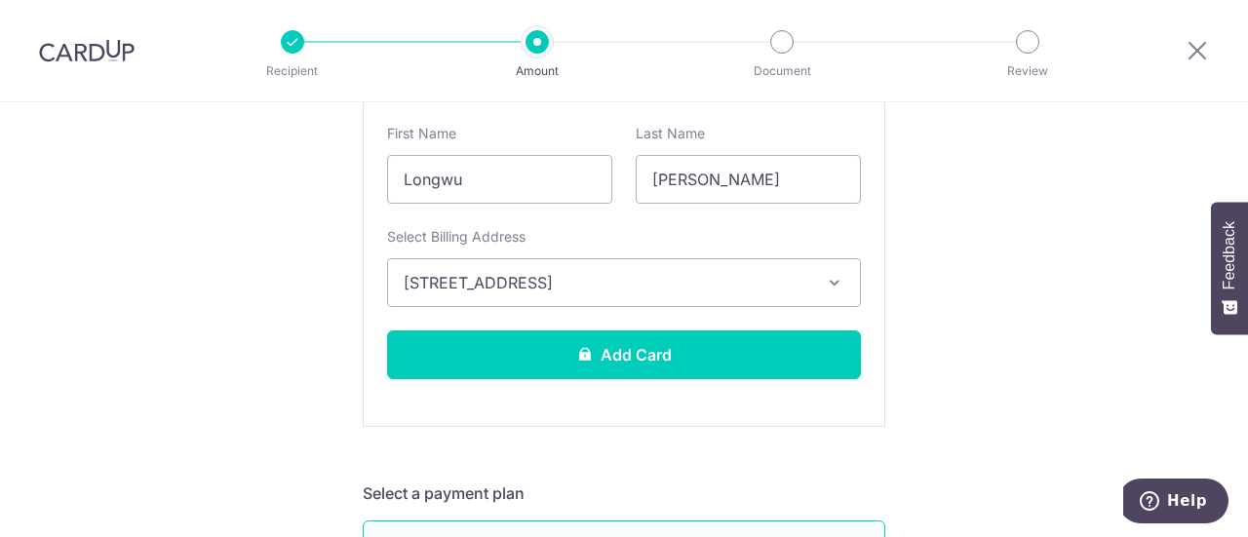
scroll to position [576, 0]
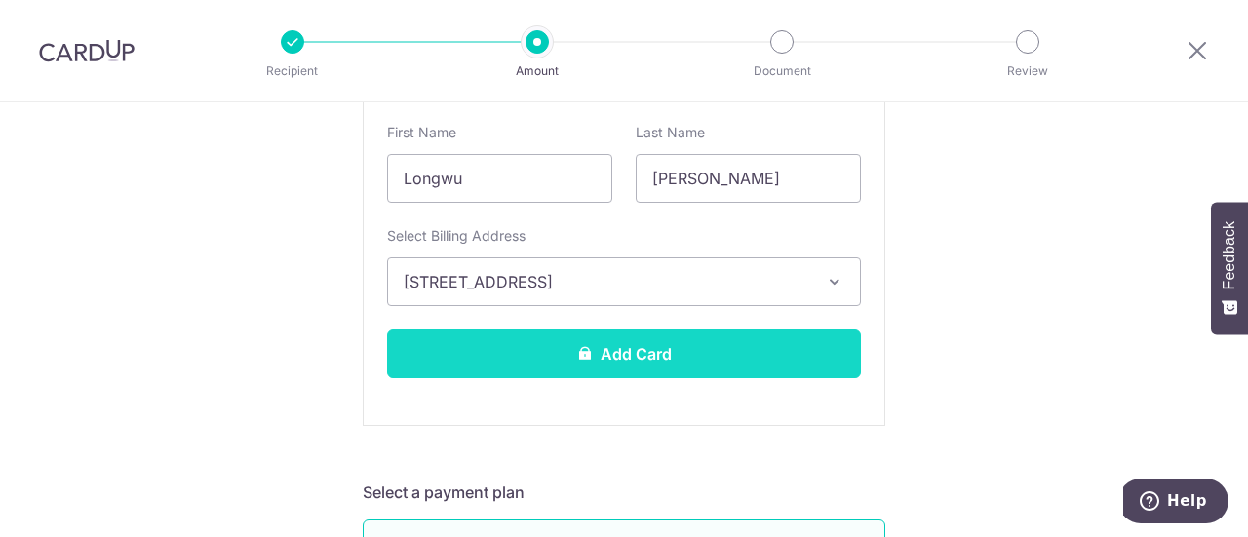
click at [647, 337] on button "Add Card" at bounding box center [624, 354] width 474 height 49
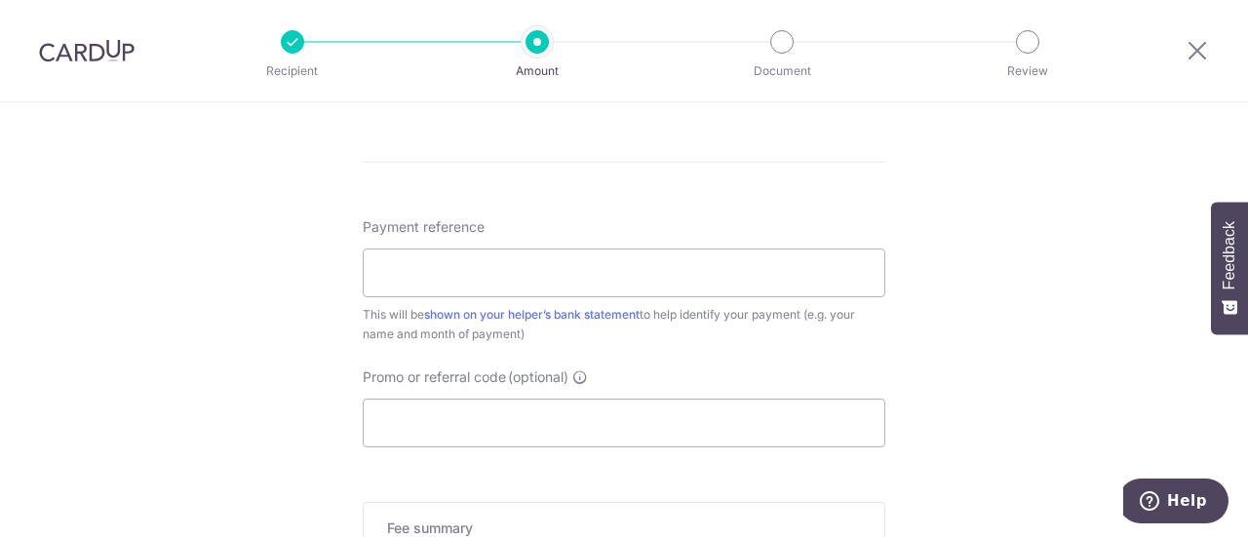
scroll to position [1038, 0]
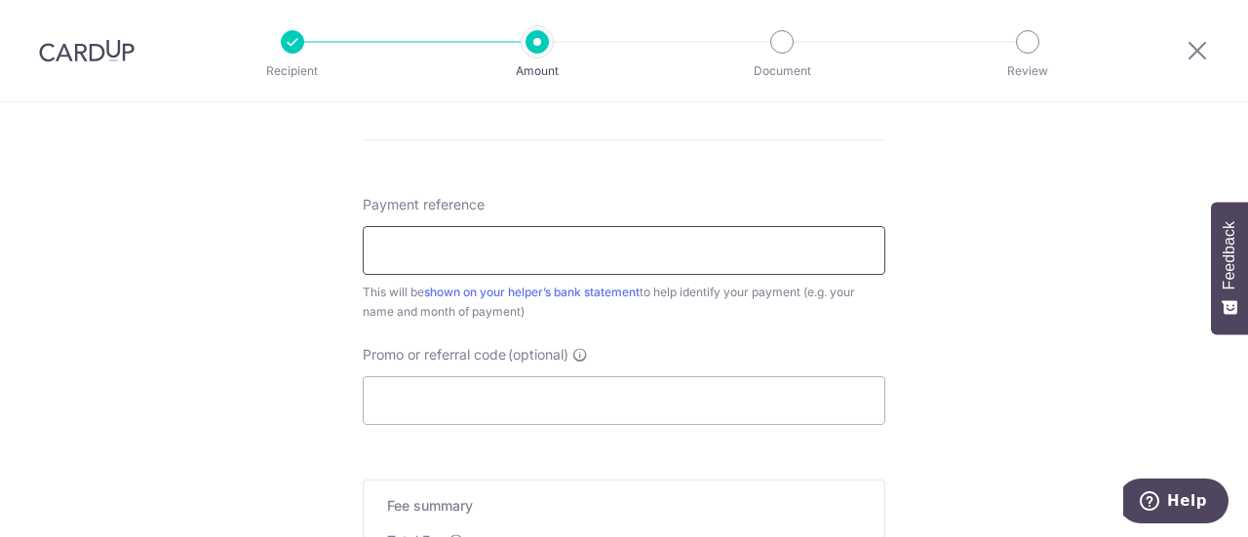
click at [720, 248] on input "Payment reference" at bounding box center [624, 250] width 523 height 49
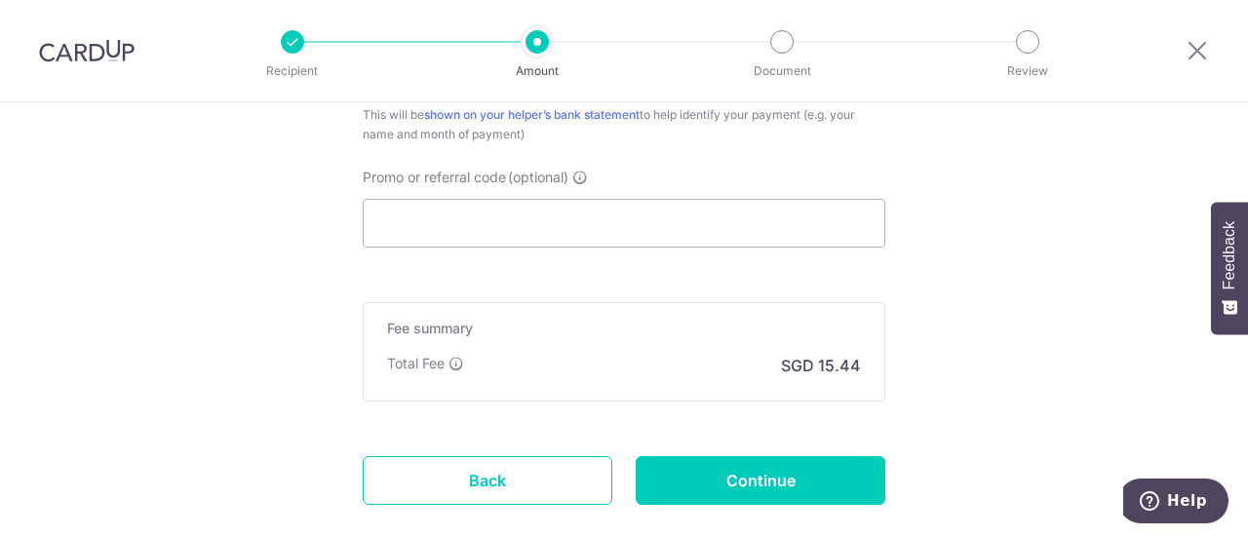
scroll to position [1325, 0]
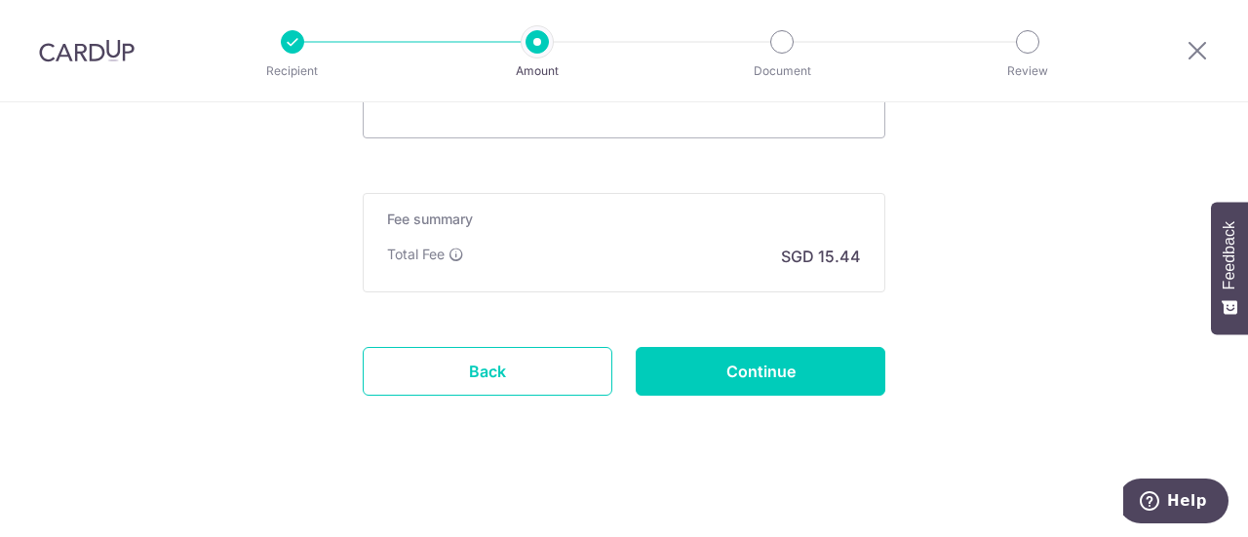
type input "[PERSON_NAME] [DATE]"
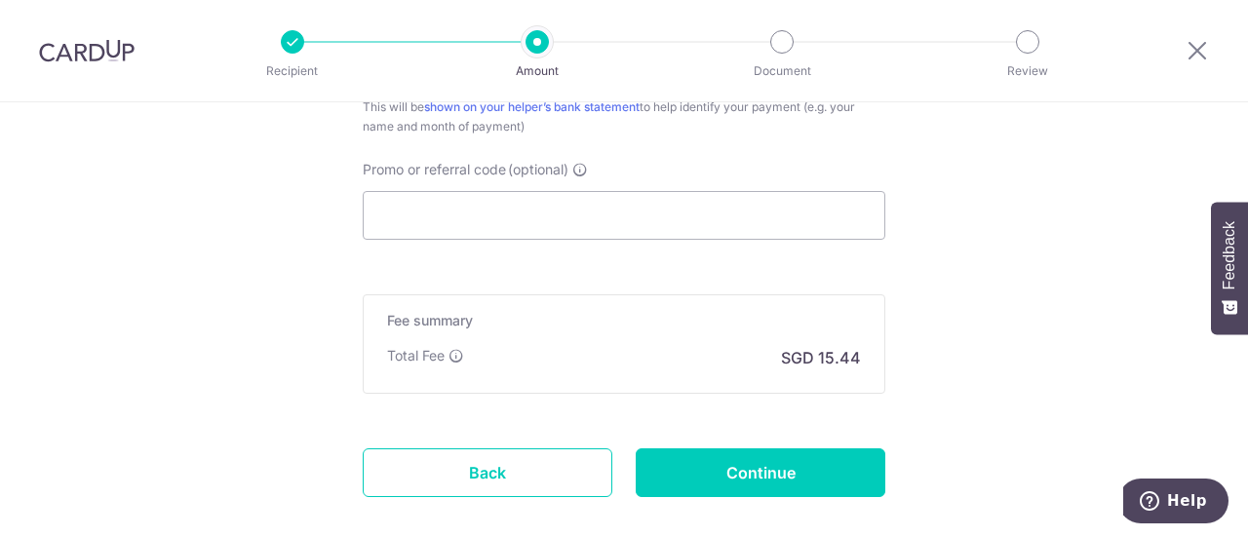
scroll to position [1265, 0]
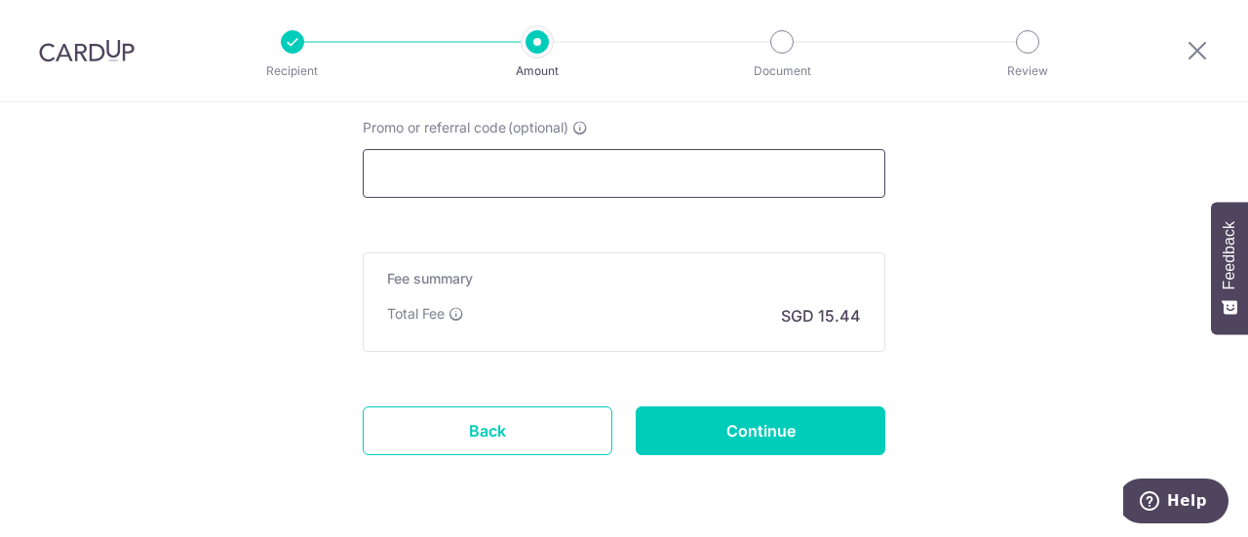
click at [562, 182] on input "Promo or referral code (optional)" at bounding box center [624, 173] width 523 height 49
paste input "OFF225"
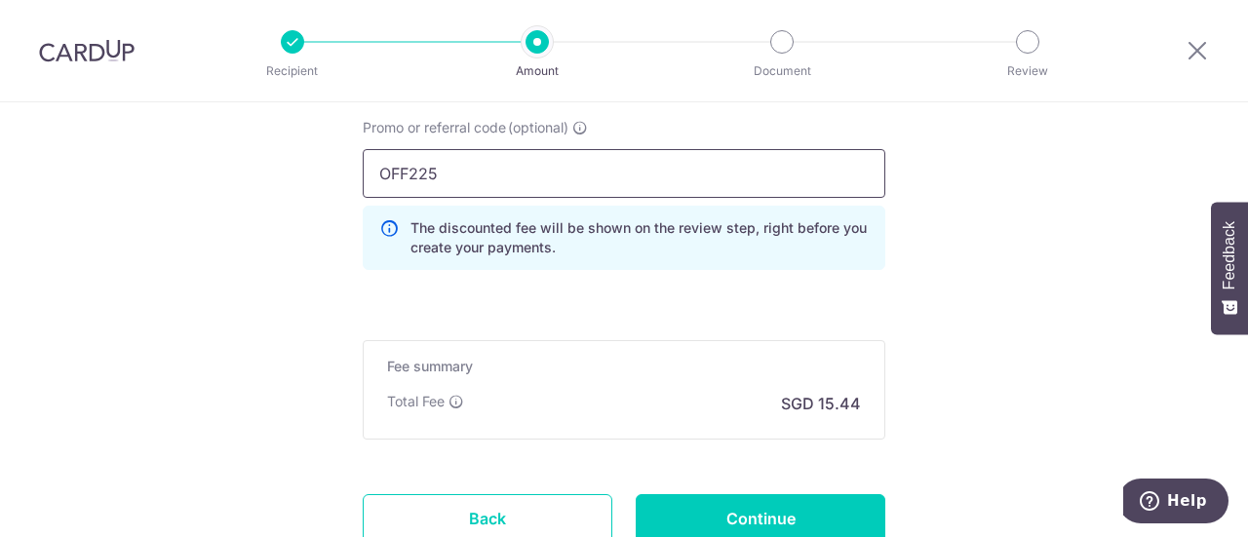
scroll to position [1408, 0]
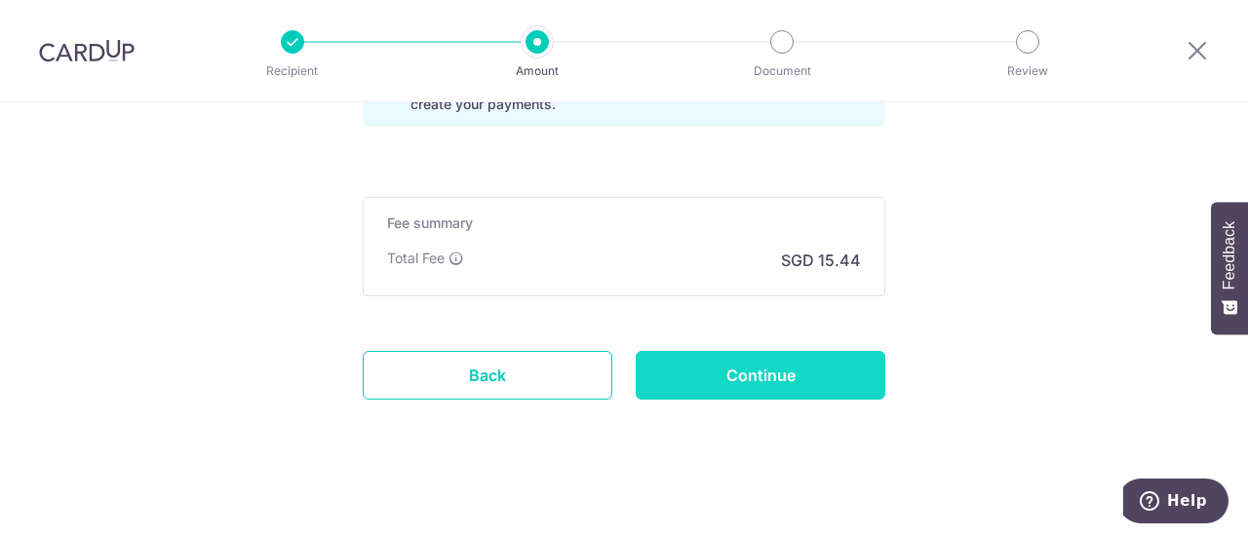
type input "OFF225"
click at [724, 362] on input "Continue" at bounding box center [761, 375] width 250 height 49
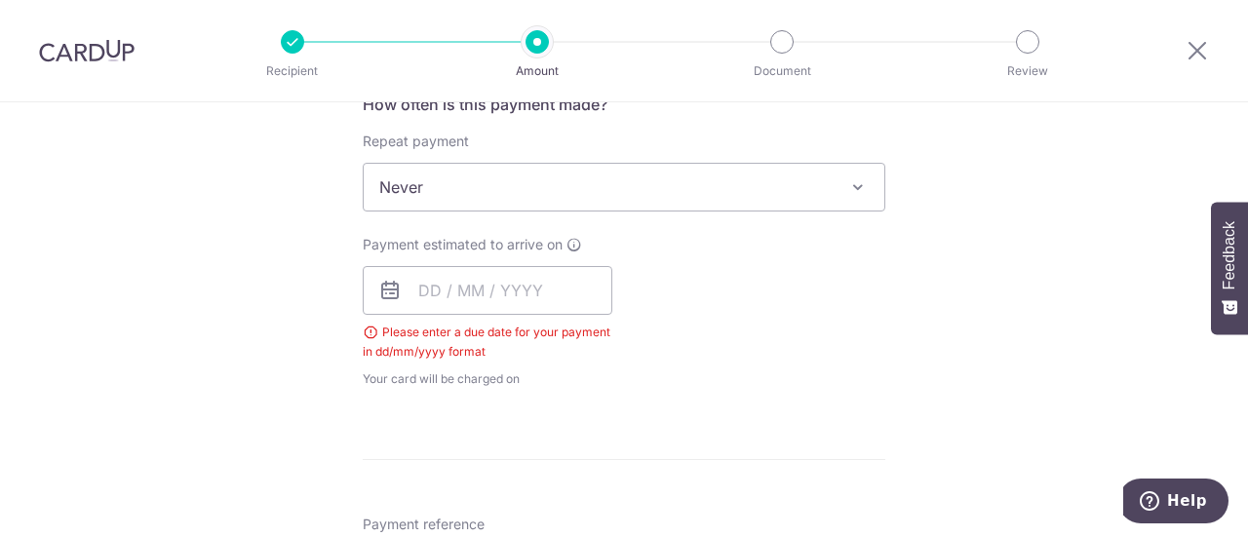
scroll to position [761, 0]
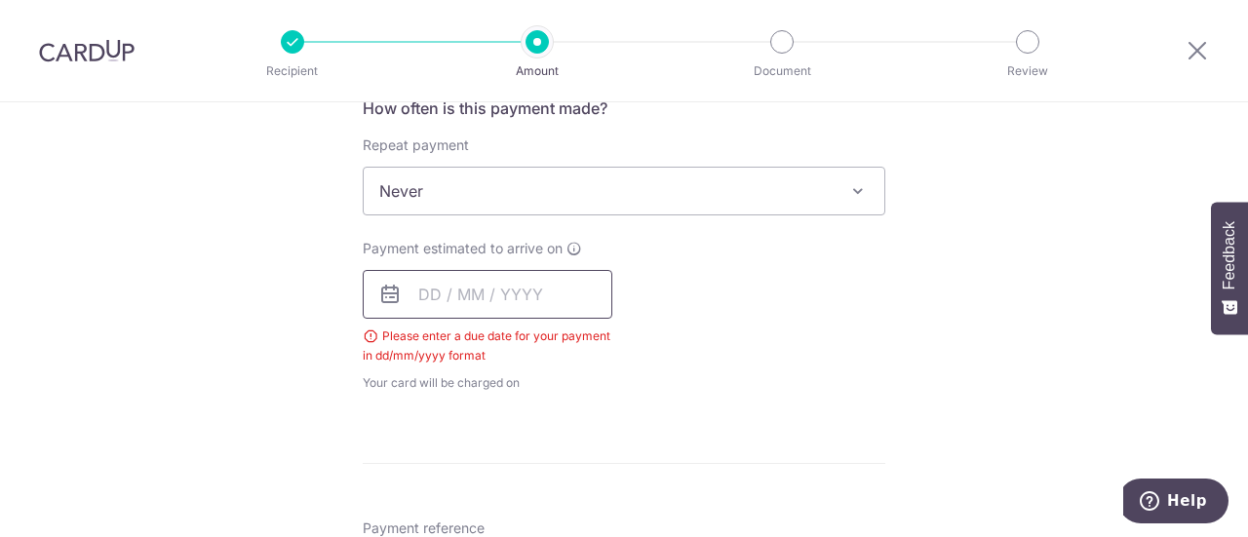
click at [551, 293] on input "text" at bounding box center [488, 294] width 250 height 49
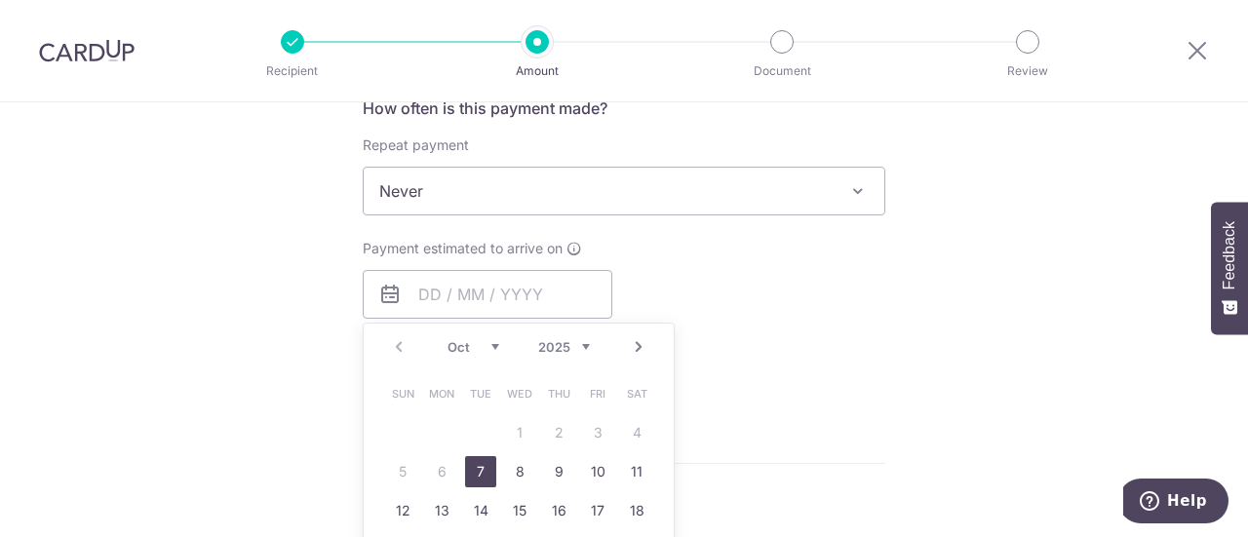
click at [469, 479] on link "7" at bounding box center [480, 471] width 31 height 31
type input "[DATE]"
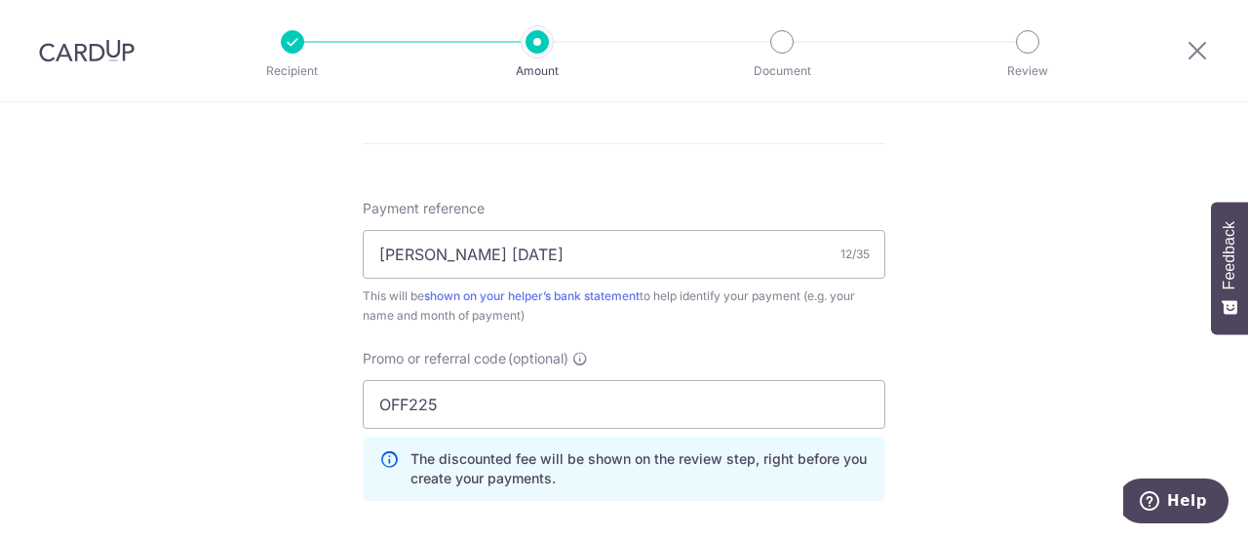
scroll to position [1491, 0]
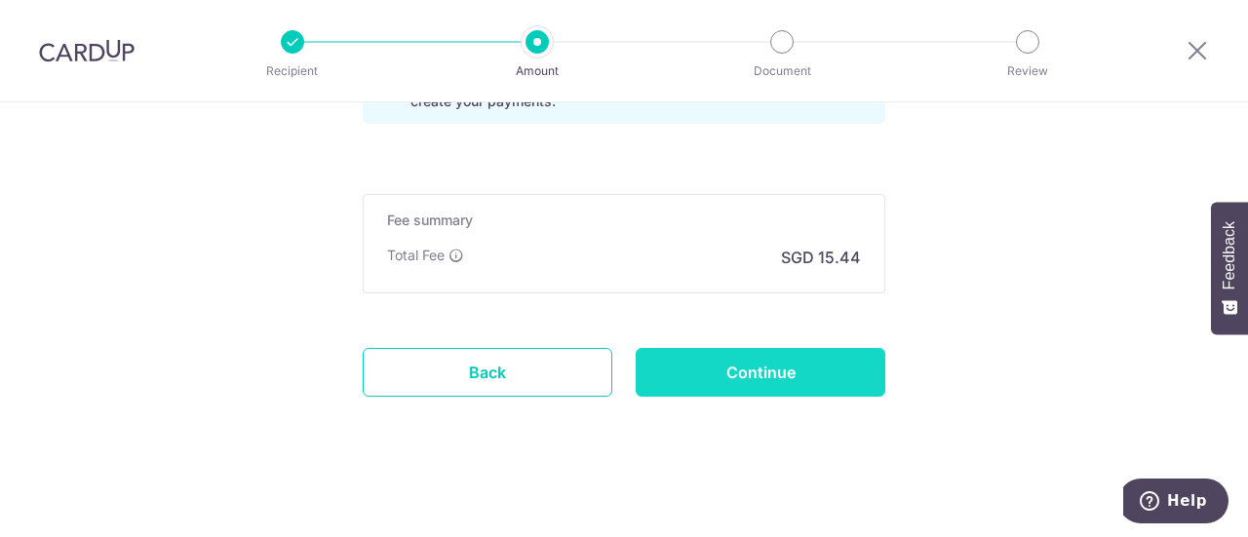
click at [733, 356] on input "Continue" at bounding box center [761, 372] width 250 height 49
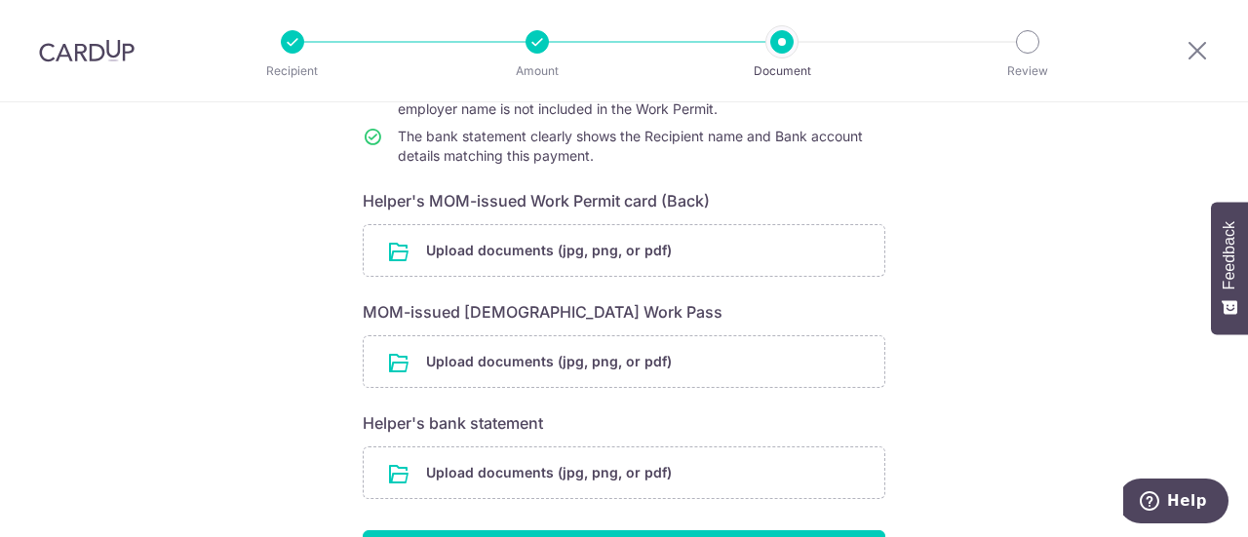
scroll to position [209, 0]
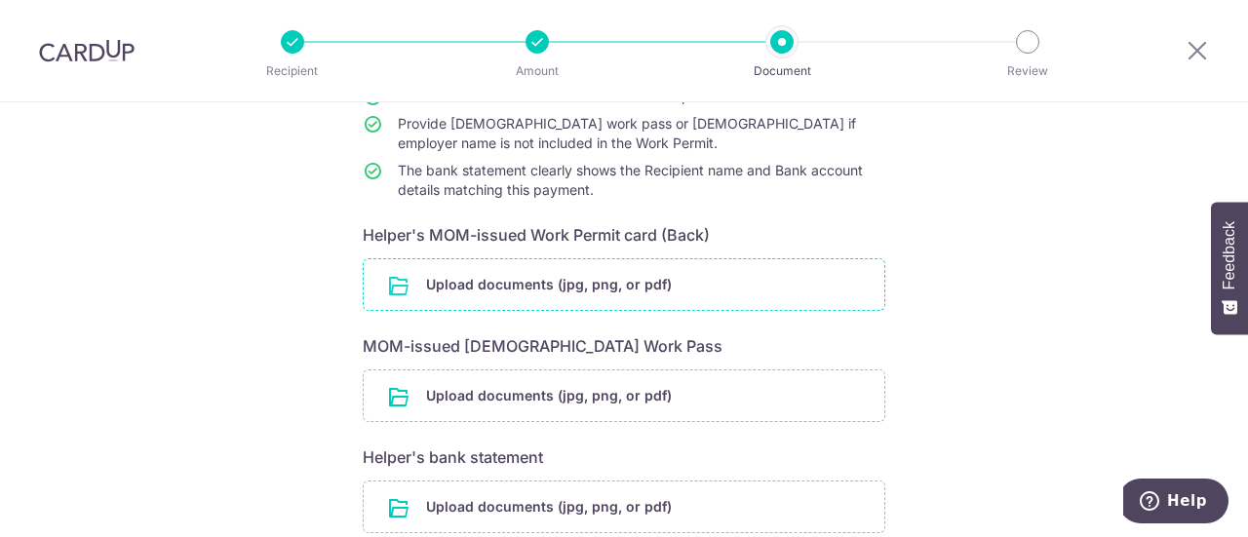
click at [632, 283] on input "file" at bounding box center [624, 284] width 521 height 51
click at [570, 285] on input "file" at bounding box center [624, 284] width 521 height 51
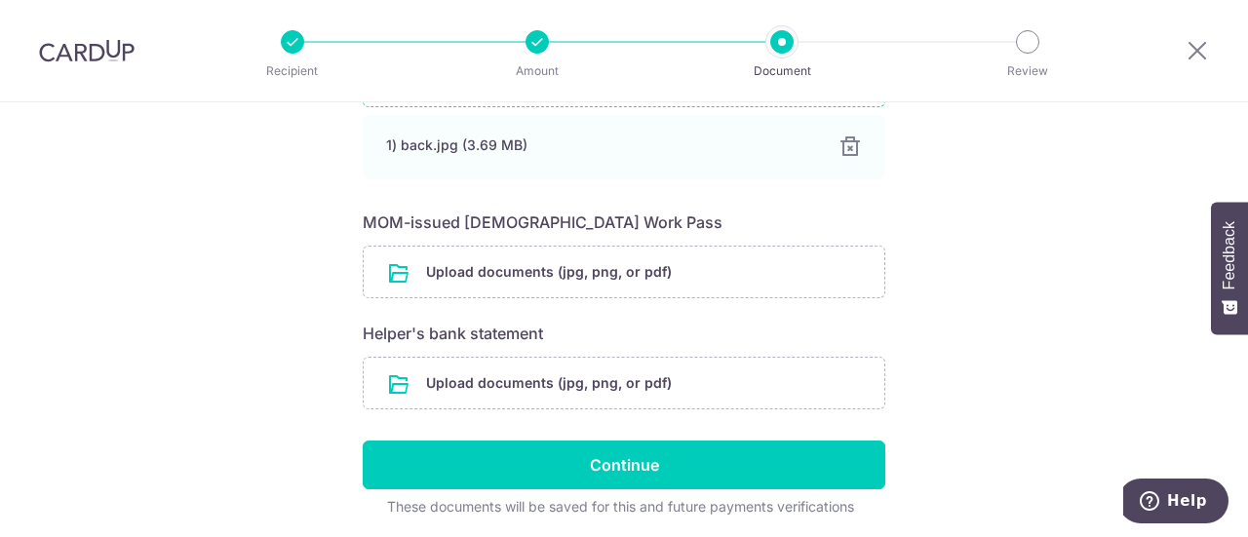
scroll to position [429, 0]
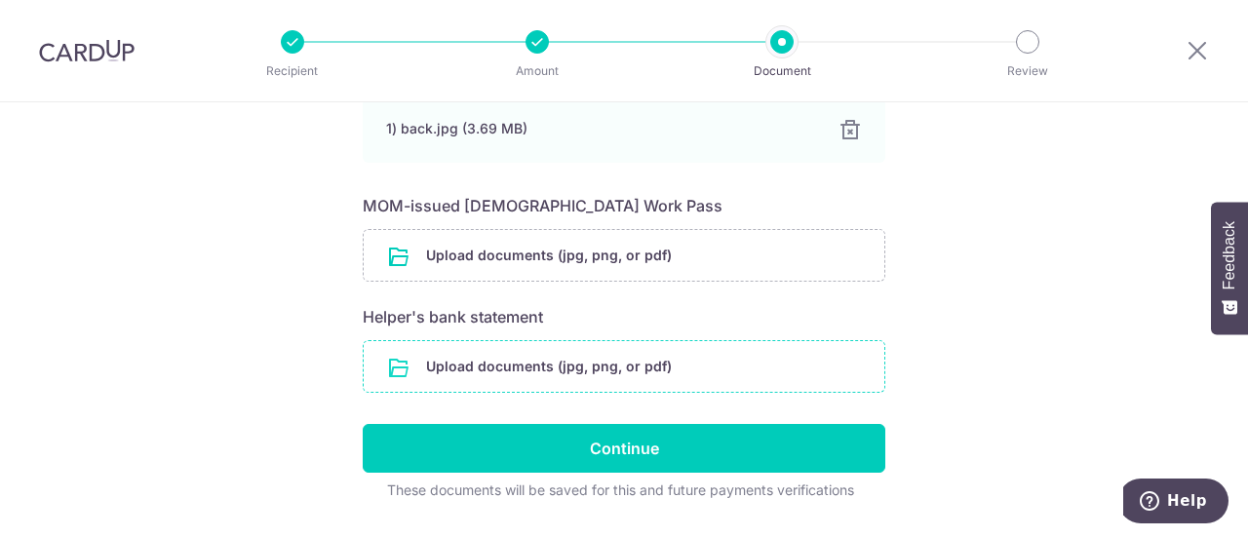
click at [585, 368] on input "file" at bounding box center [624, 366] width 521 height 51
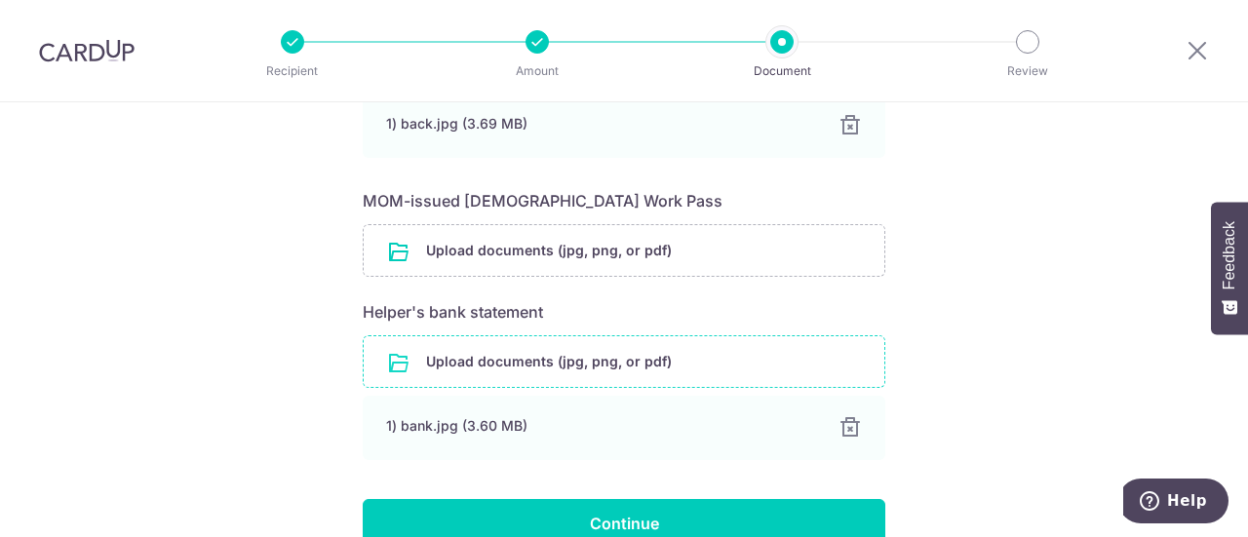
scroll to position [430, 0]
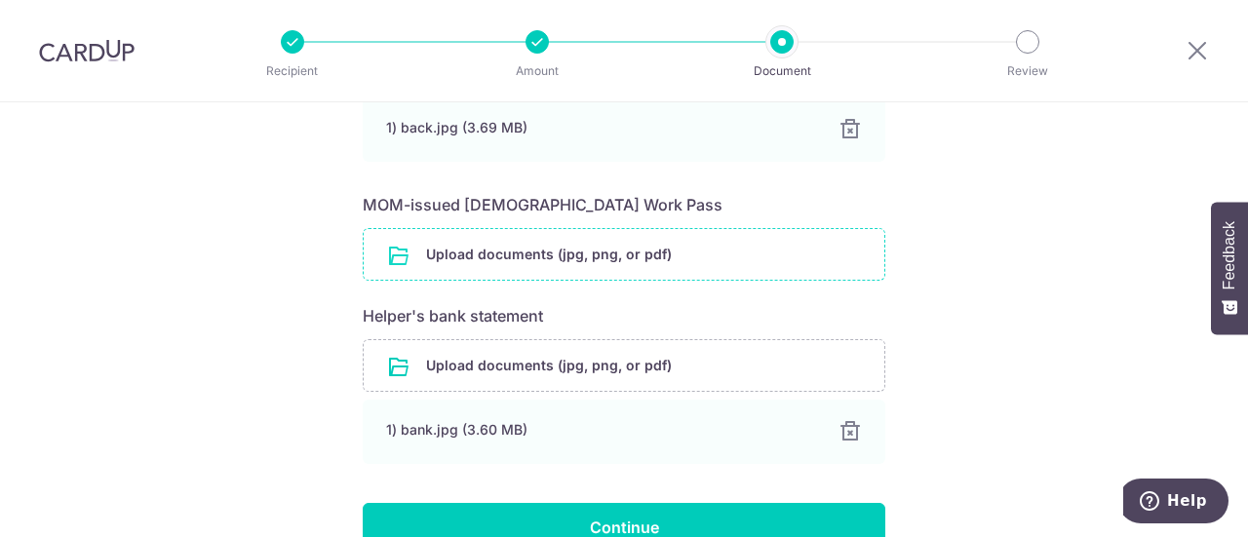
click at [546, 245] on input "file" at bounding box center [624, 254] width 521 height 51
click at [523, 260] on input "file" at bounding box center [624, 254] width 521 height 51
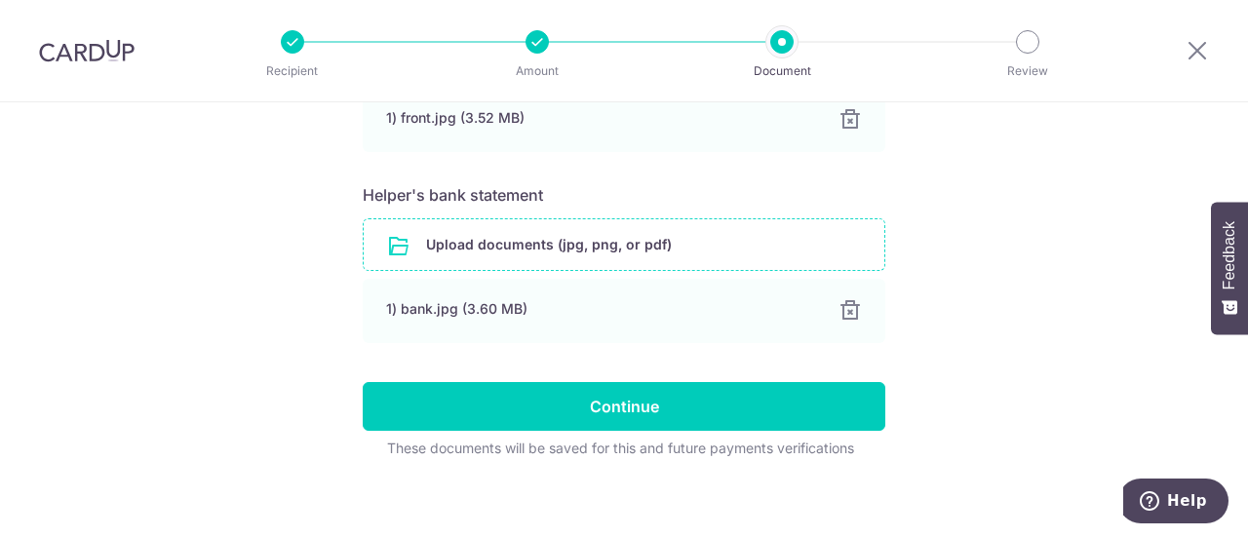
scroll to position [640, 0]
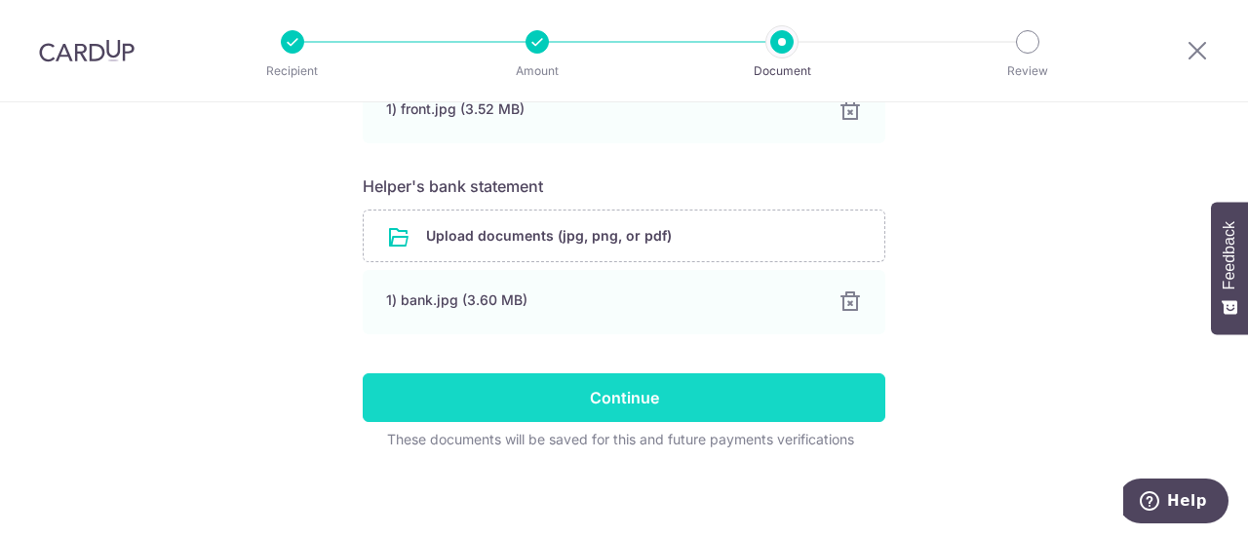
click at [637, 391] on input "Continue" at bounding box center [624, 398] width 523 height 49
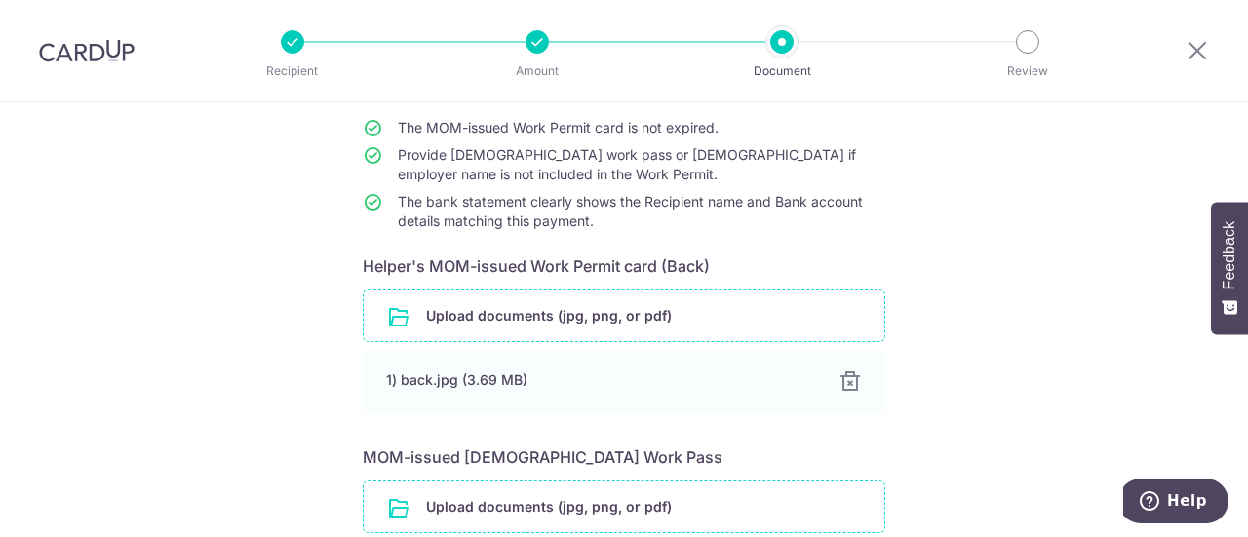
scroll to position [0, 0]
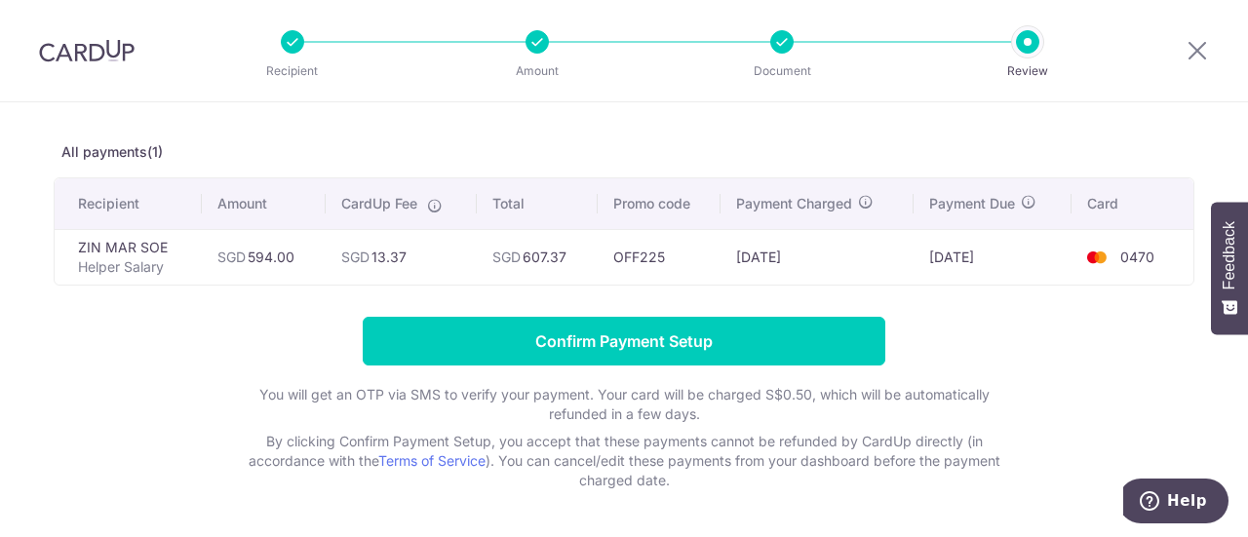
scroll to position [74, 0]
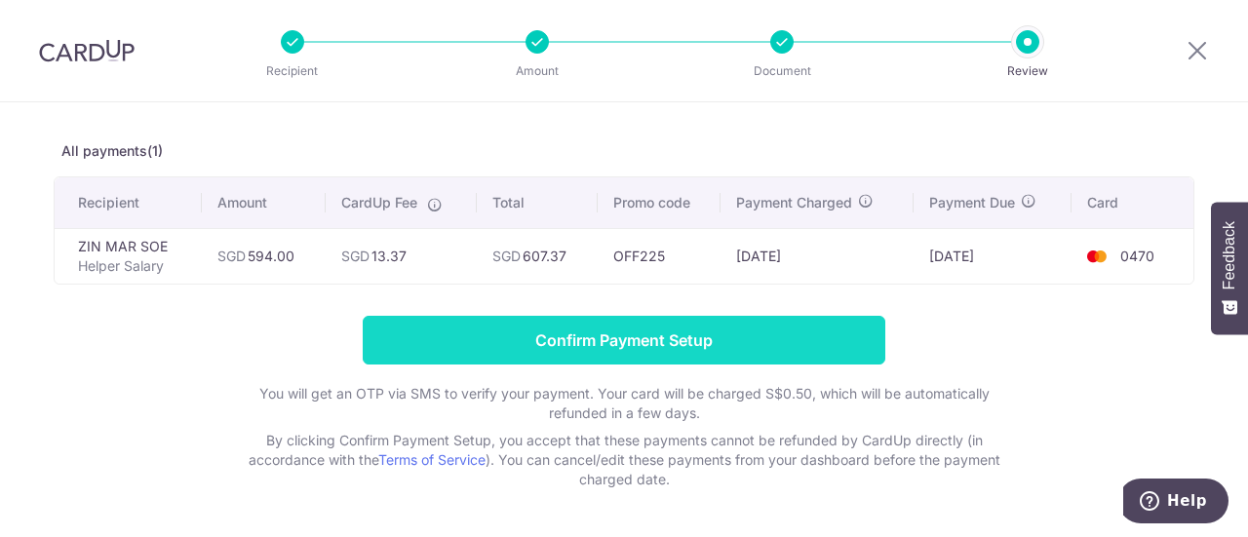
click at [610, 338] on input "Confirm Payment Setup" at bounding box center [624, 340] width 523 height 49
